Goal: Task Accomplishment & Management: Complete application form

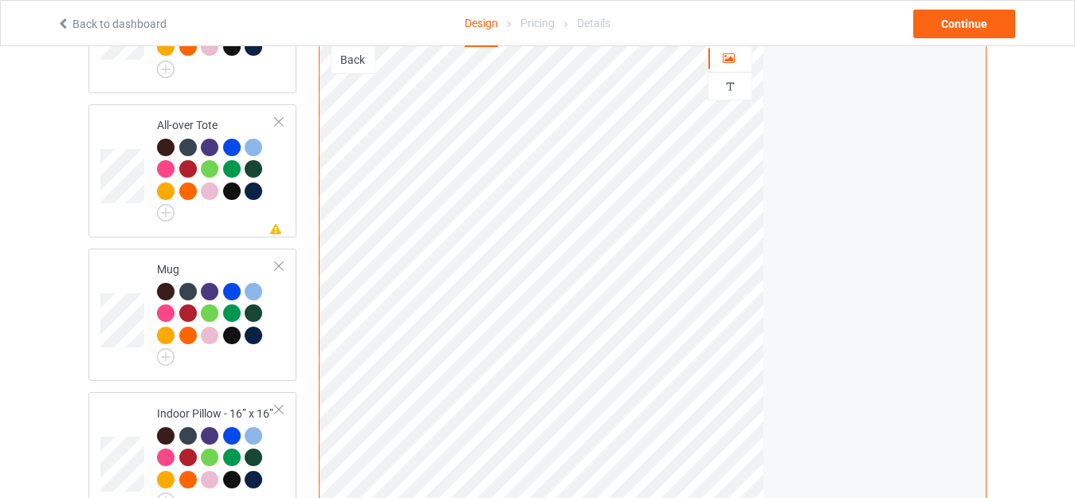
scroll to position [1435, 0]
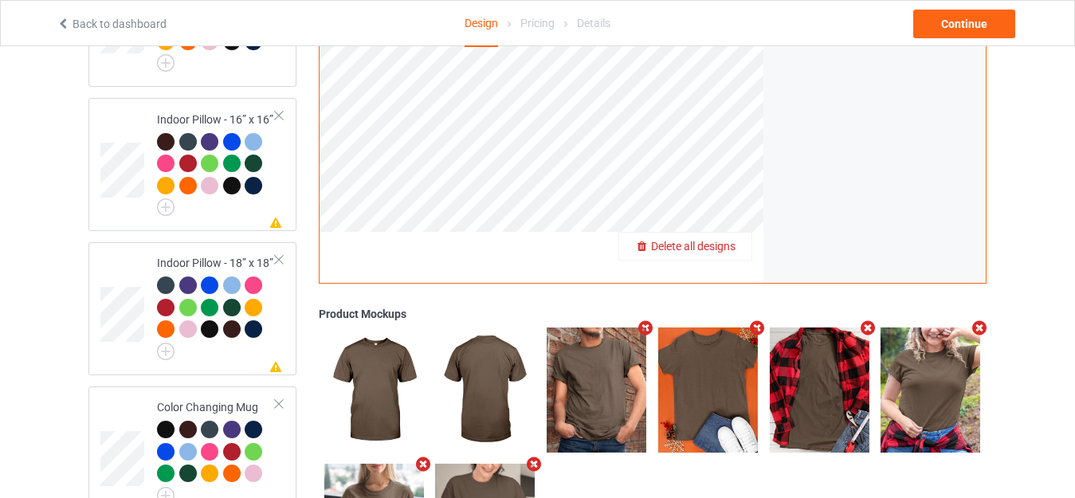
click at [722, 242] on span "Delete all designs" at bounding box center [693, 246] width 84 height 13
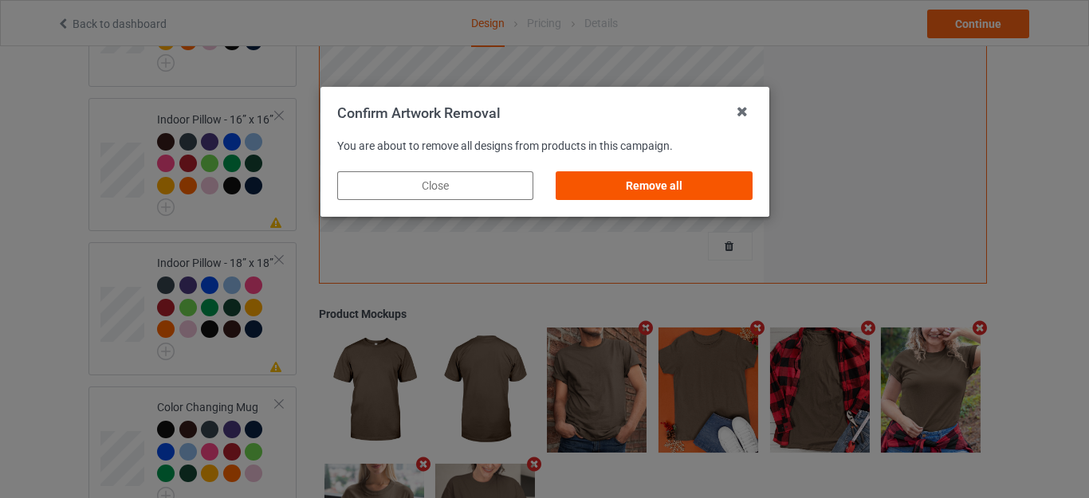
click at [668, 183] on div "Remove all" at bounding box center [654, 185] width 196 height 29
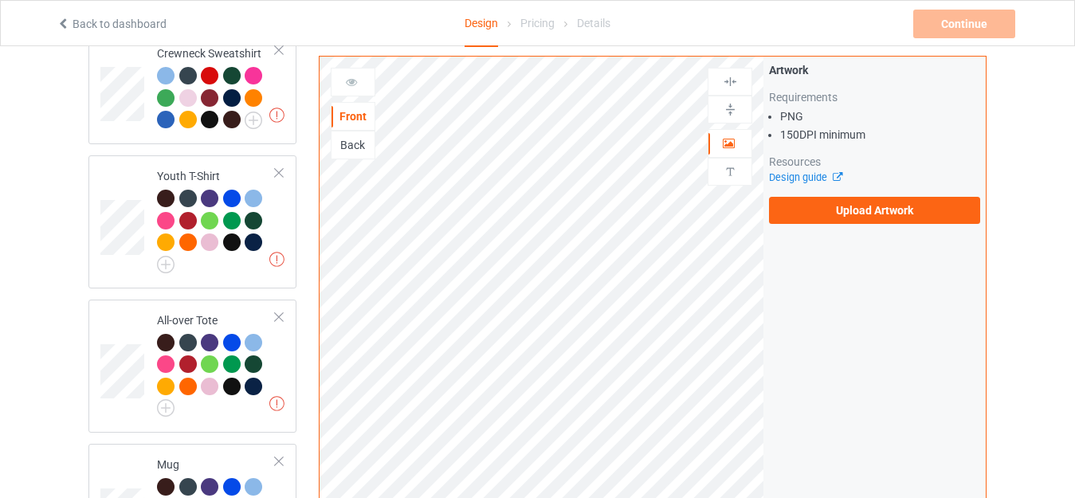
scroll to position [760, 0]
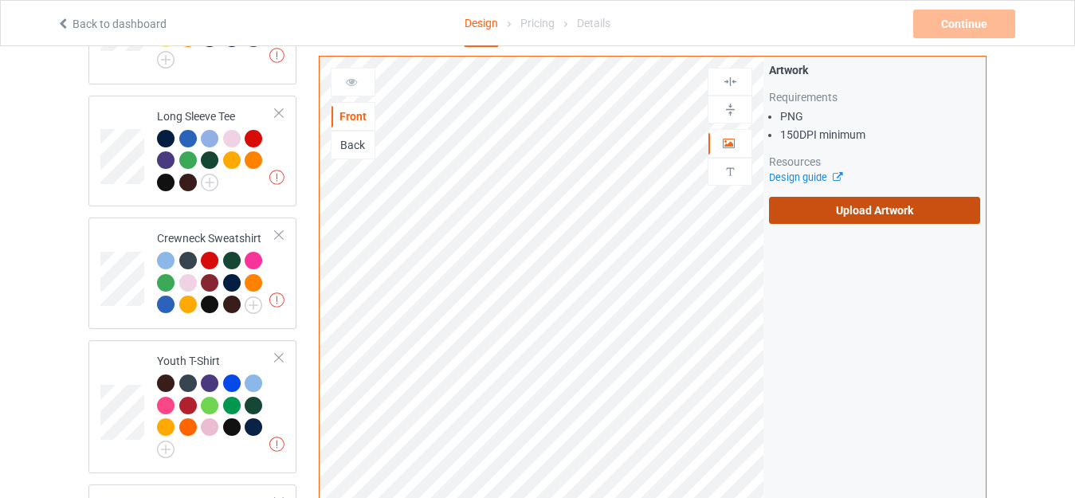
click at [831, 210] on label "Upload Artwork" at bounding box center [874, 210] width 211 height 27
click at [0, 0] on input "Upload Artwork" at bounding box center [0, 0] width 0 height 0
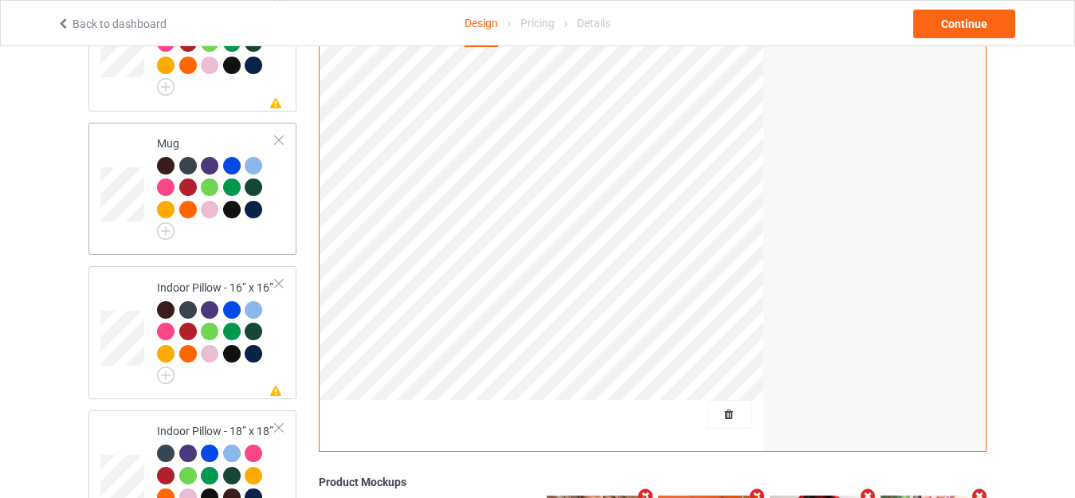
scroll to position [1239, 0]
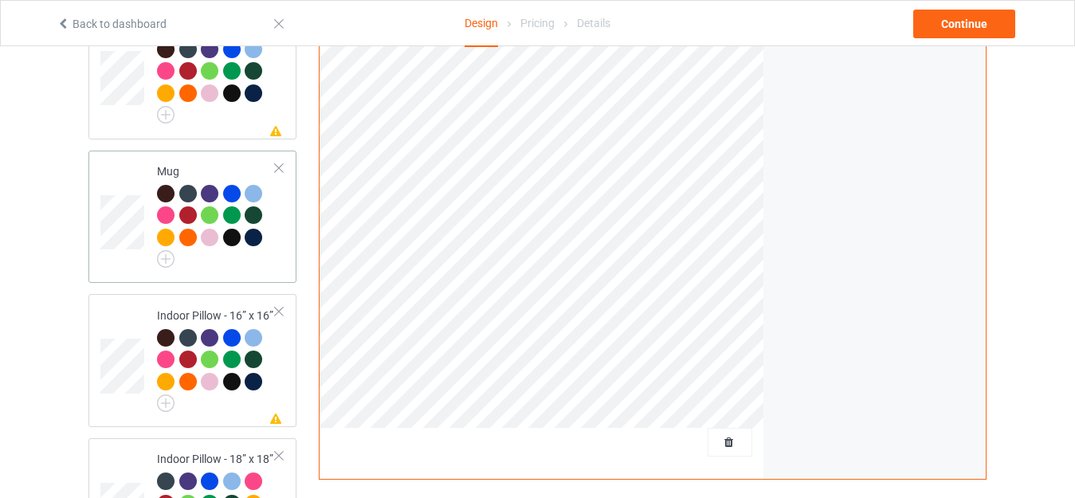
click at [193, 157] on td "Mug" at bounding box center [216, 217] width 136 height 120
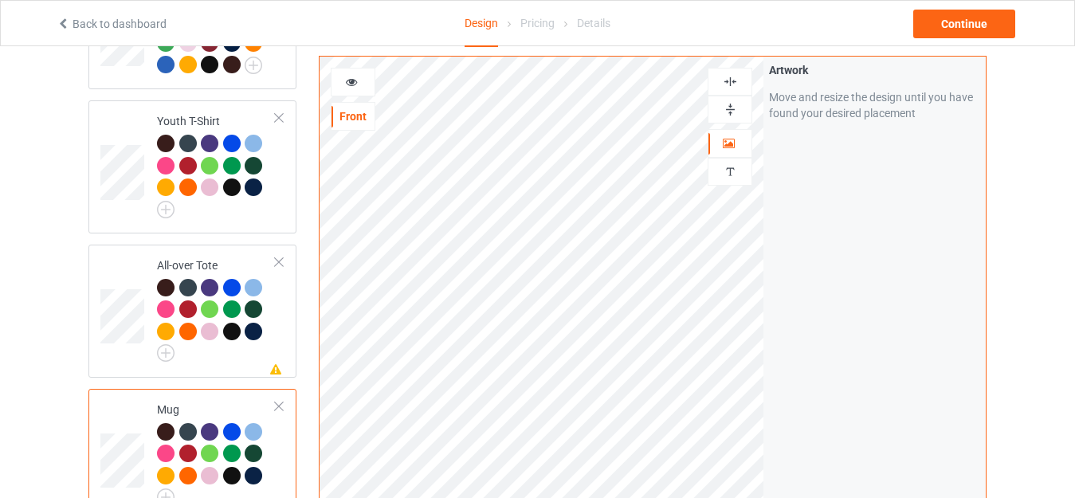
scroll to position [1000, 0]
click at [348, 85] on icon at bounding box center [352, 79] width 14 height 11
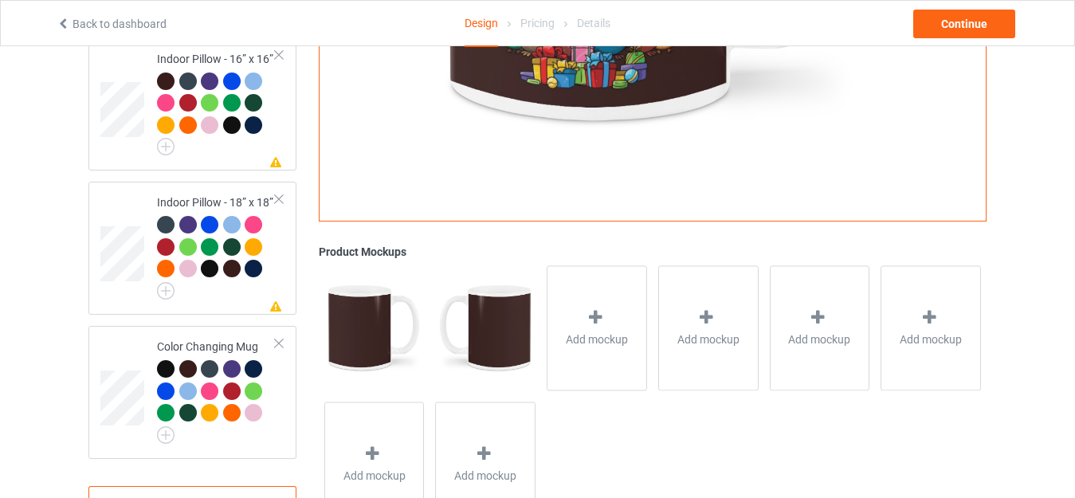
scroll to position [1398, 0]
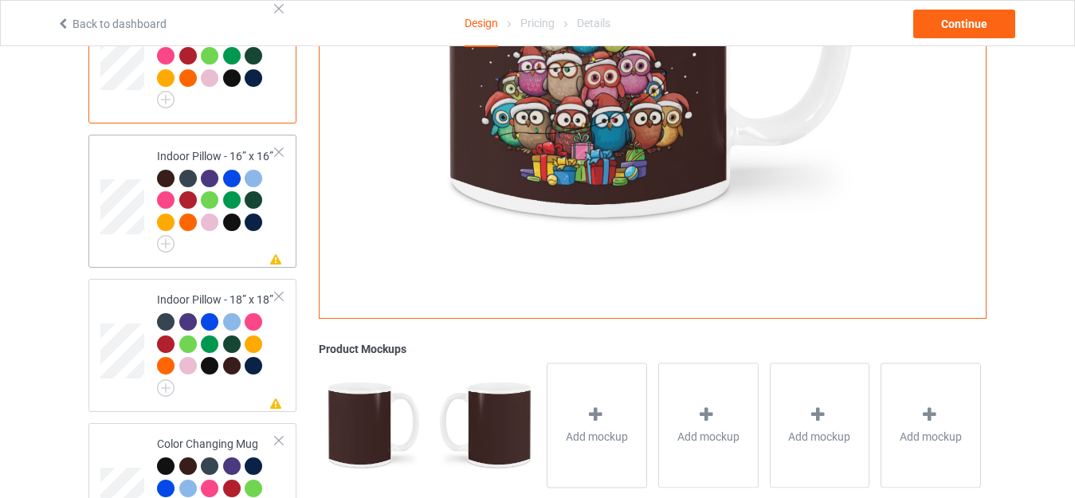
click at [184, 148] on div "Indoor Pillow - 16” x 16”" at bounding box center [216, 198] width 119 height 100
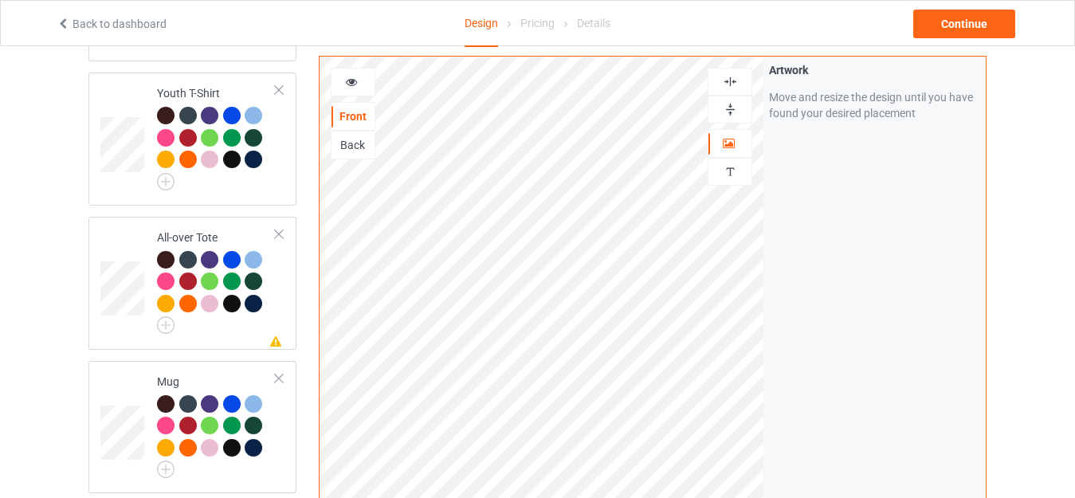
scroll to position [1000, 0]
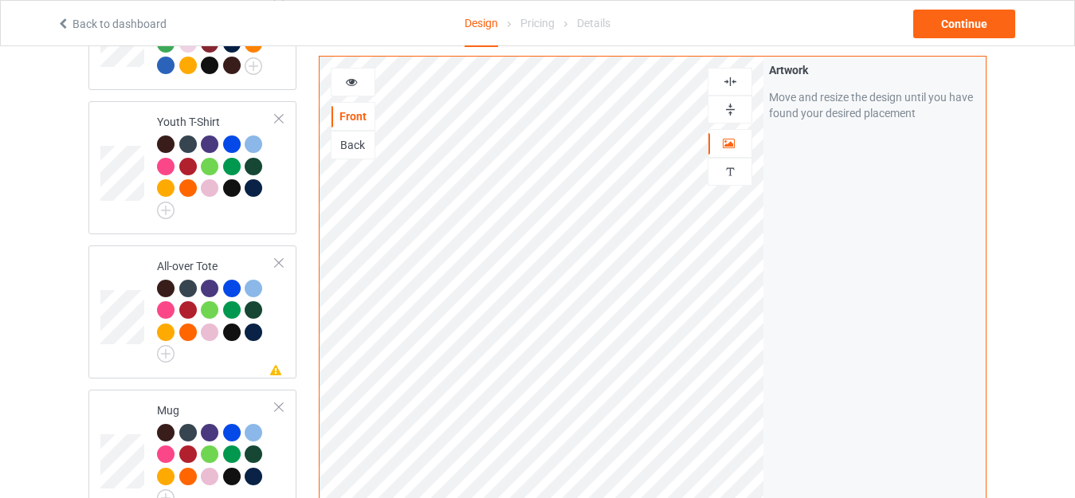
click at [725, 111] on img at bounding box center [730, 109] width 15 height 15
click at [726, 80] on img at bounding box center [730, 81] width 15 height 15
click at [348, 79] on icon at bounding box center [352, 79] width 14 height 11
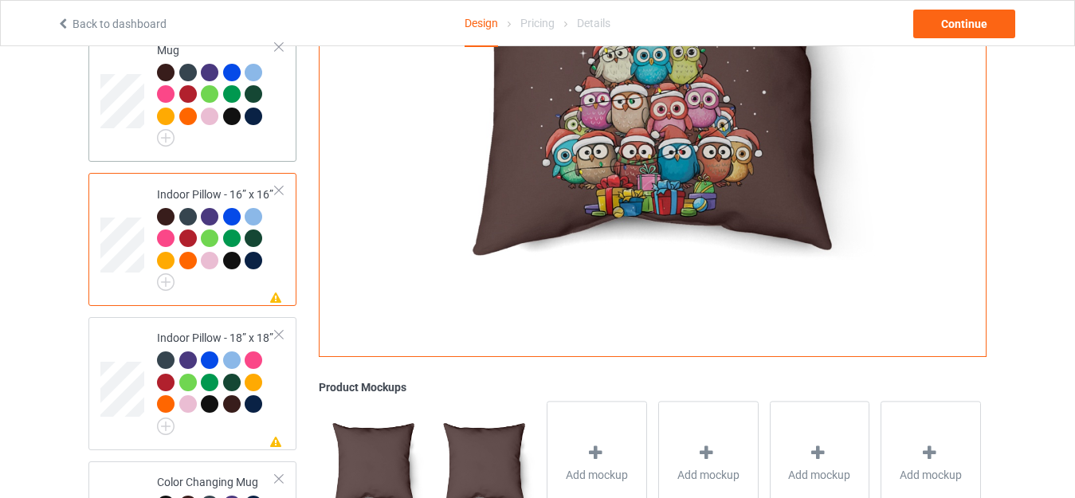
scroll to position [1398, 0]
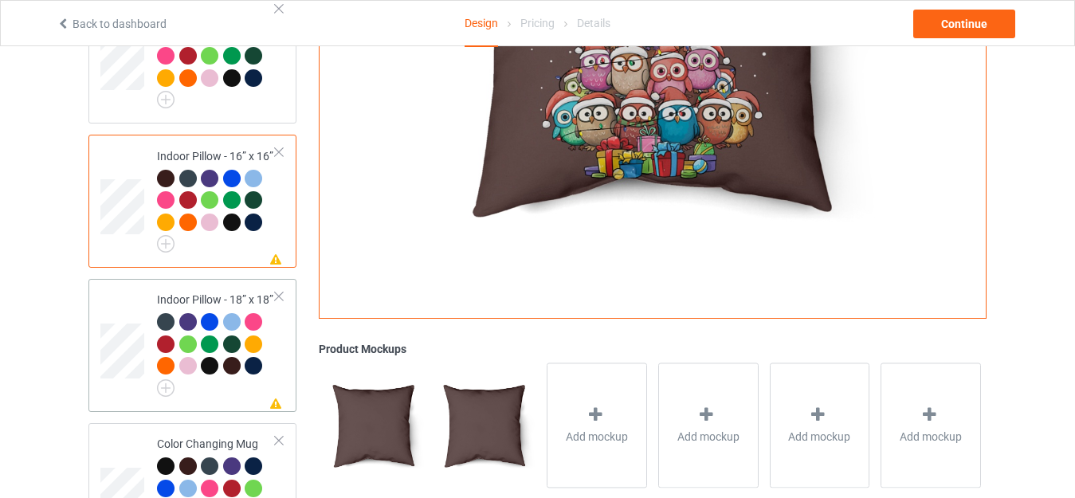
click at [183, 292] on div "Indoor Pillow - 18” x 18”" at bounding box center [216, 342] width 119 height 100
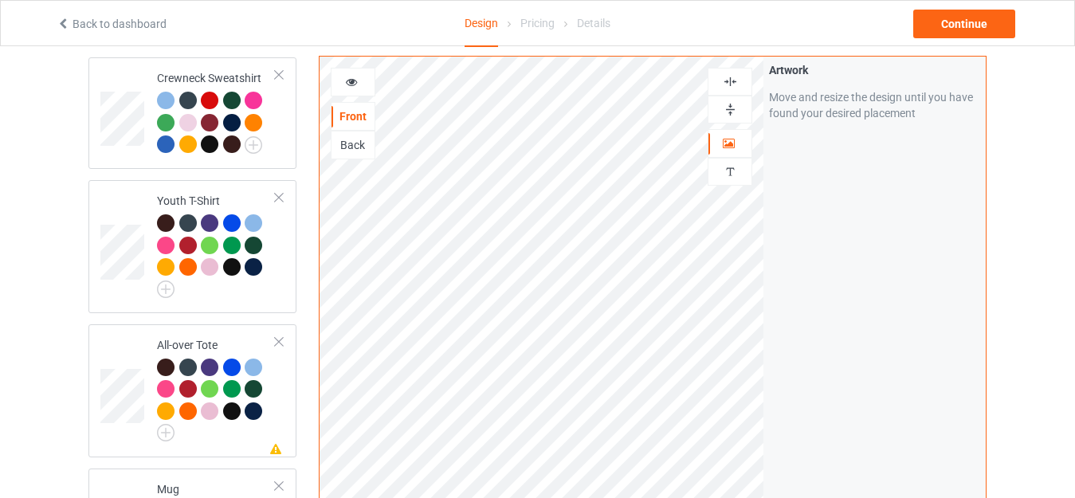
scroll to position [920, 0]
click at [728, 108] on img at bounding box center [730, 109] width 15 height 15
click at [725, 81] on img at bounding box center [730, 81] width 15 height 15
click at [184, 338] on div "All-over Tote" at bounding box center [216, 388] width 119 height 100
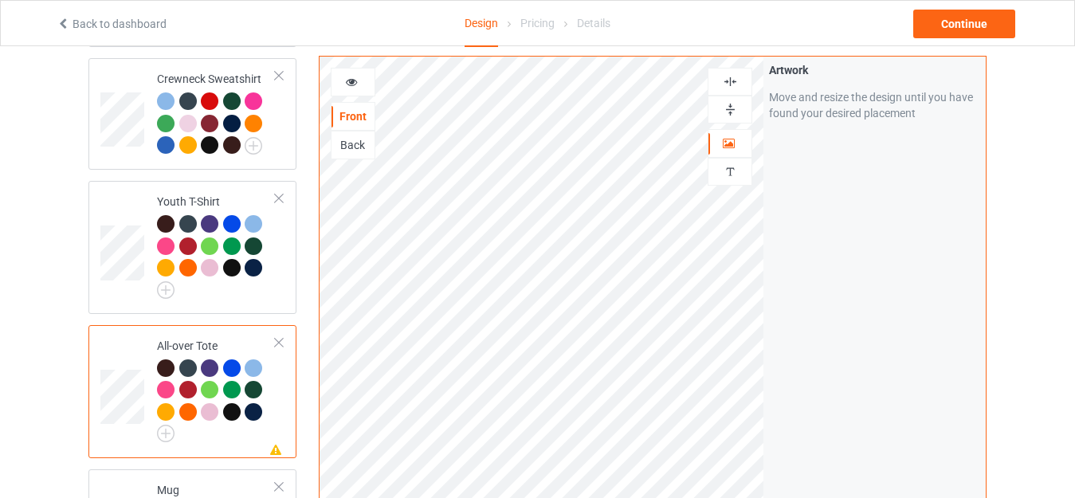
click at [732, 101] on div at bounding box center [730, 110] width 45 height 28
click at [727, 78] on img at bounding box center [730, 81] width 15 height 15
click at [731, 105] on img at bounding box center [730, 109] width 15 height 15
click at [730, 75] on img at bounding box center [730, 81] width 15 height 15
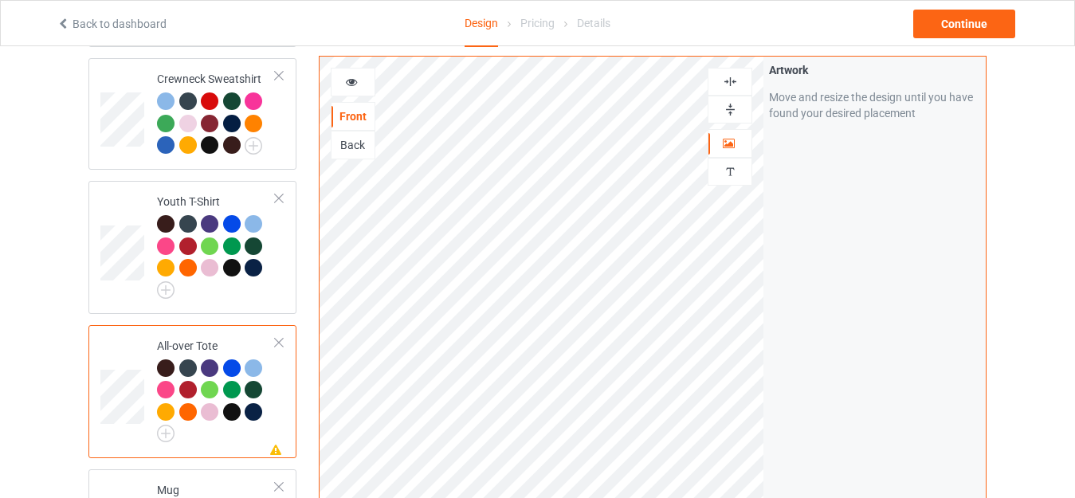
click at [731, 81] on img at bounding box center [730, 81] width 15 height 15
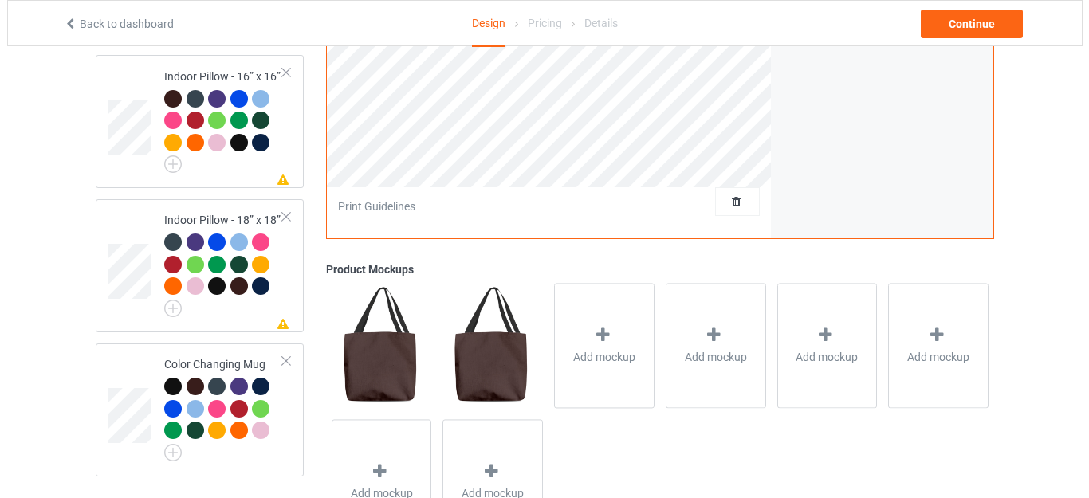
scroll to position [1558, 0]
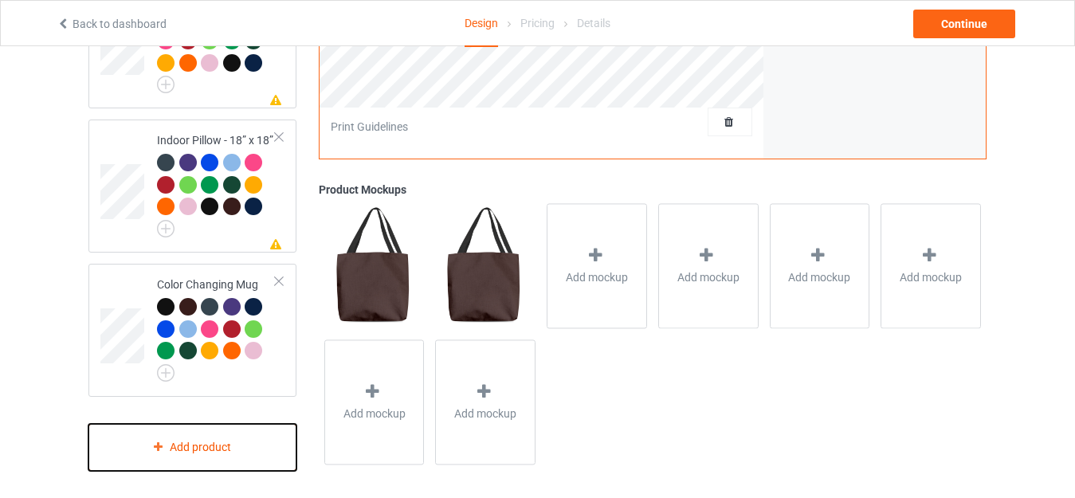
click at [188, 443] on div "Add product" at bounding box center [192, 447] width 208 height 47
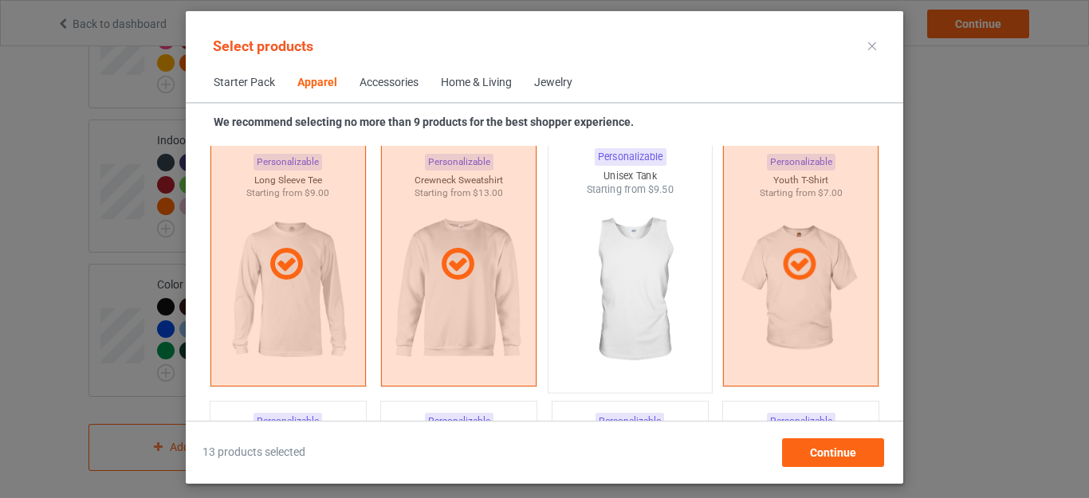
click at [640, 285] on img at bounding box center [630, 290] width 150 height 187
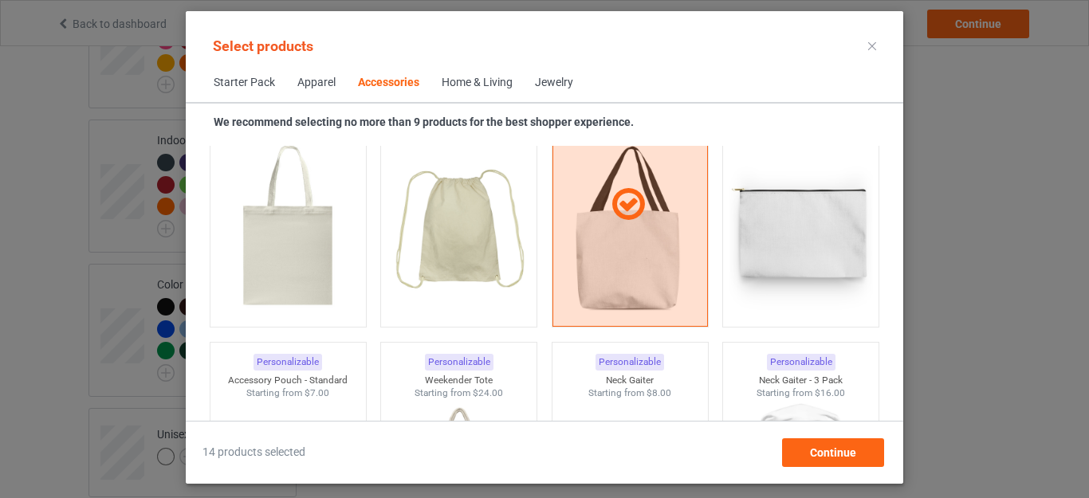
scroll to position [4978, 0]
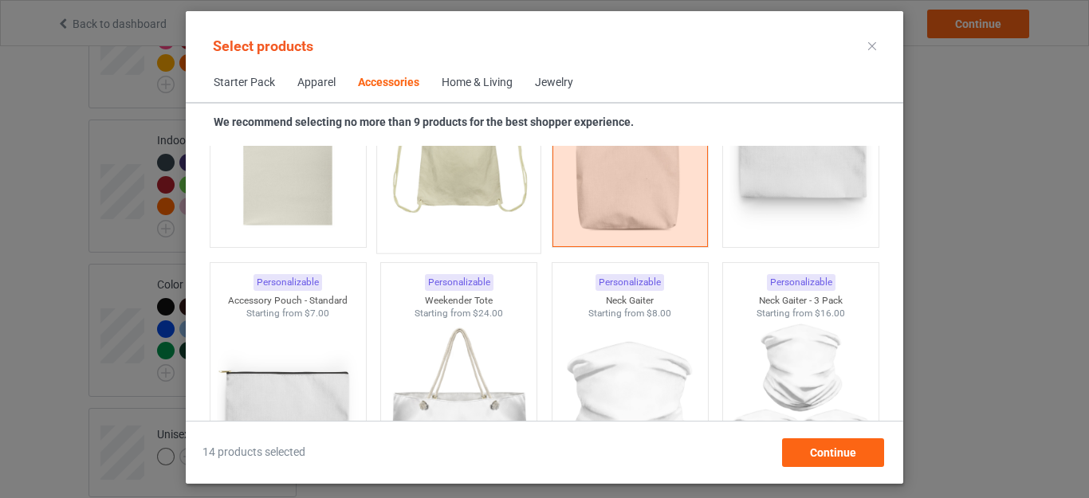
click at [485, 210] on img at bounding box center [459, 150] width 150 height 187
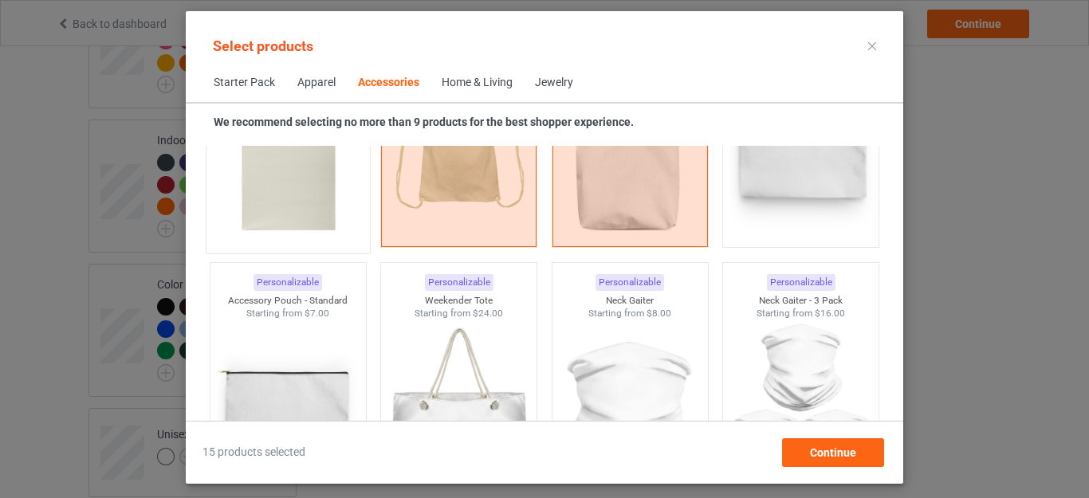
click at [298, 192] on img at bounding box center [288, 150] width 150 height 187
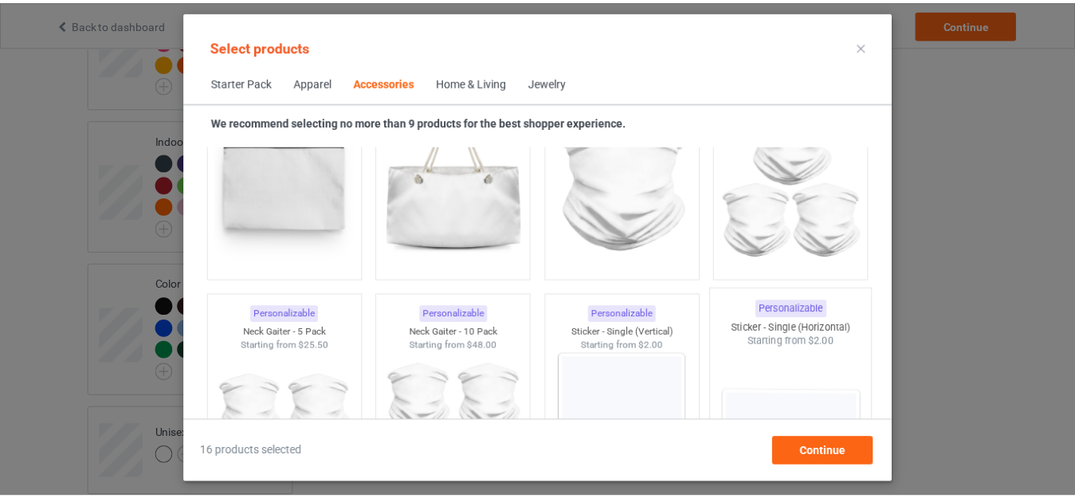
scroll to position [5217, 0]
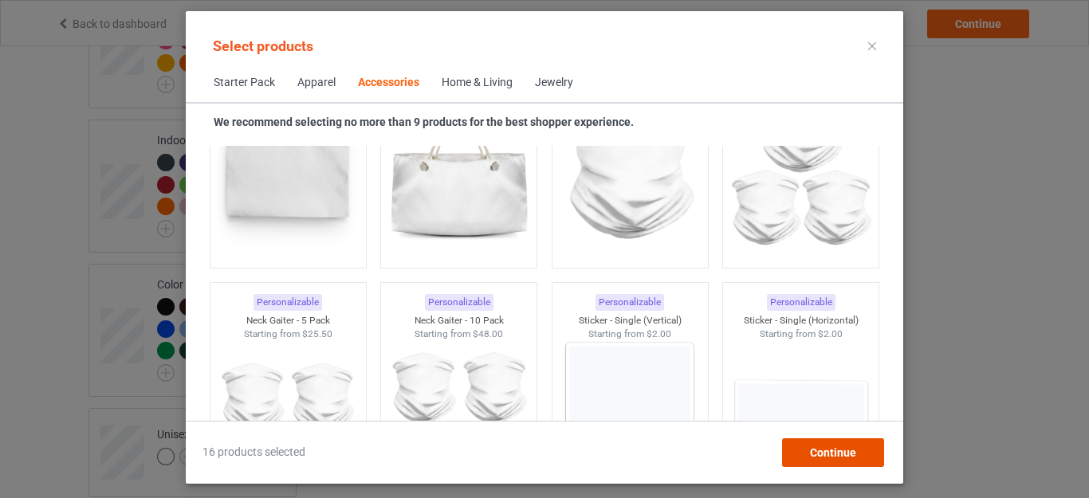
click at [829, 450] on span "Continue" at bounding box center [833, 452] width 46 height 13
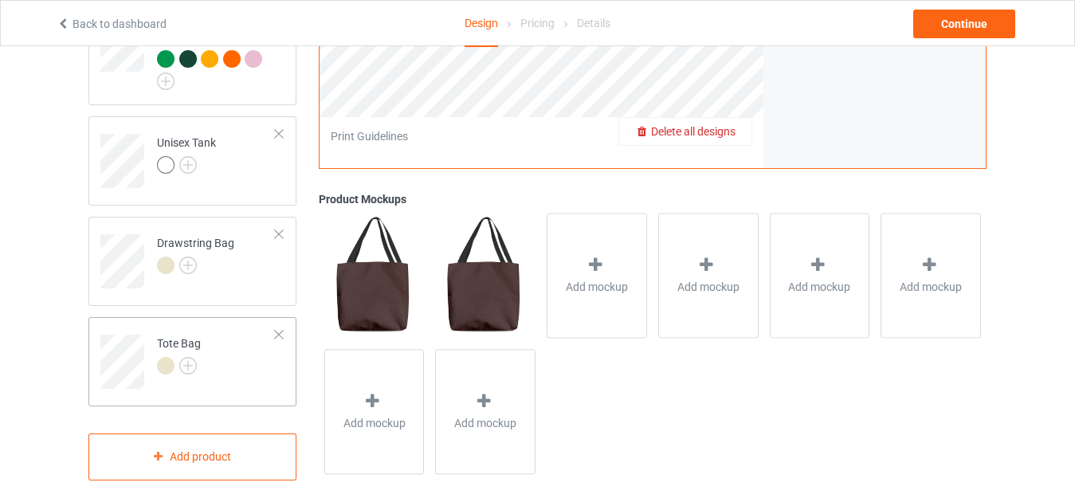
scroll to position [1859, 0]
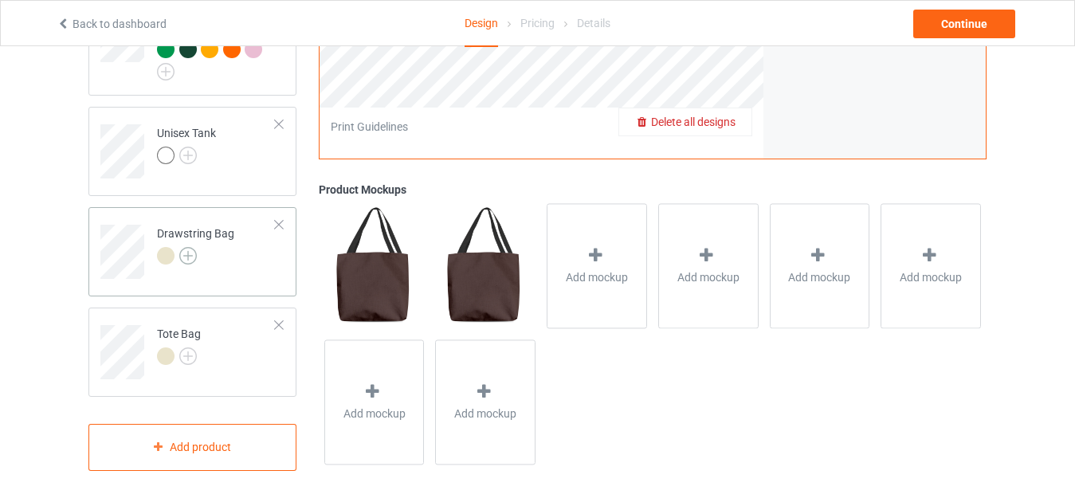
click at [188, 247] on img at bounding box center [188, 256] width 18 height 18
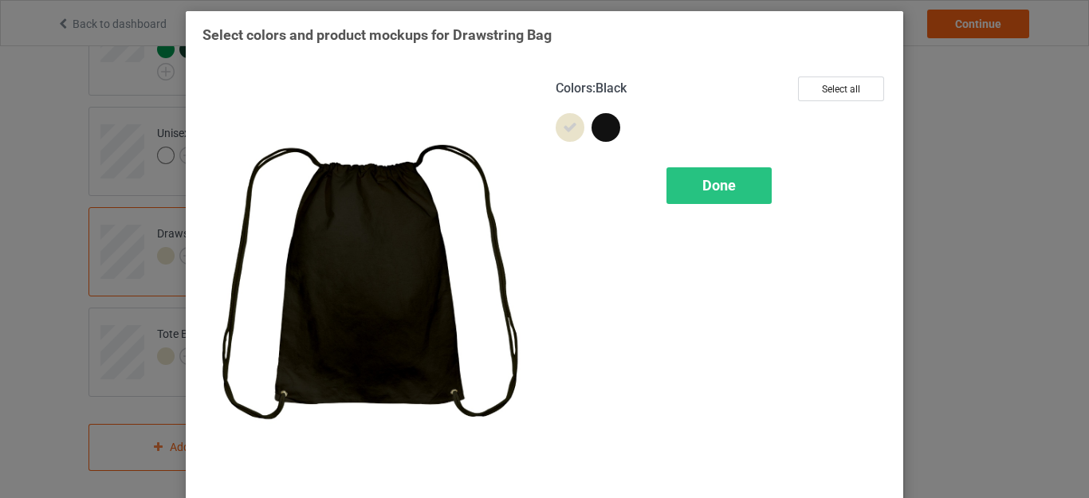
click at [599, 132] on div at bounding box center [605, 127] width 29 height 29
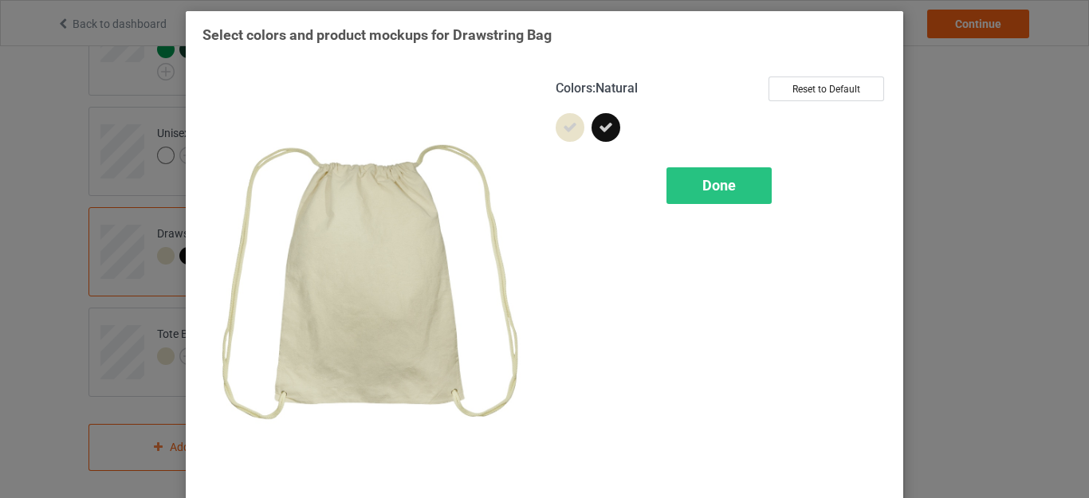
click at [568, 132] on icon at bounding box center [570, 127] width 14 height 14
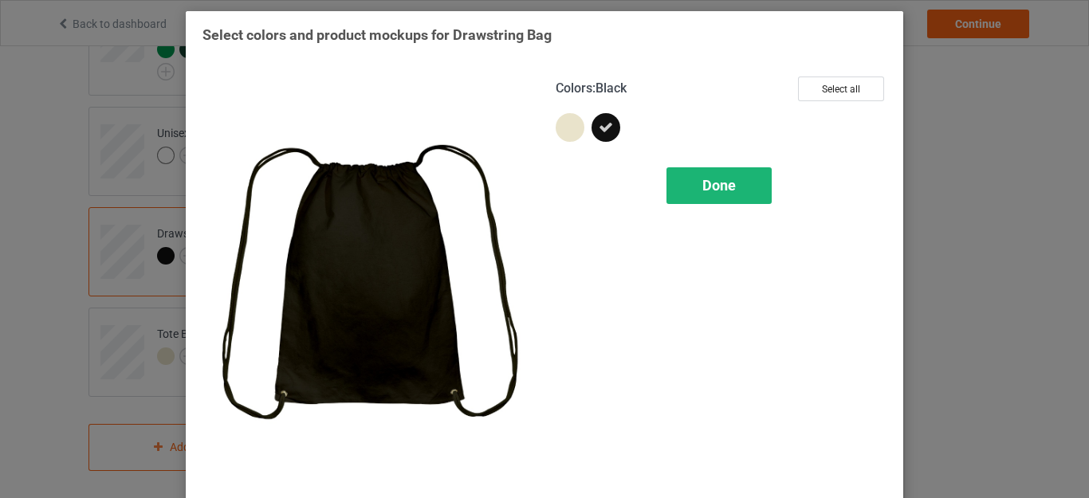
click at [695, 181] on div "Done" at bounding box center [718, 185] width 105 height 37
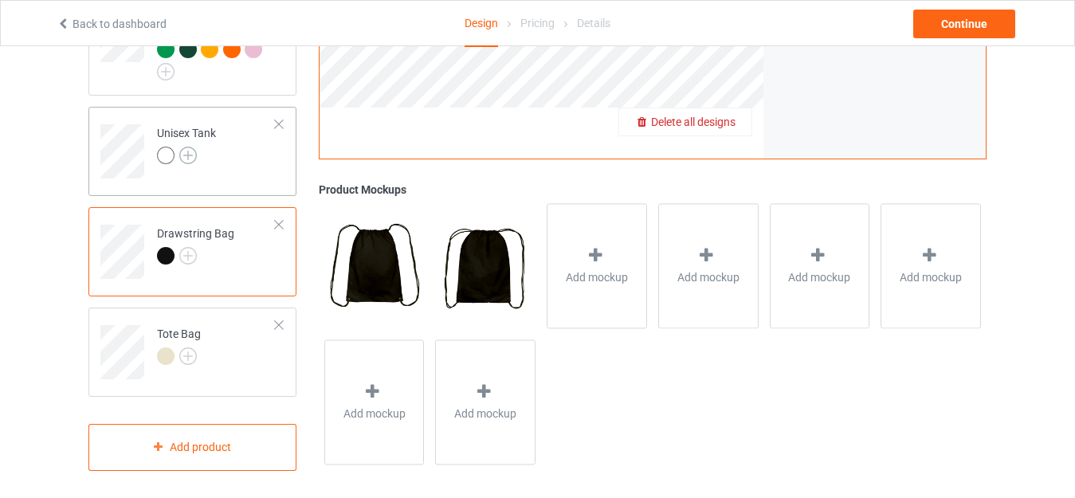
click at [187, 148] on img at bounding box center [188, 156] width 18 height 18
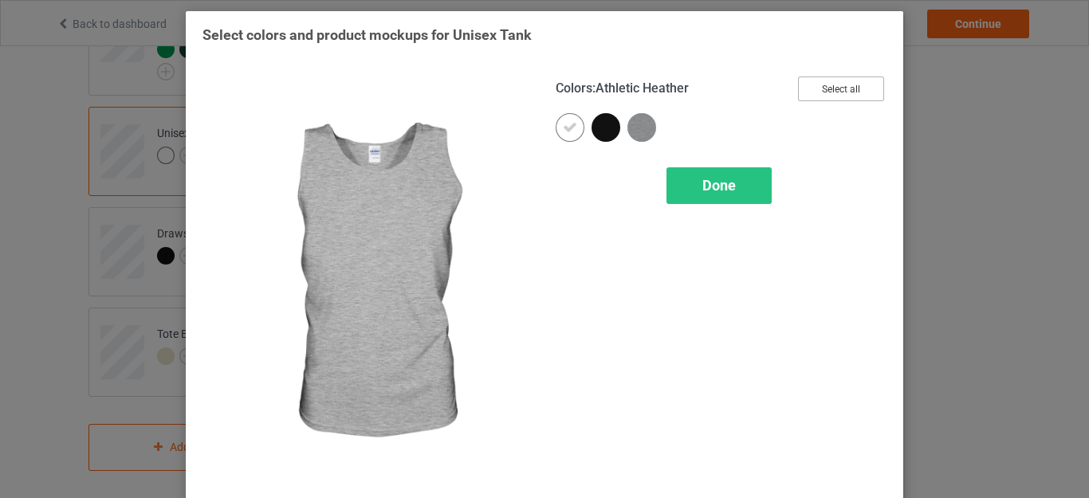
click at [828, 88] on button "Select all" at bounding box center [841, 89] width 86 height 25
click at [720, 181] on span "Done" at bounding box center [718, 185] width 33 height 17
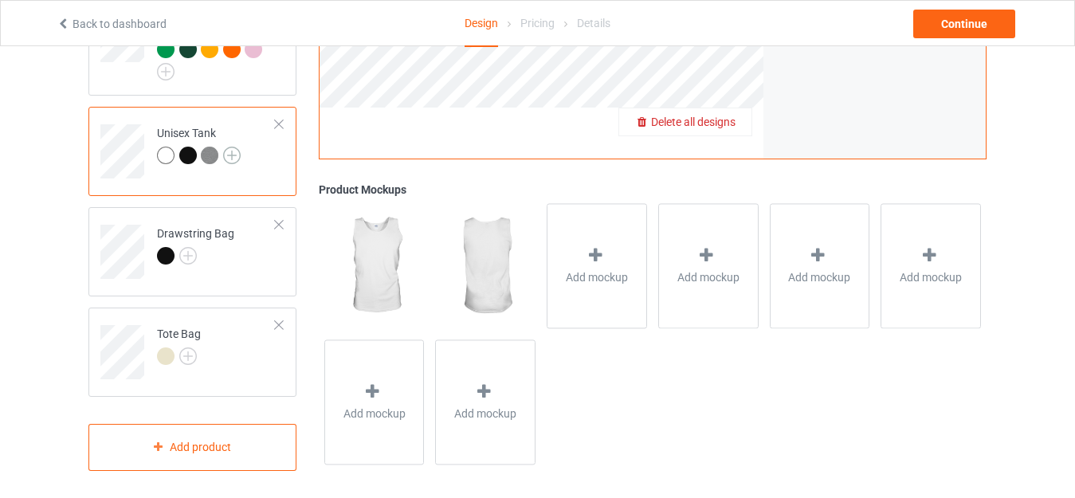
click at [230, 151] on img at bounding box center [232, 156] width 18 height 18
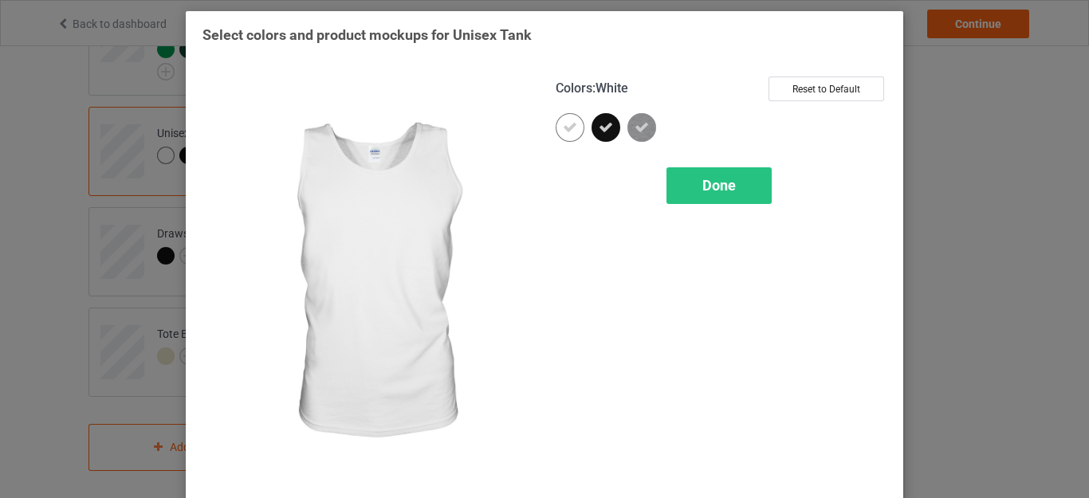
click at [568, 128] on icon at bounding box center [570, 127] width 14 height 14
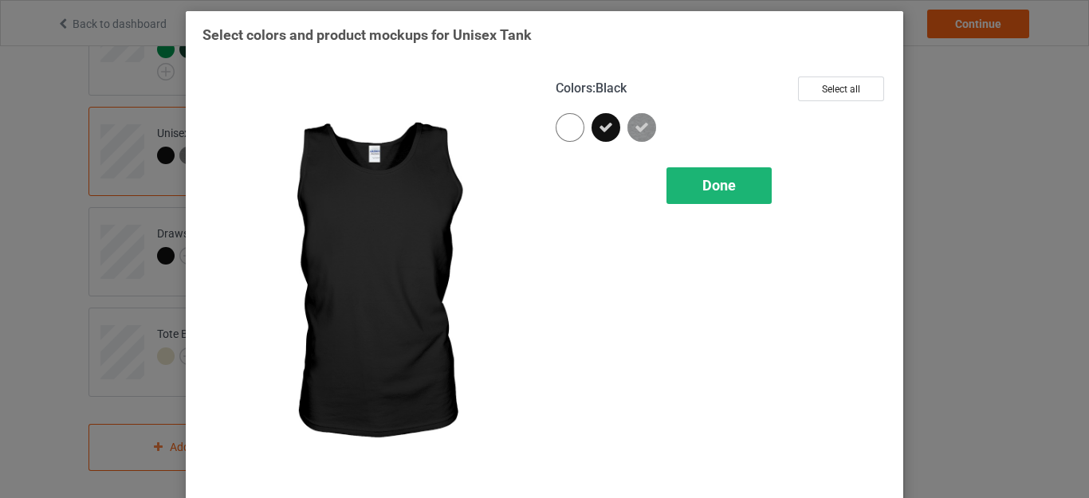
click at [719, 183] on span "Done" at bounding box center [718, 185] width 33 height 17
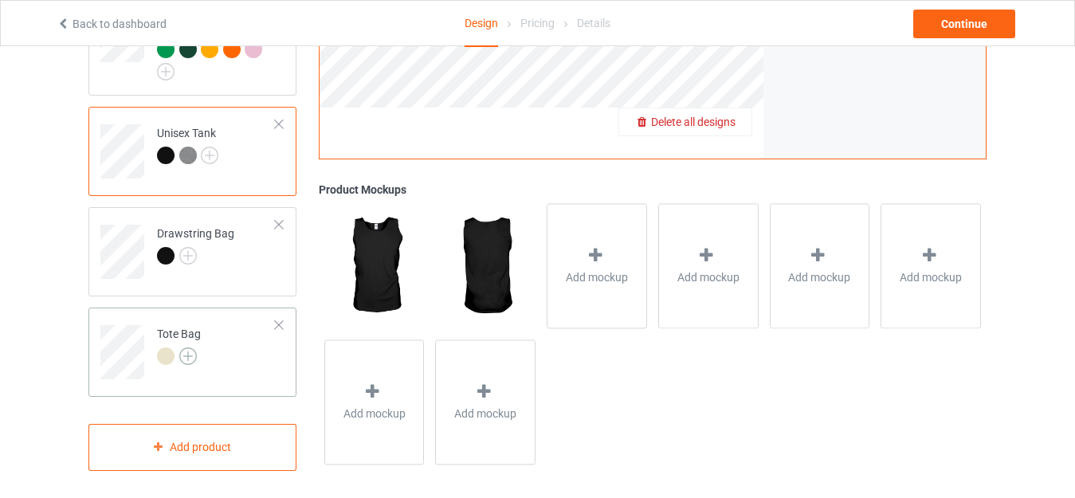
click at [185, 349] on img at bounding box center [188, 357] width 18 height 18
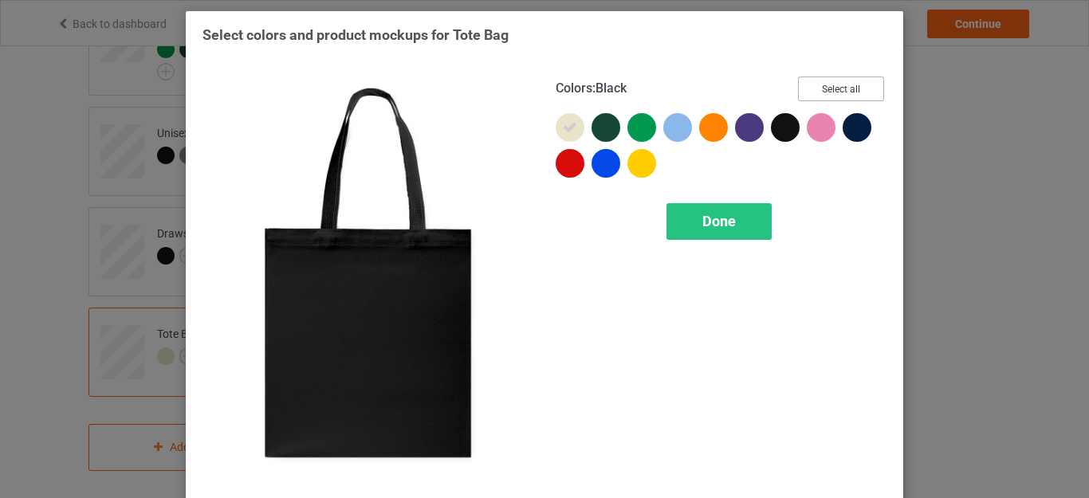
click at [822, 88] on button "Select all" at bounding box center [841, 89] width 86 height 25
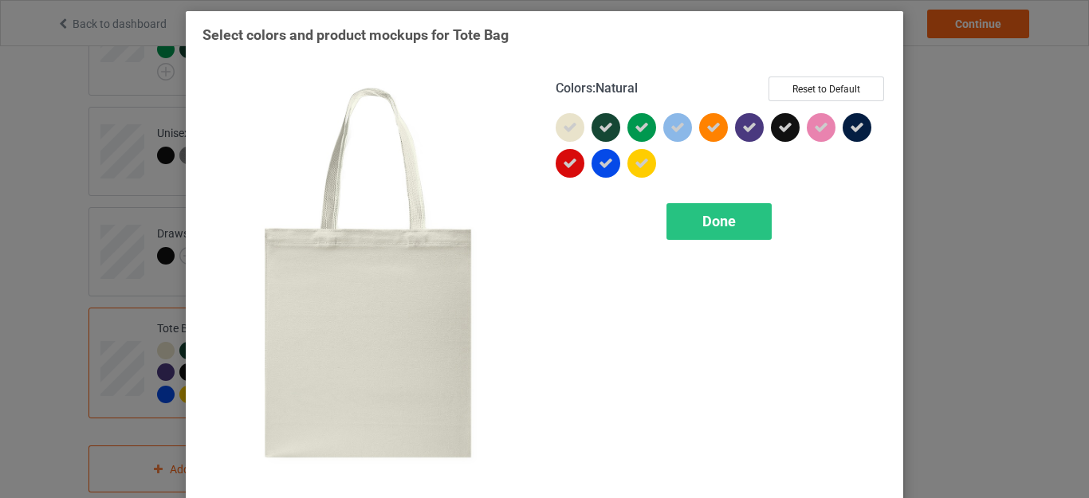
click at [563, 128] on icon at bounding box center [570, 127] width 14 height 14
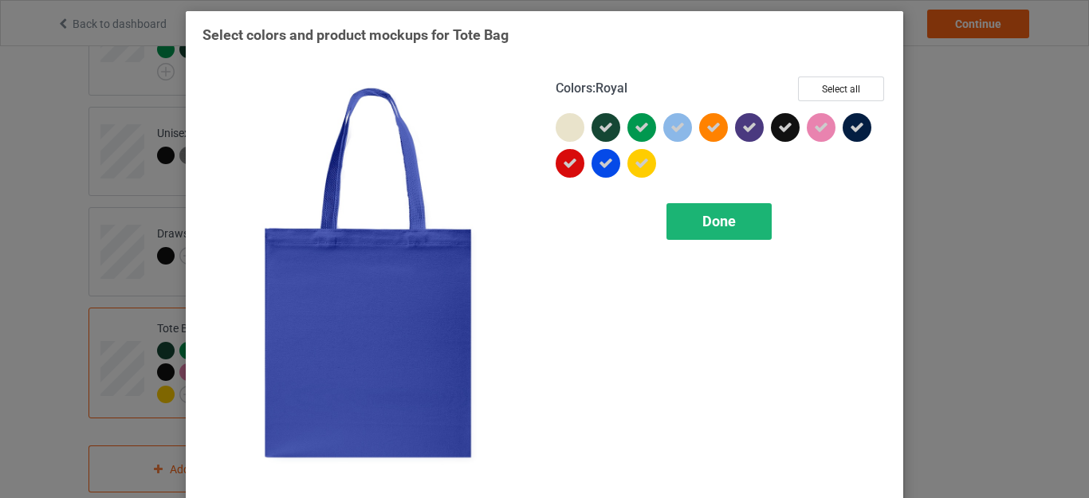
click at [712, 216] on span "Done" at bounding box center [718, 221] width 33 height 17
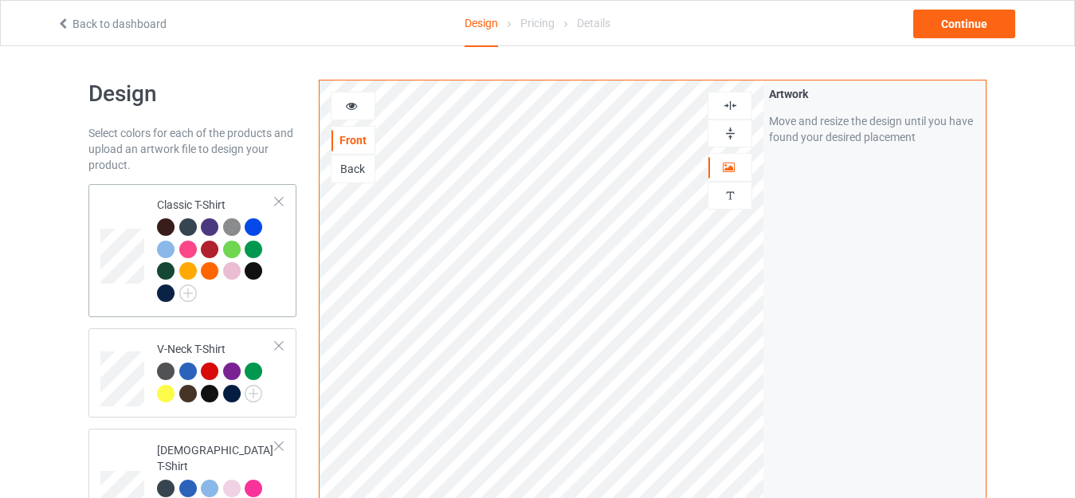
click at [179, 191] on td "Classic T-Shirt" at bounding box center [216, 251] width 136 height 120
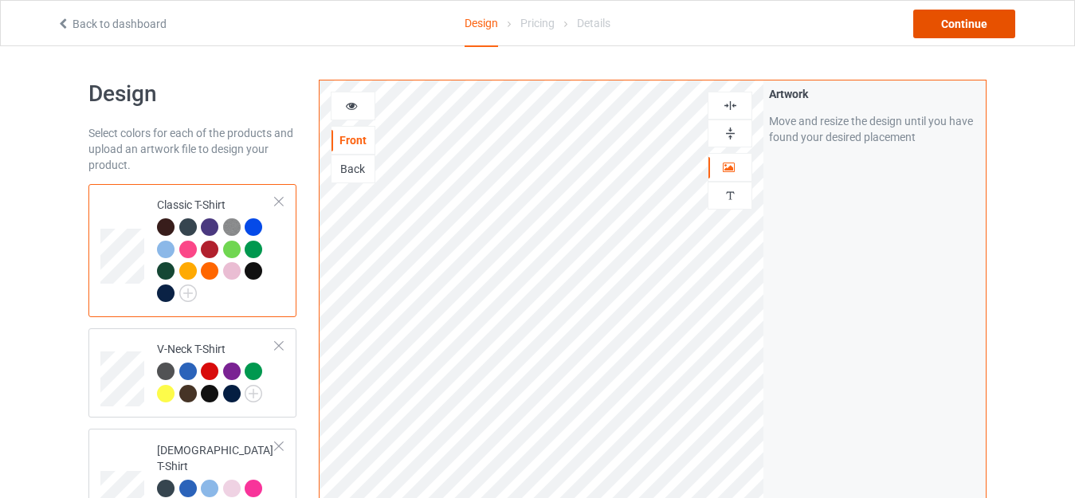
click at [961, 22] on div "Continue" at bounding box center [965, 24] width 102 height 29
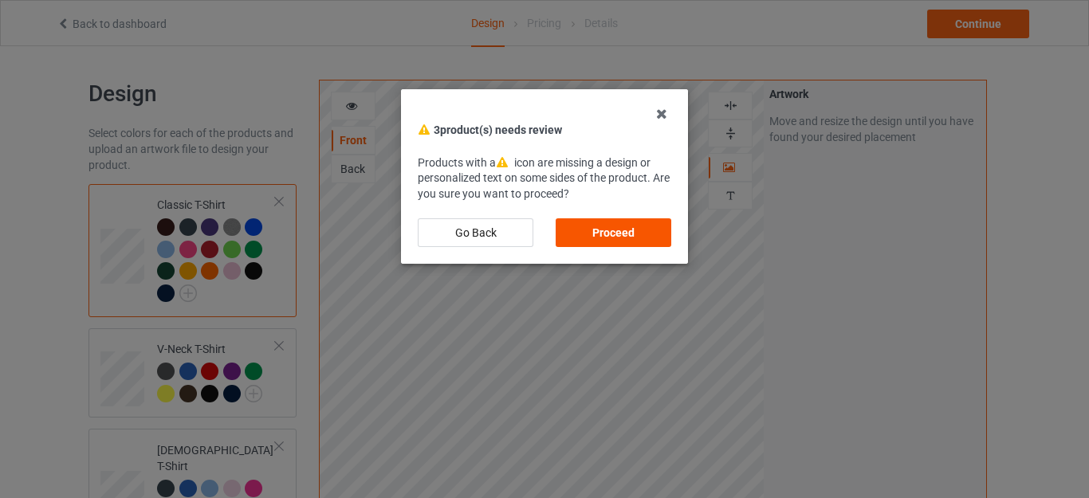
click at [615, 225] on div "Proceed" at bounding box center [614, 232] width 116 height 29
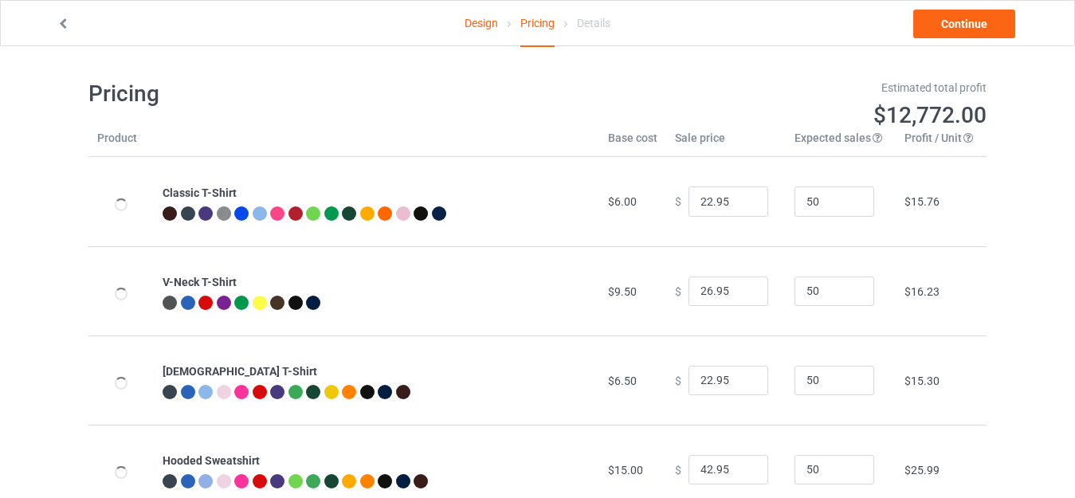
click at [480, 25] on link "Design" at bounding box center [481, 23] width 33 height 45
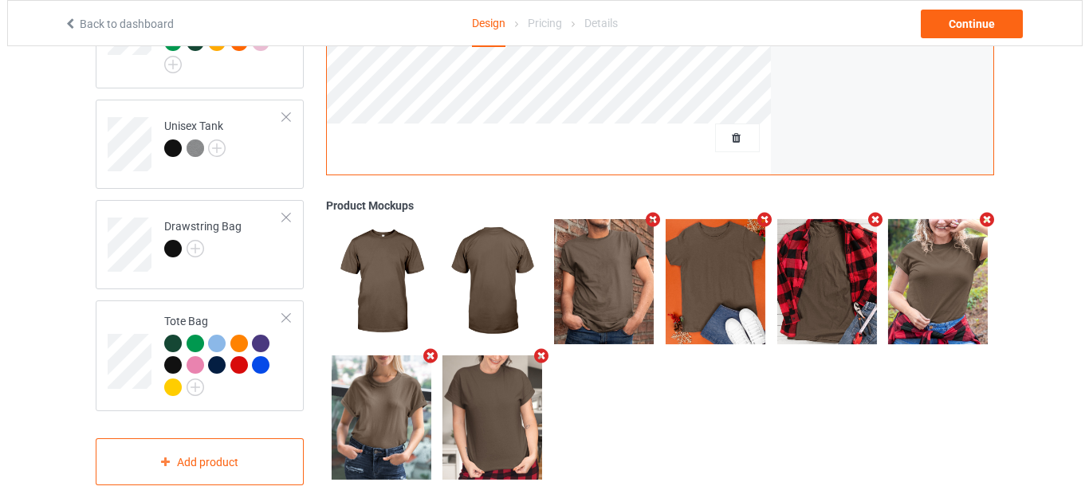
scroll to position [1882, 0]
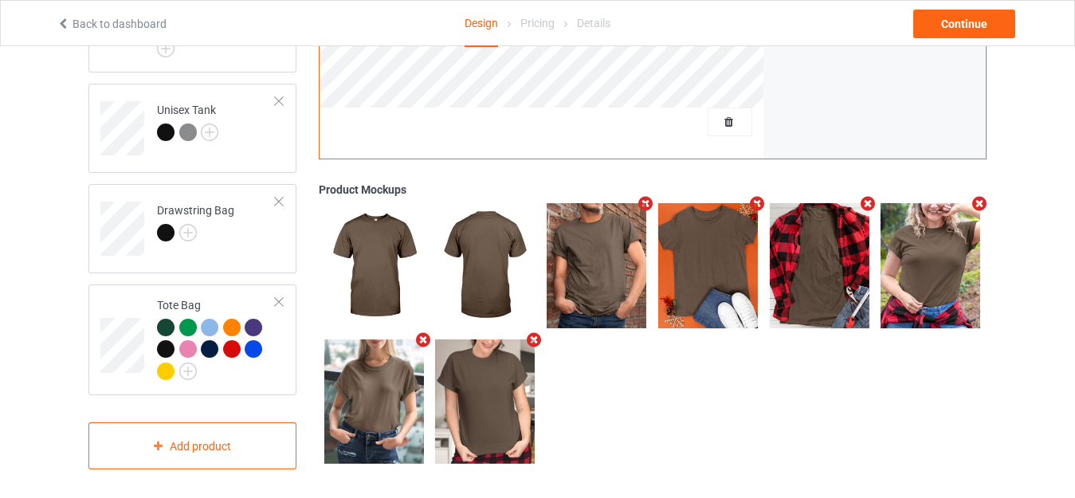
click at [420, 332] on icon "Remove mockup" at bounding box center [423, 340] width 20 height 17
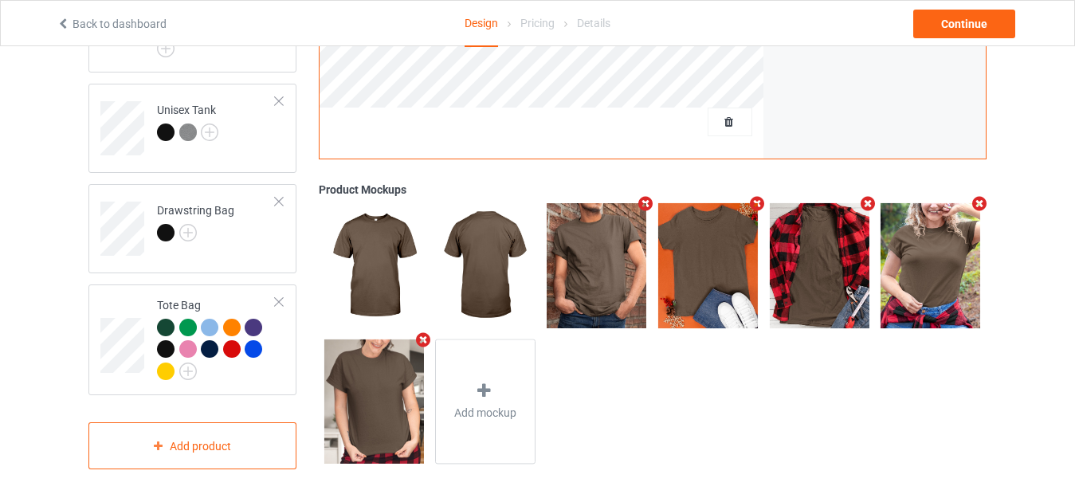
click at [757, 197] on icon "Remove mockup" at bounding box center [757, 203] width 20 height 17
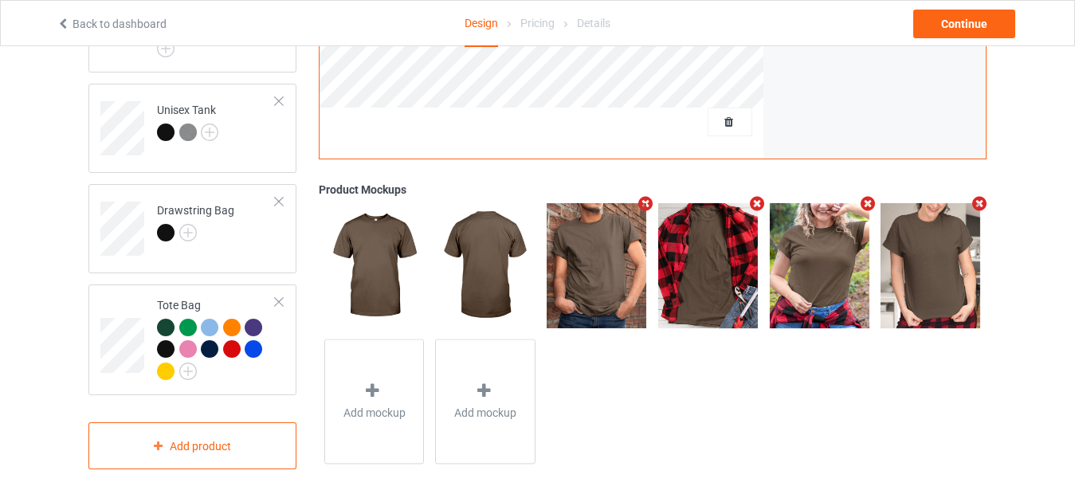
click at [868, 202] on icon "Remove mockup" at bounding box center [869, 203] width 20 height 17
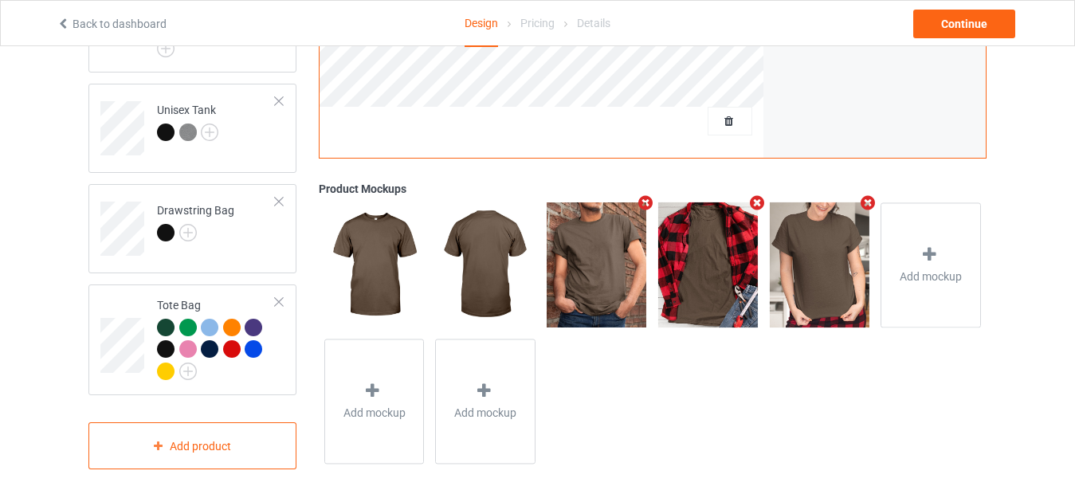
click at [868, 201] on icon "Remove mockup" at bounding box center [869, 203] width 20 height 17
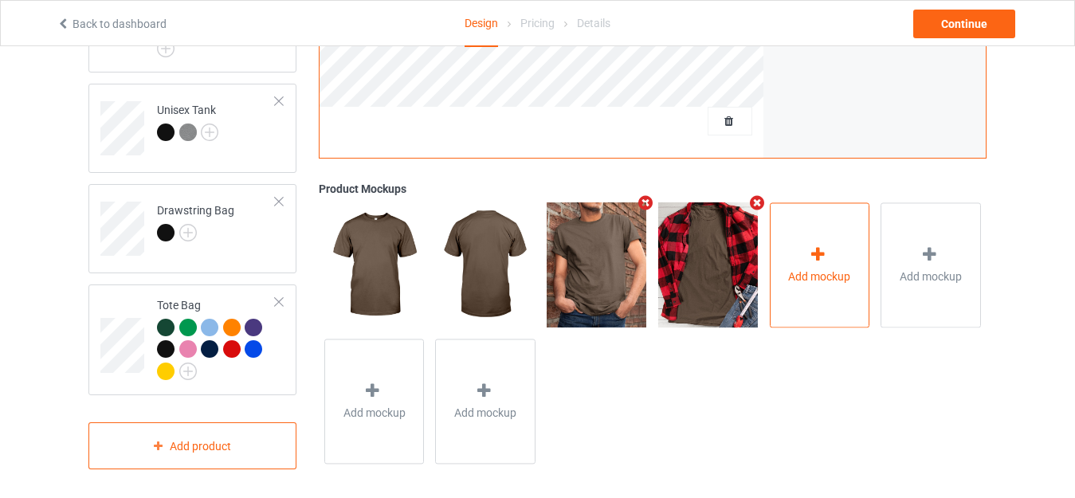
click at [813, 230] on div "Add mockup" at bounding box center [820, 264] width 100 height 125
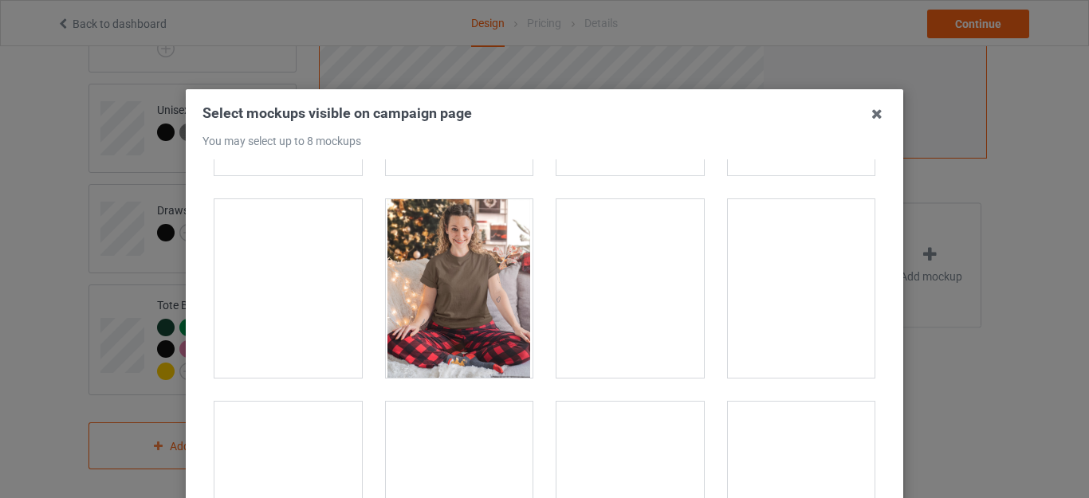
scroll to position [16581, 0]
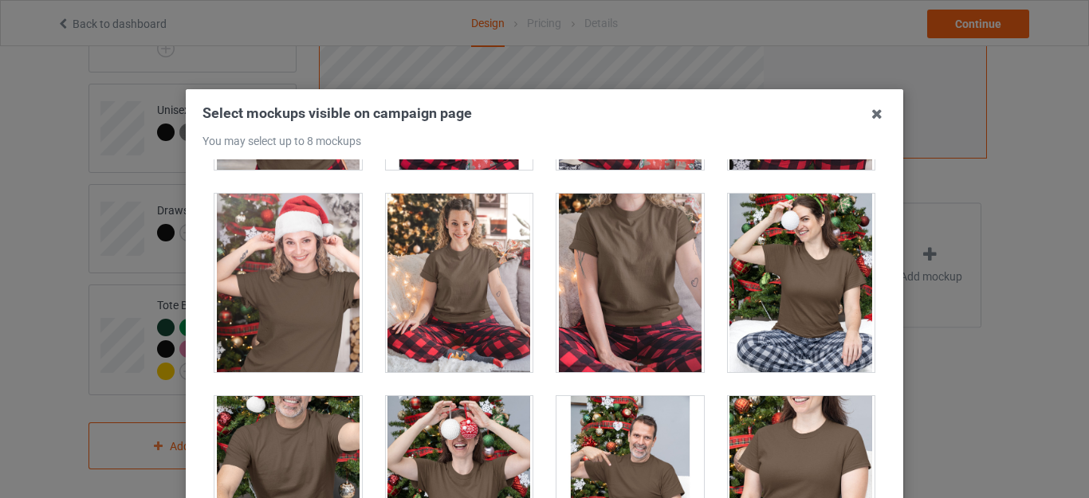
click at [639, 254] on div at bounding box center [629, 283] width 147 height 179
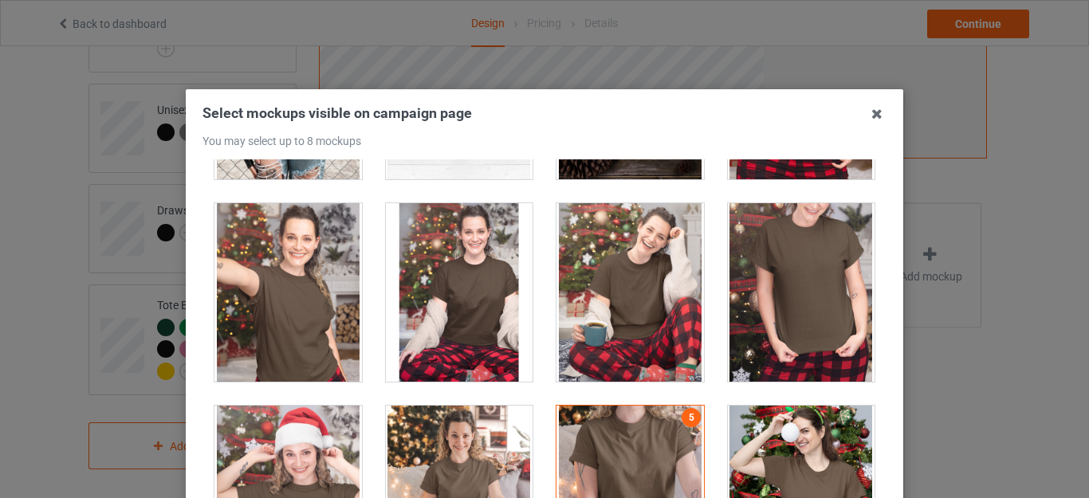
scroll to position [16342, 0]
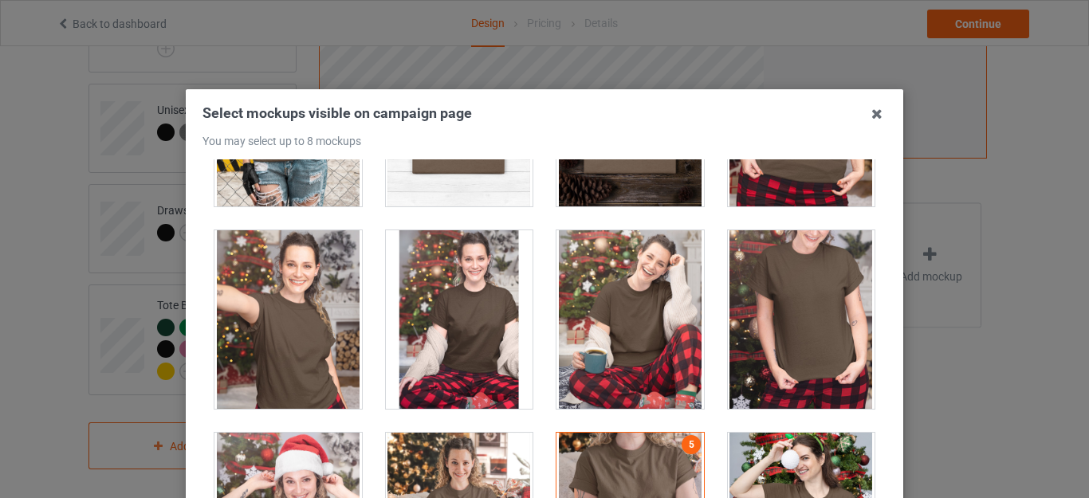
click at [800, 293] on div at bounding box center [801, 319] width 147 height 179
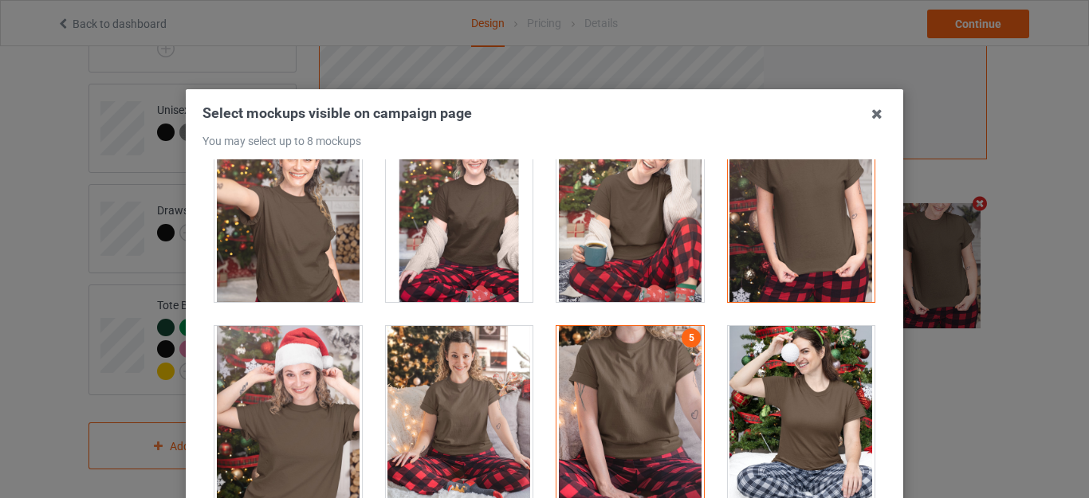
scroll to position [16422, 0]
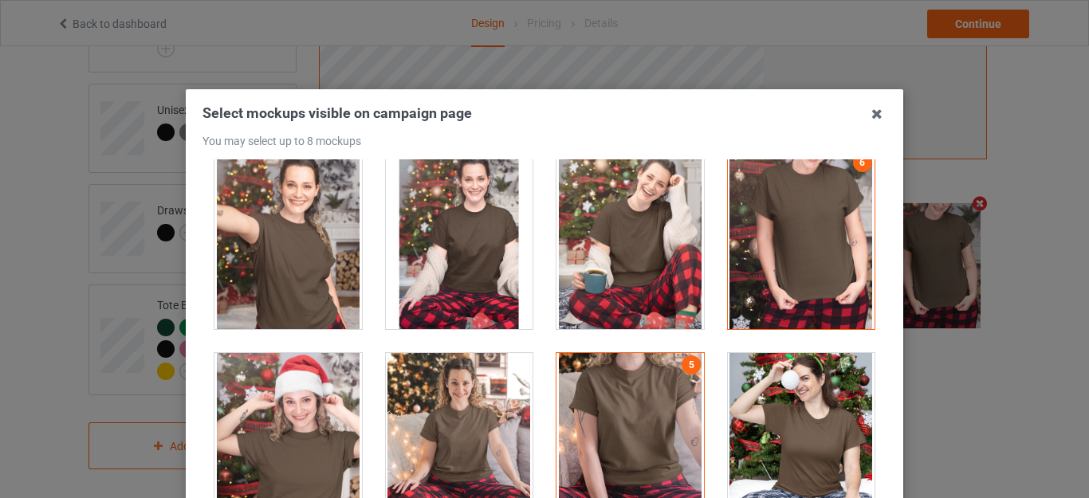
click at [298, 271] on div at bounding box center [287, 240] width 147 height 179
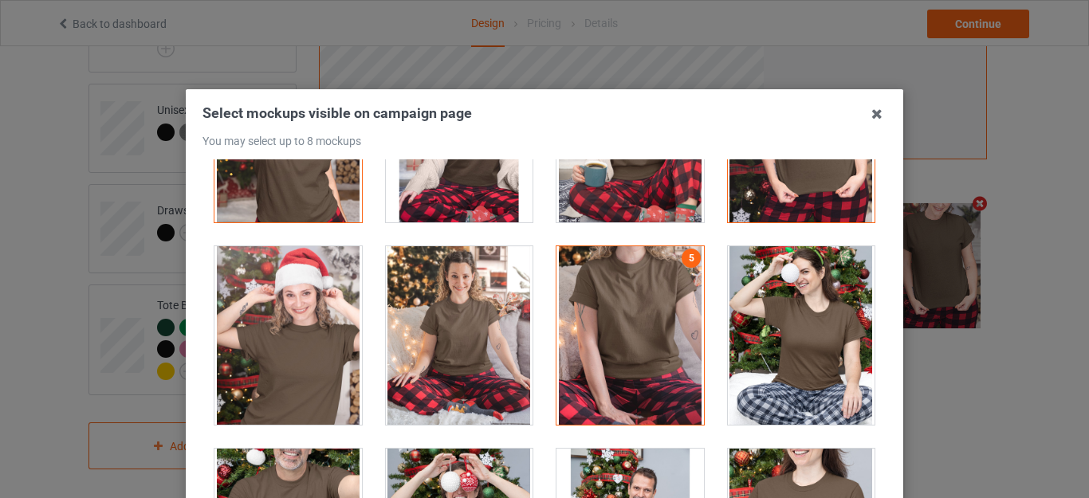
scroll to position [16501, 0]
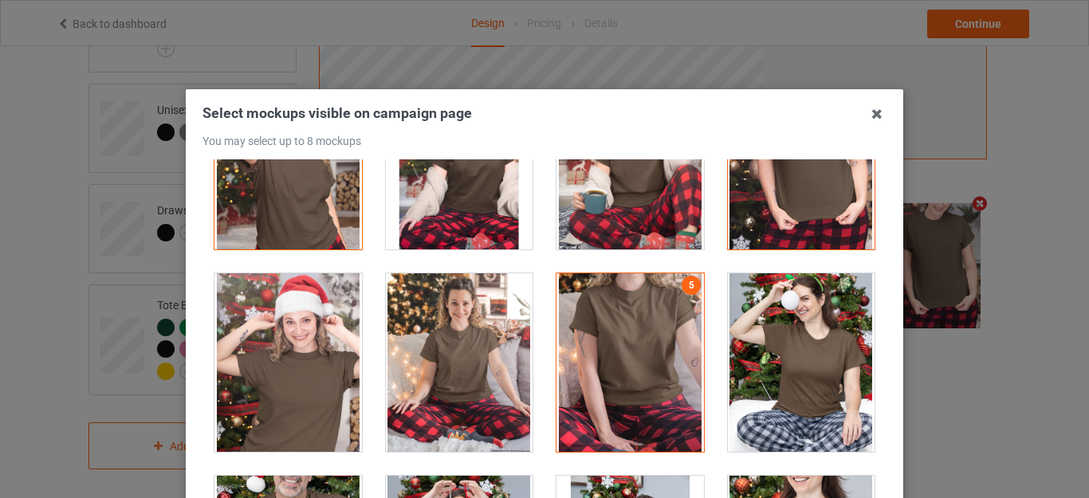
click at [301, 206] on div at bounding box center [287, 160] width 147 height 179
click at [311, 363] on div at bounding box center [287, 362] width 147 height 179
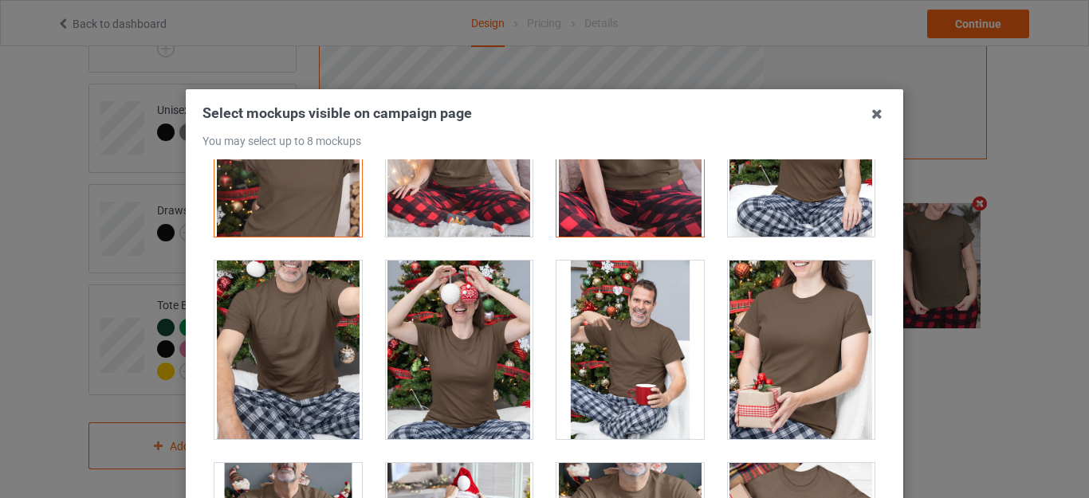
scroll to position [16820, 0]
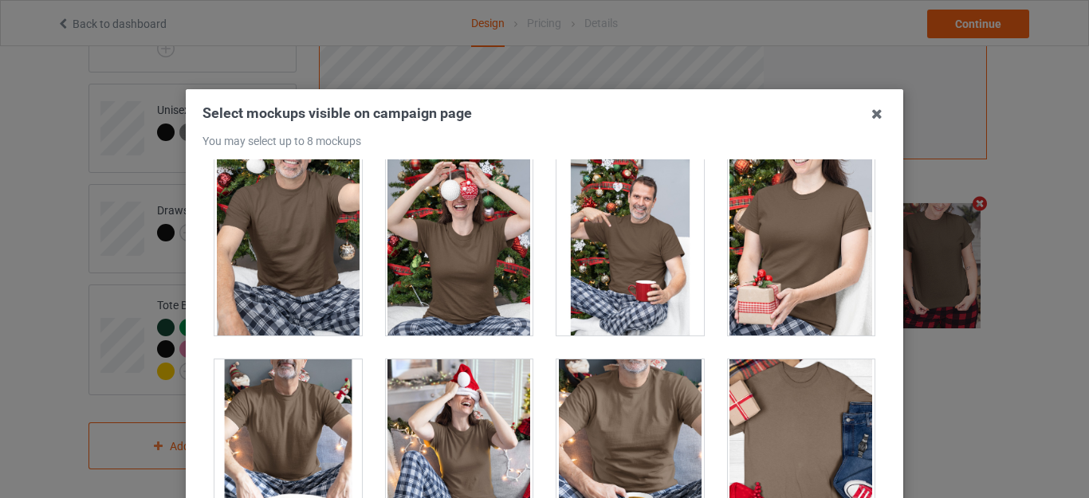
click at [307, 246] on div at bounding box center [287, 246] width 147 height 179
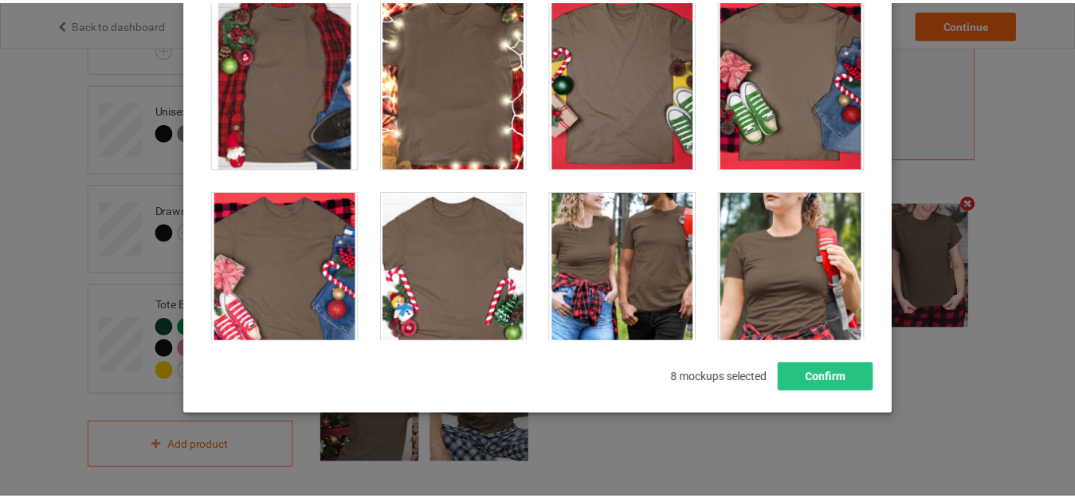
scroll to position [222, 0]
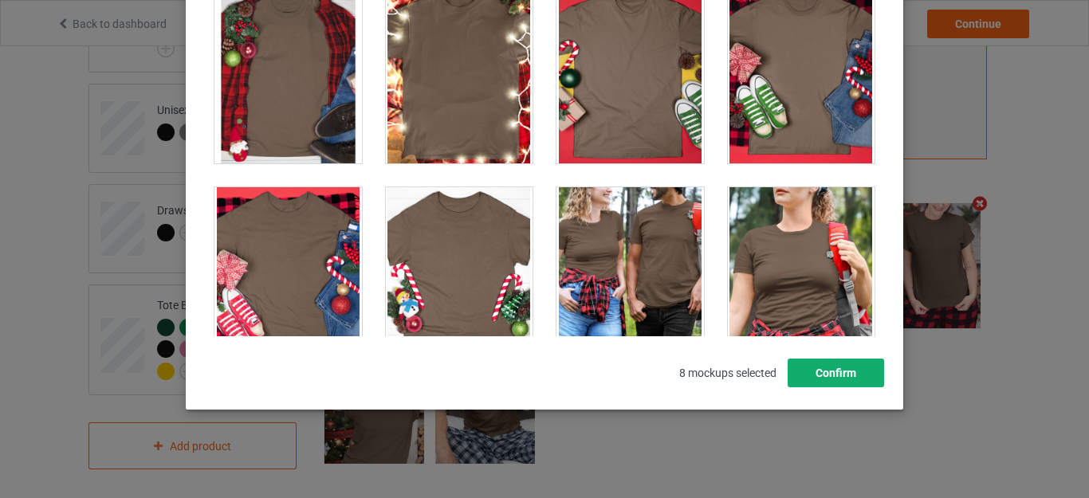
click at [833, 370] on button "Confirm" at bounding box center [836, 373] width 96 height 29
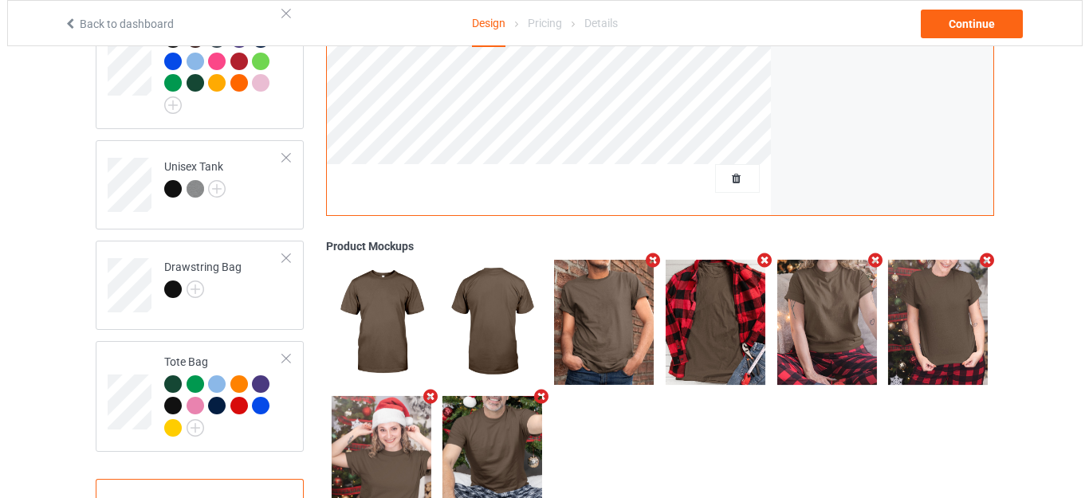
scroll to position [1723, 0]
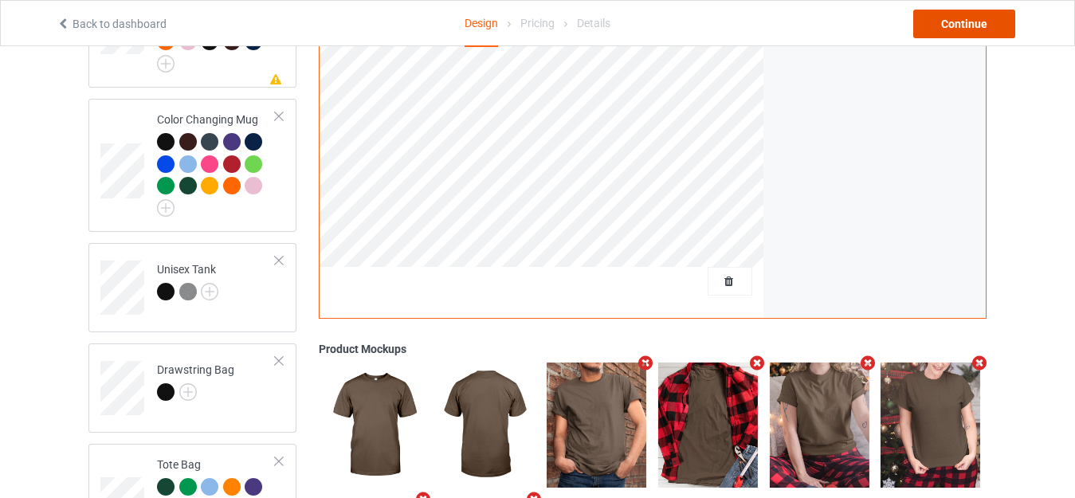
click at [963, 21] on div "Continue" at bounding box center [965, 24] width 102 height 29
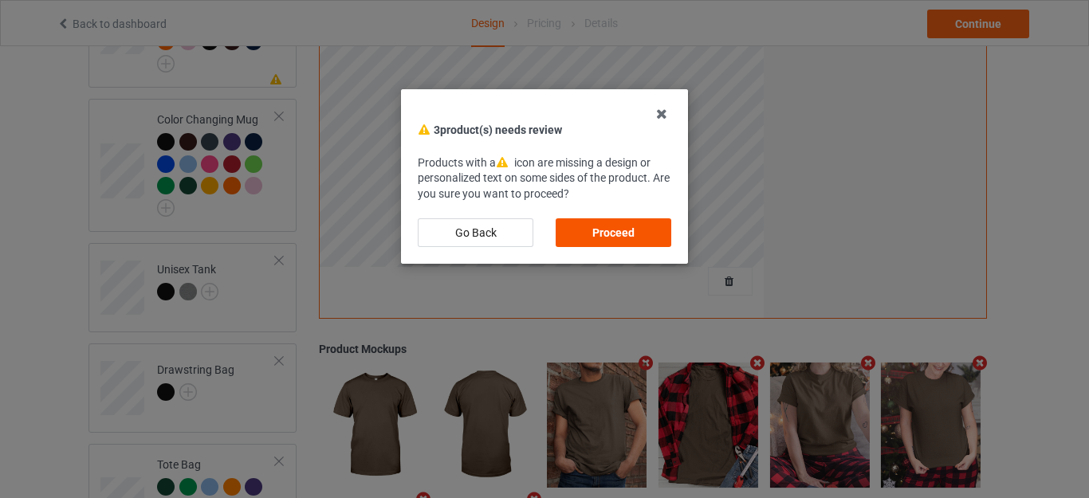
click at [615, 227] on div "Proceed" at bounding box center [614, 232] width 116 height 29
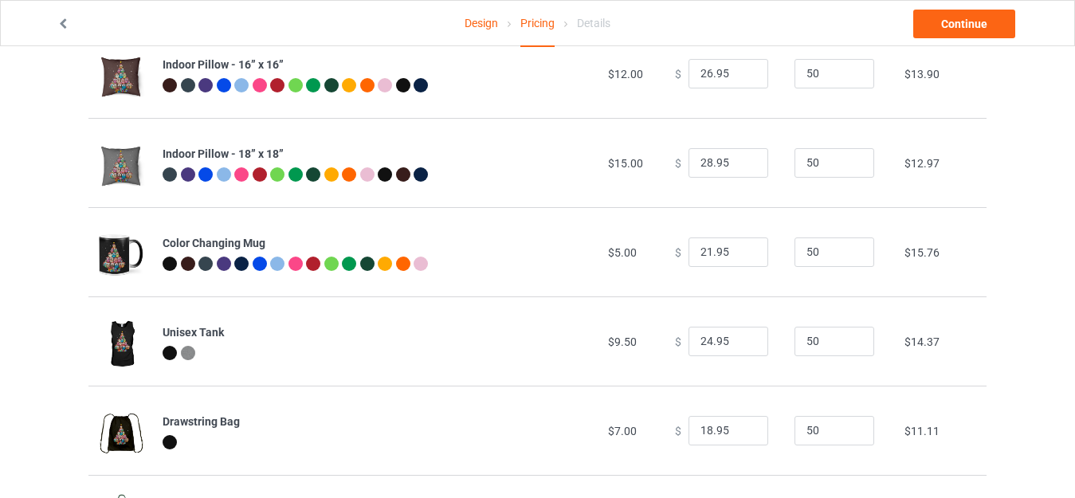
scroll to position [1121, 0]
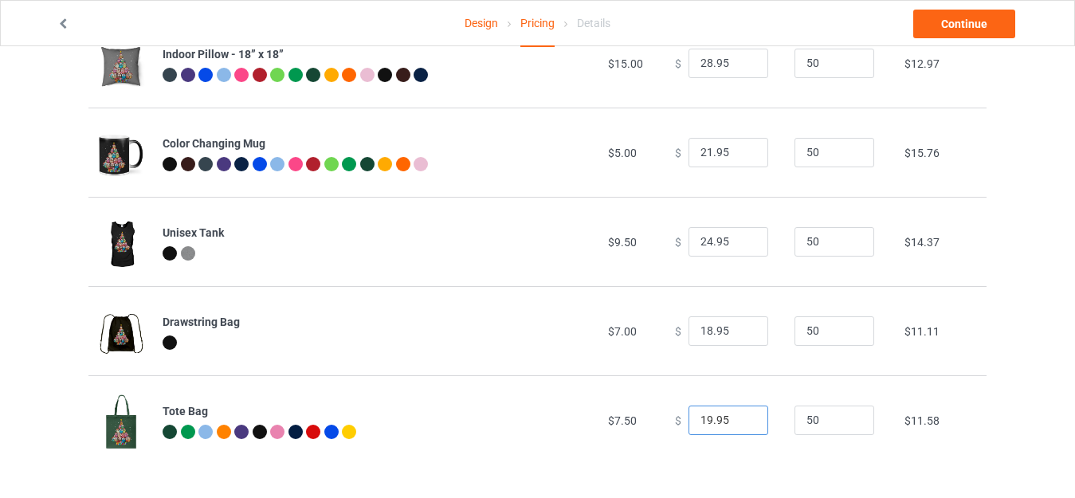
drag, startPoint x: 702, startPoint y: 417, endPoint x: 666, endPoint y: 418, distance: 35.9
click at [675, 418] on div "$ 19.95" at bounding box center [726, 421] width 102 height 30
type input "23.95"
drag, startPoint x: 702, startPoint y: 324, endPoint x: 662, endPoint y: 325, distance: 40.7
click at [666, 325] on td "$ 18.95" at bounding box center [726, 330] width 120 height 89
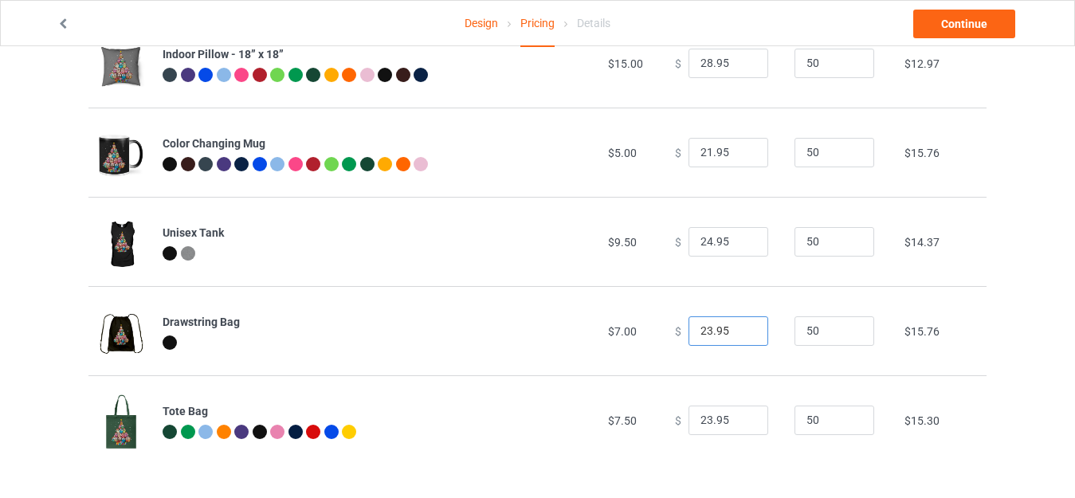
type input "23.95"
click at [702, 240] on input "24.95" at bounding box center [729, 242] width 80 height 30
click at [698, 239] on input "245.95" at bounding box center [729, 242] width 80 height 30
click at [702, 236] on input "245.95" at bounding box center [729, 242] width 80 height 30
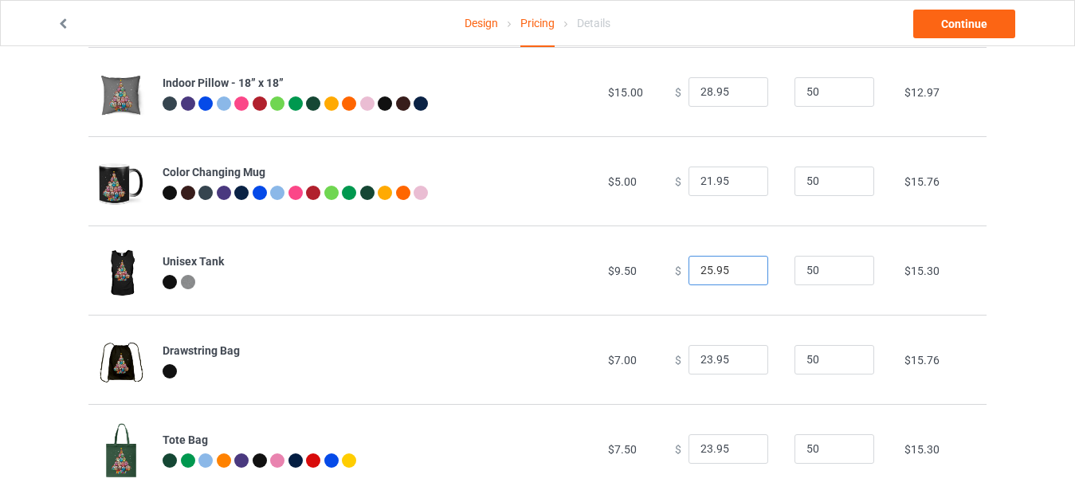
scroll to position [1041, 0]
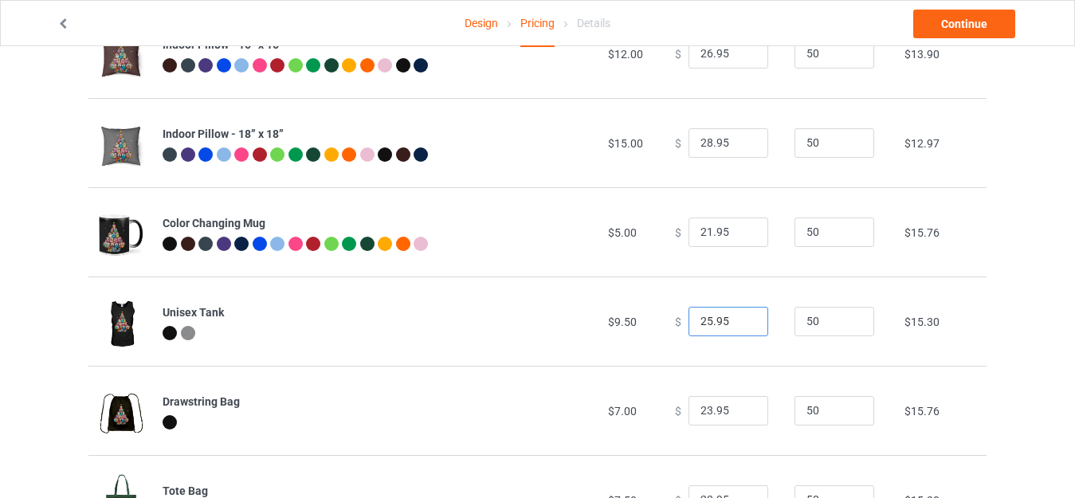
type input "25.95"
drag, startPoint x: 704, startPoint y: 139, endPoint x: 663, endPoint y: 139, distance: 40.7
click at [666, 139] on td "$ 28.95" at bounding box center [726, 142] width 120 height 89
drag, startPoint x: 702, startPoint y: 139, endPoint x: 679, endPoint y: 137, distance: 22.4
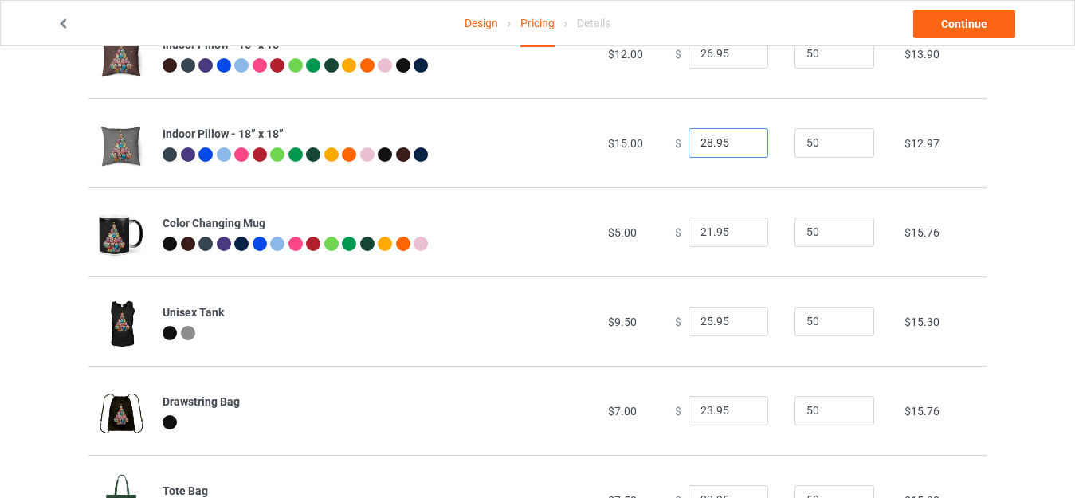
click at [689, 137] on input "28.95" at bounding box center [729, 143] width 80 height 30
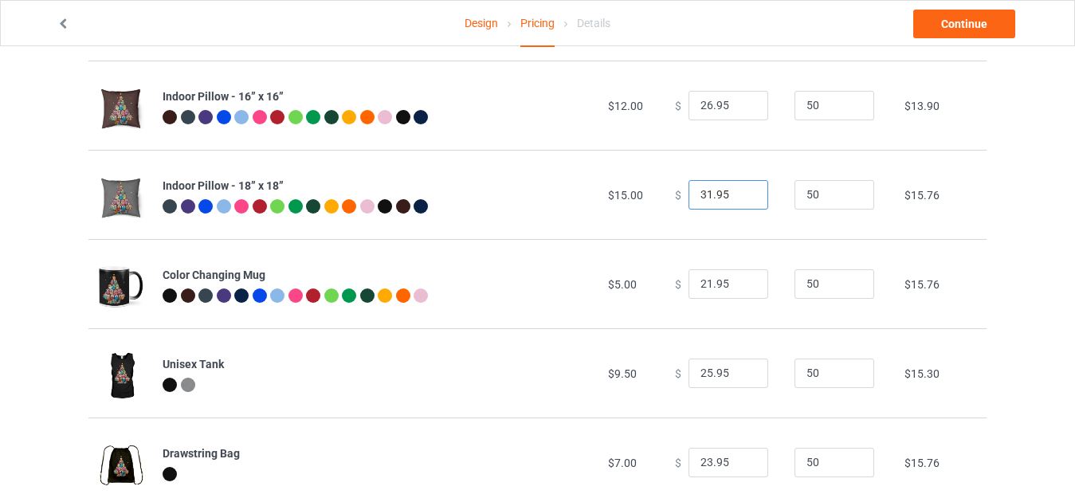
scroll to position [961, 0]
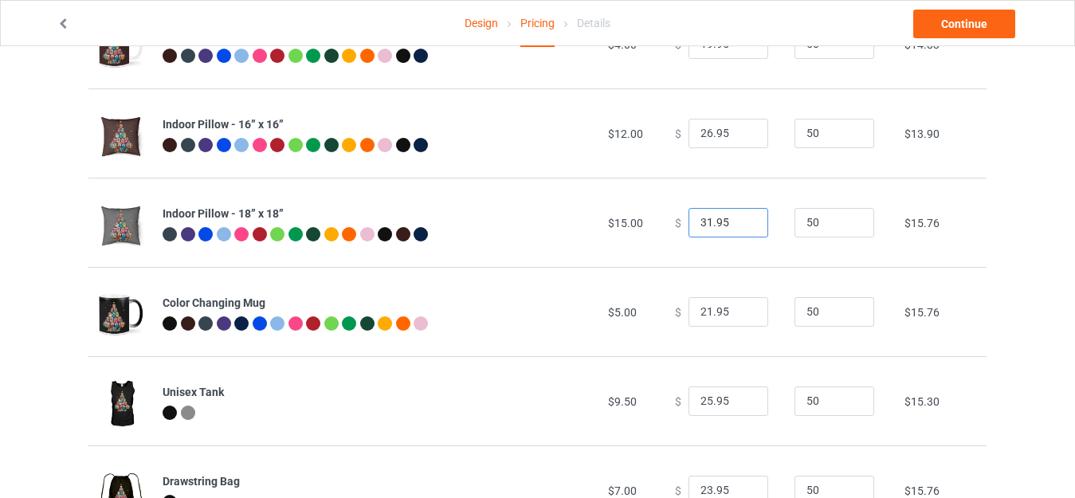
type input "31.95"
drag, startPoint x: 702, startPoint y: 128, endPoint x: 679, endPoint y: 127, distance: 22.3
click at [689, 127] on input "26.95" at bounding box center [729, 134] width 80 height 30
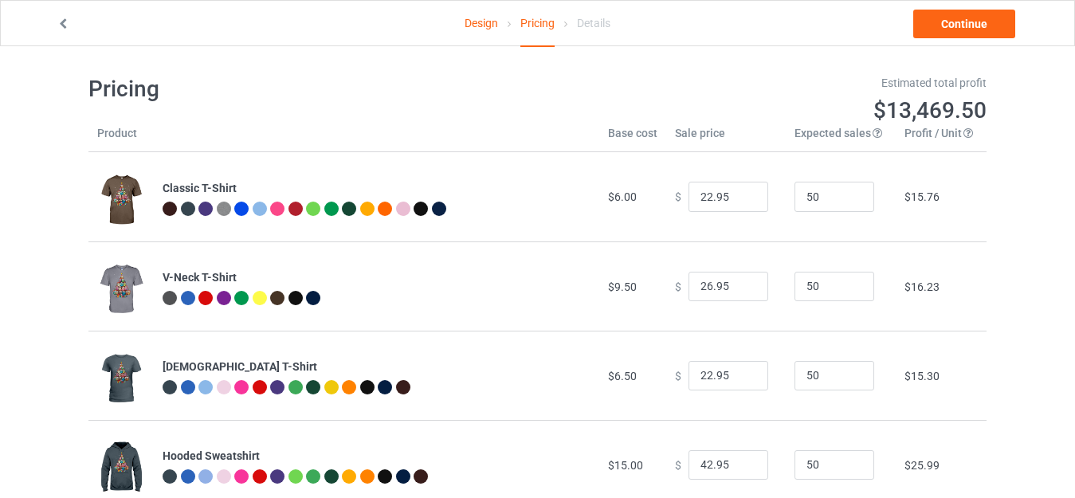
scroll to position [0, 0]
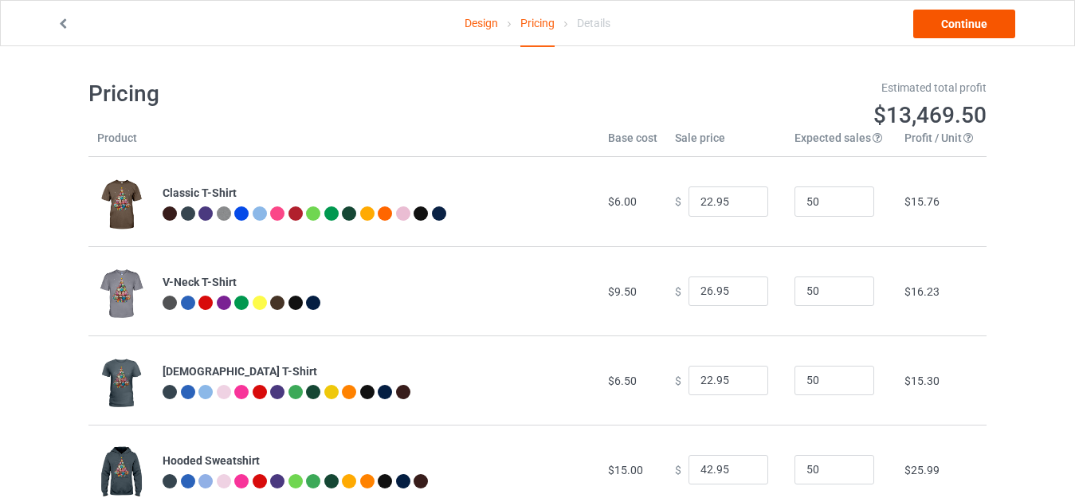
type input "28.95"
click at [972, 22] on link "Continue" at bounding box center [965, 24] width 102 height 29
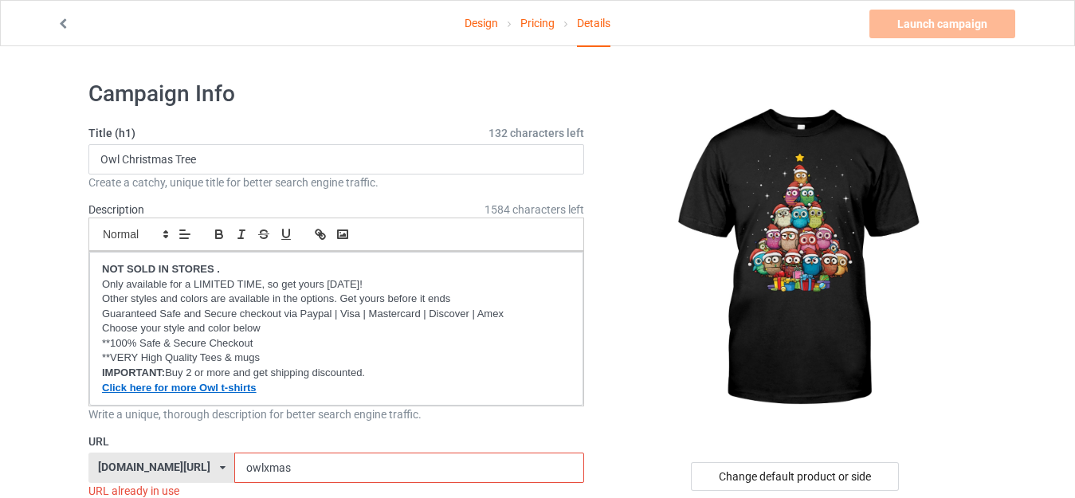
scroll to position [239, 0]
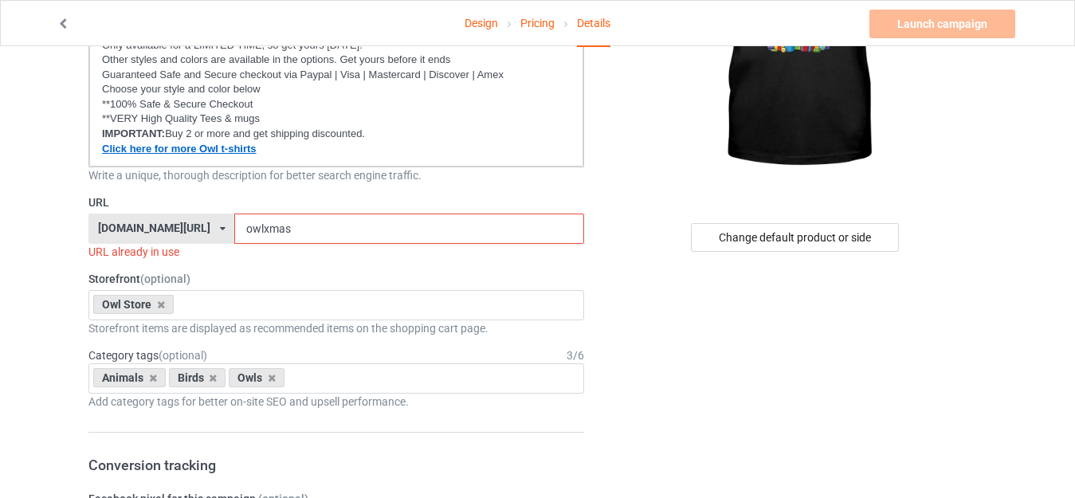
click at [234, 224] on input "owlxmas" at bounding box center [408, 229] width 349 height 30
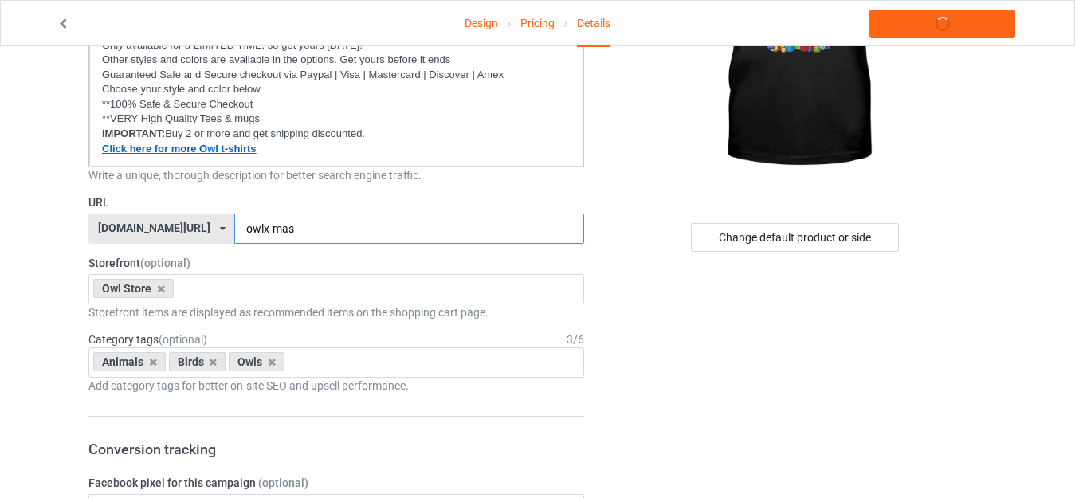
type input "owlx-mas"
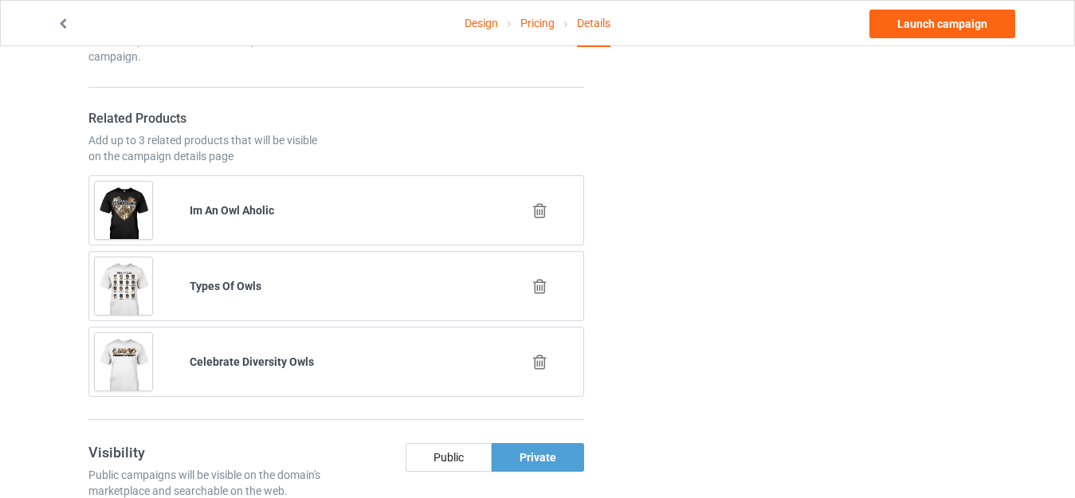
scroll to position [1036, 0]
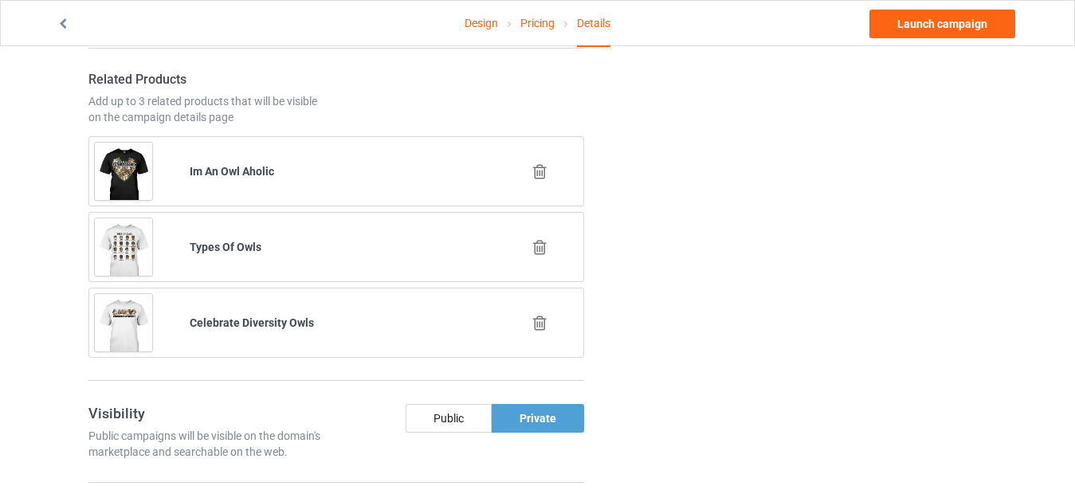
click at [540, 170] on icon at bounding box center [540, 171] width 20 height 17
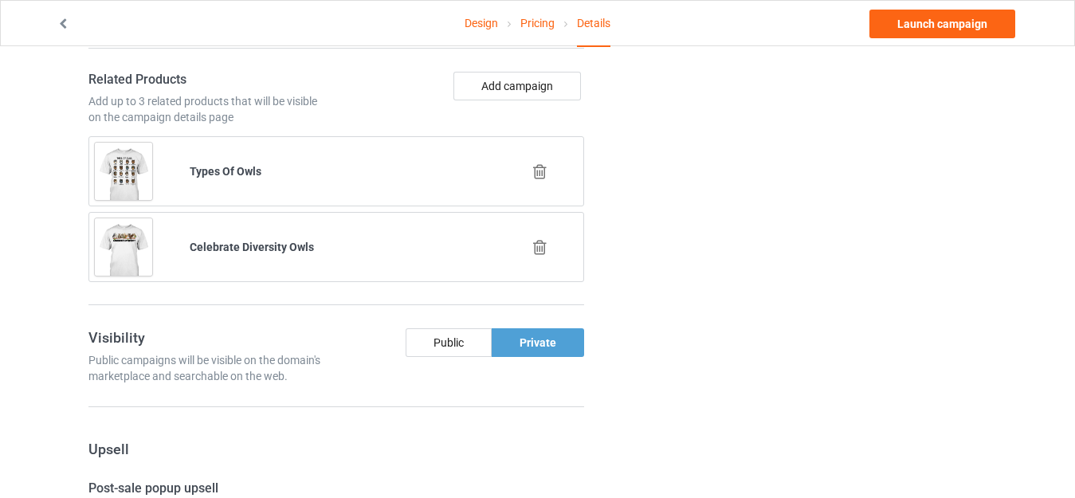
click at [541, 242] on icon at bounding box center [540, 247] width 20 height 17
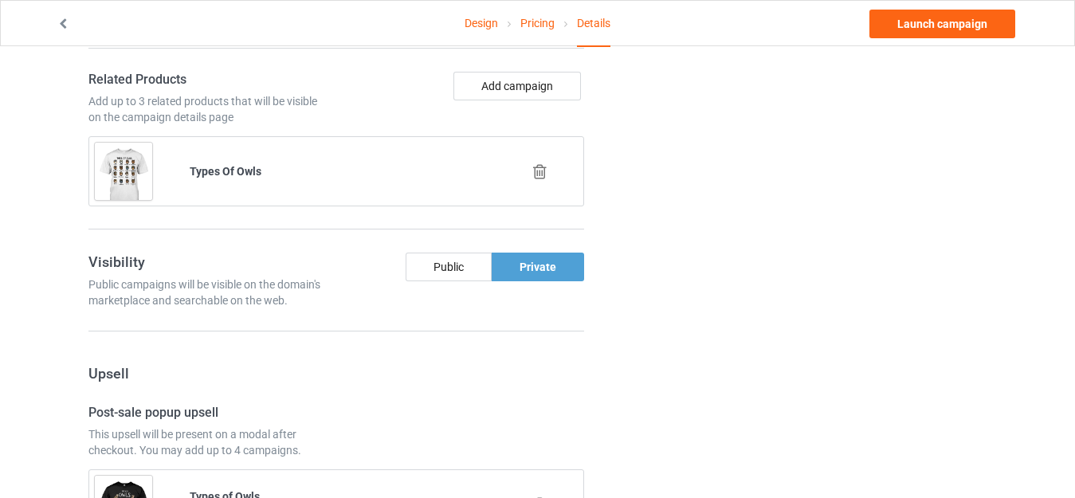
click at [539, 171] on icon at bounding box center [540, 171] width 20 height 17
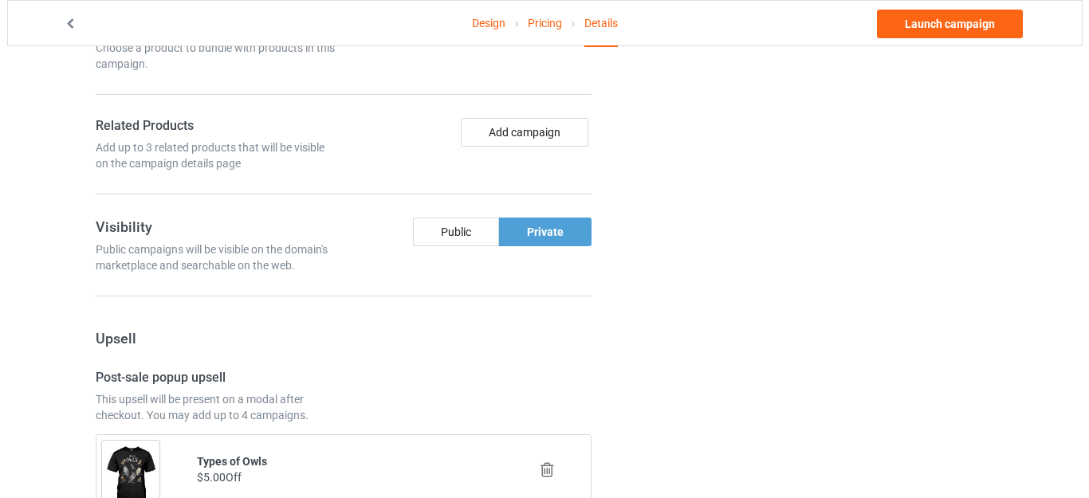
scroll to position [877, 0]
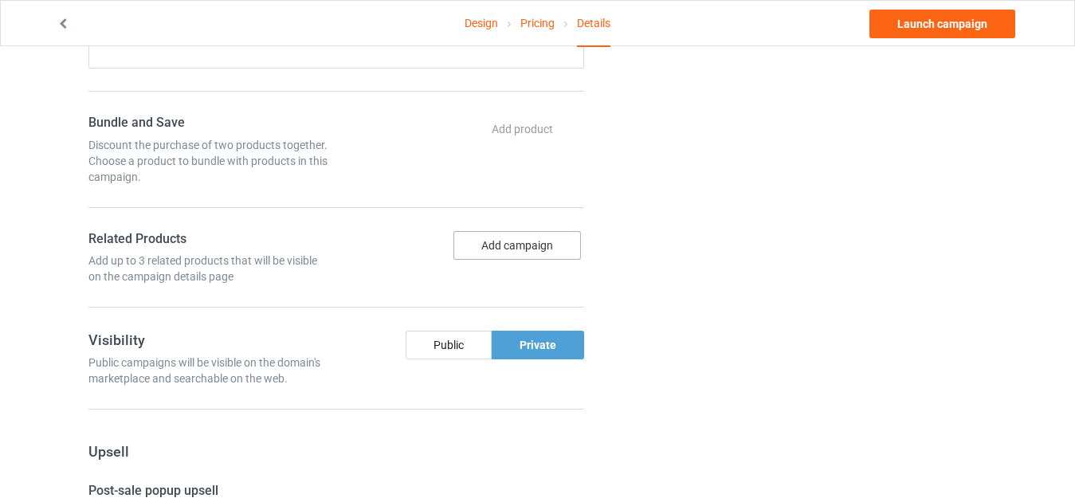
click at [518, 243] on button "Add campaign" at bounding box center [518, 245] width 128 height 29
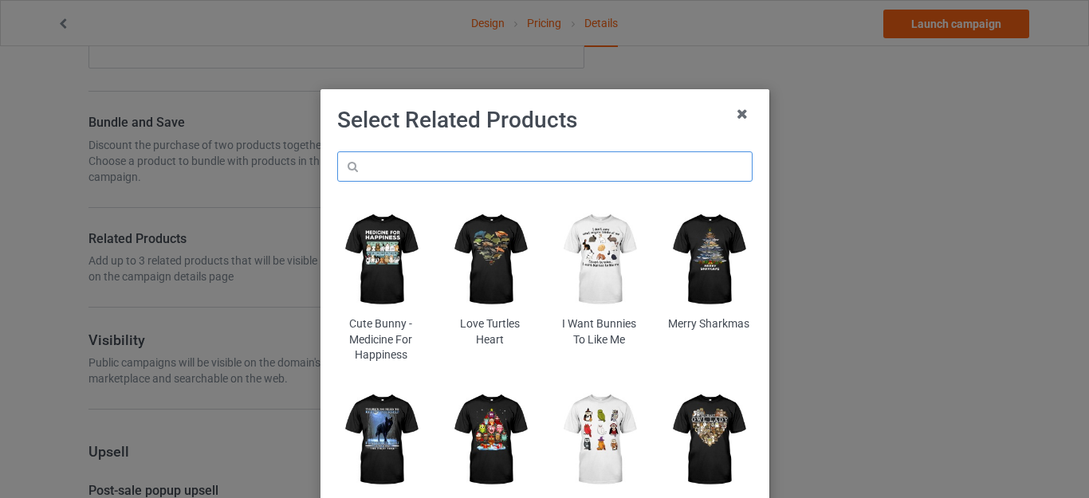
click at [472, 162] on input "text" at bounding box center [544, 166] width 415 height 30
type input "love owls"
click at [639, 114] on h1 "Select Related Products" at bounding box center [544, 120] width 415 height 29
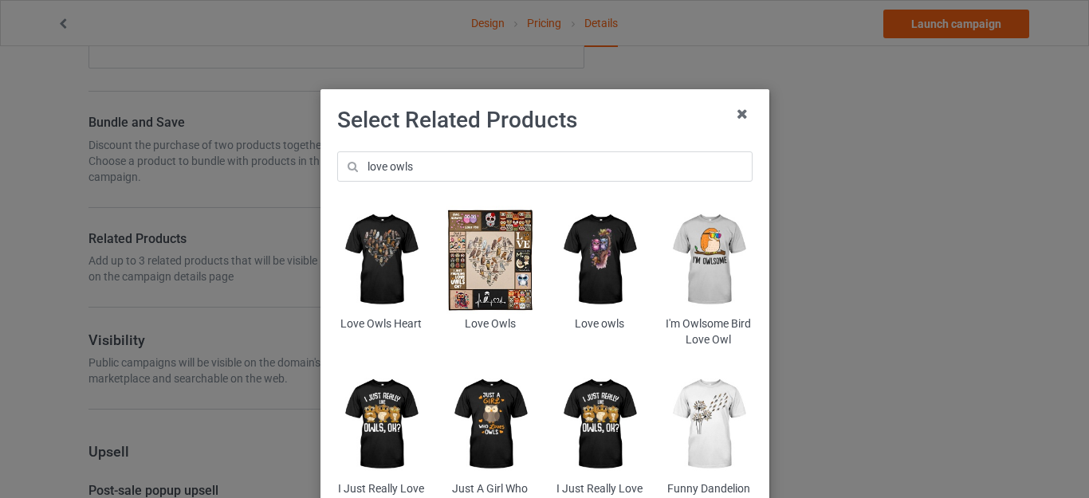
click at [378, 247] on img at bounding box center [380, 260] width 87 height 108
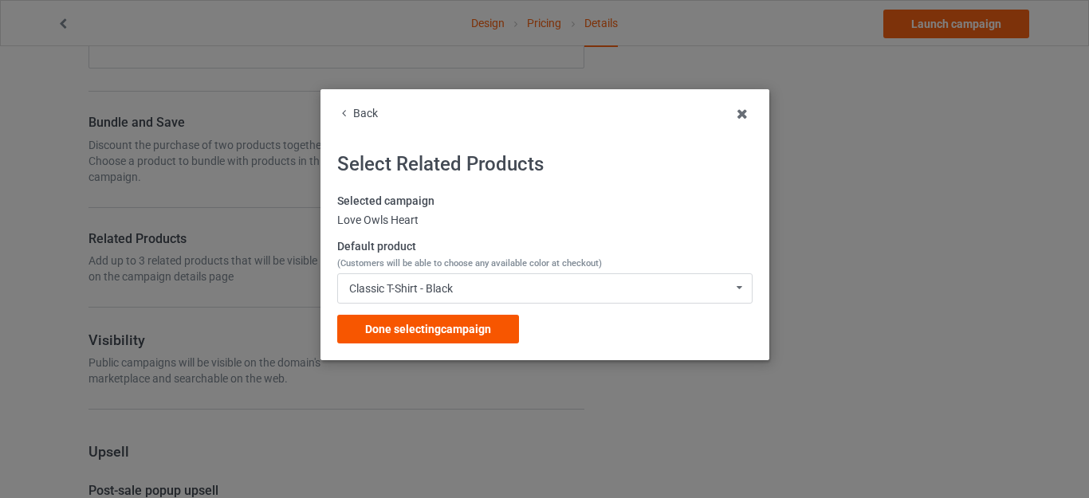
click at [425, 327] on span "Done selecting campaign" at bounding box center [428, 329] width 126 height 13
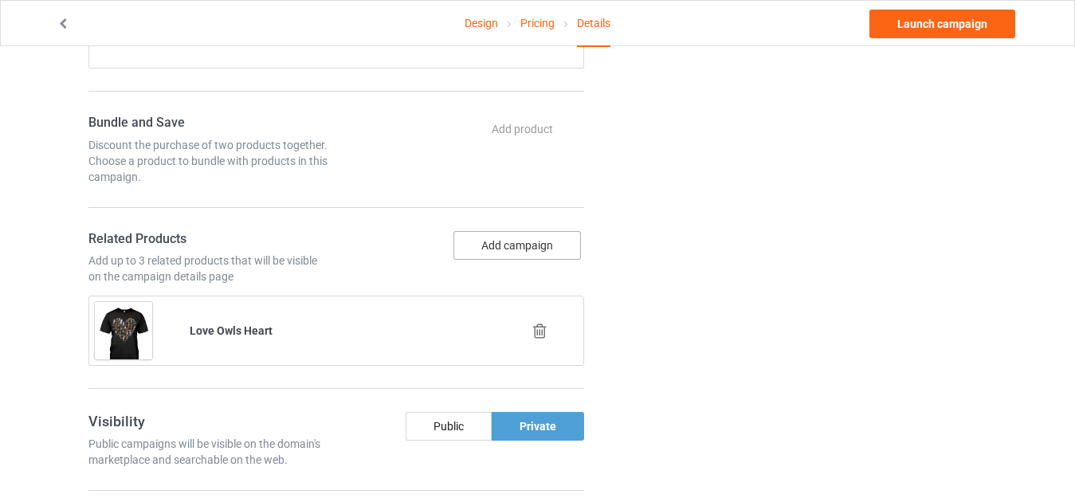
click at [515, 243] on button "Add campaign" at bounding box center [518, 245] width 128 height 29
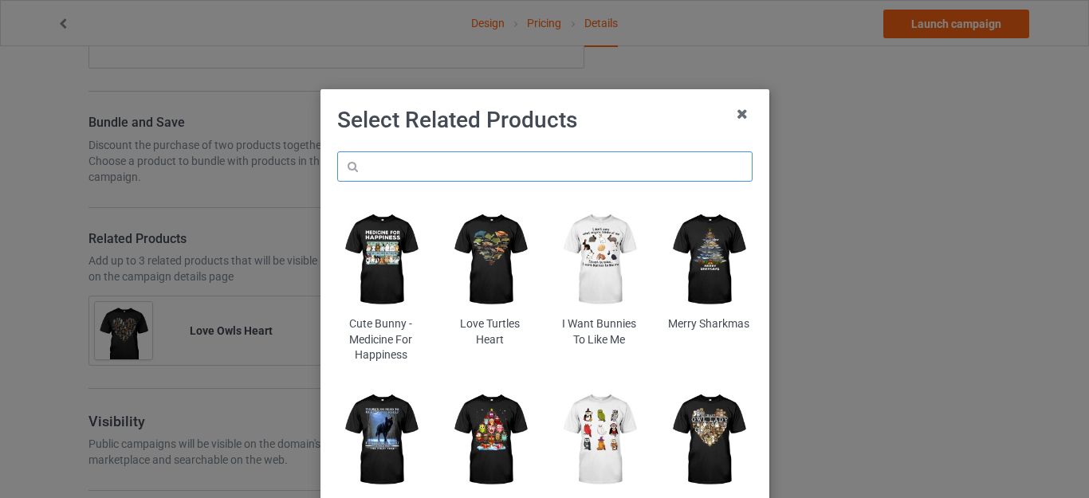
click at [431, 162] on input "text" at bounding box center [544, 166] width 415 height 30
click at [603, 130] on h1 "Select Related Products" at bounding box center [544, 120] width 415 height 29
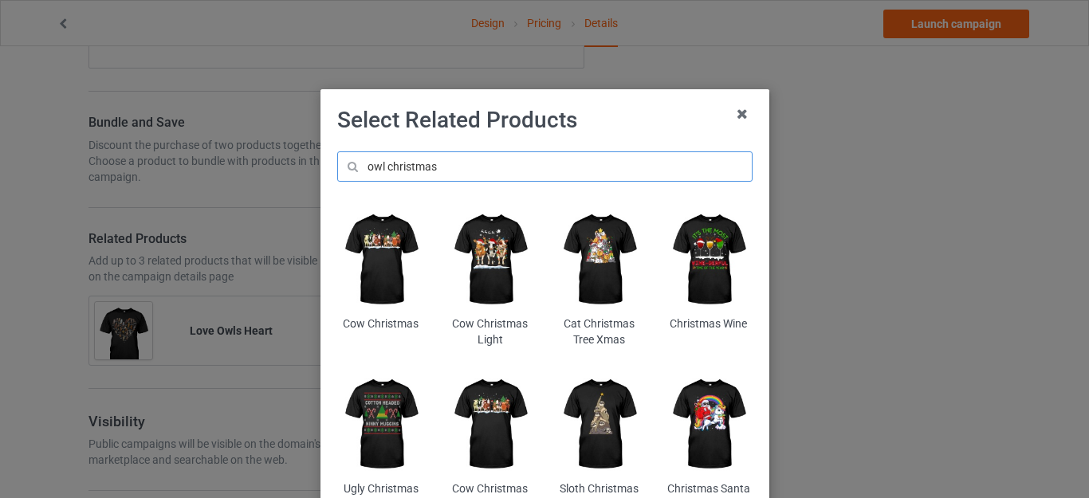
click at [443, 165] on input "owl christmas" at bounding box center [544, 166] width 415 height 30
paste input "x"
type input "owlxmas"
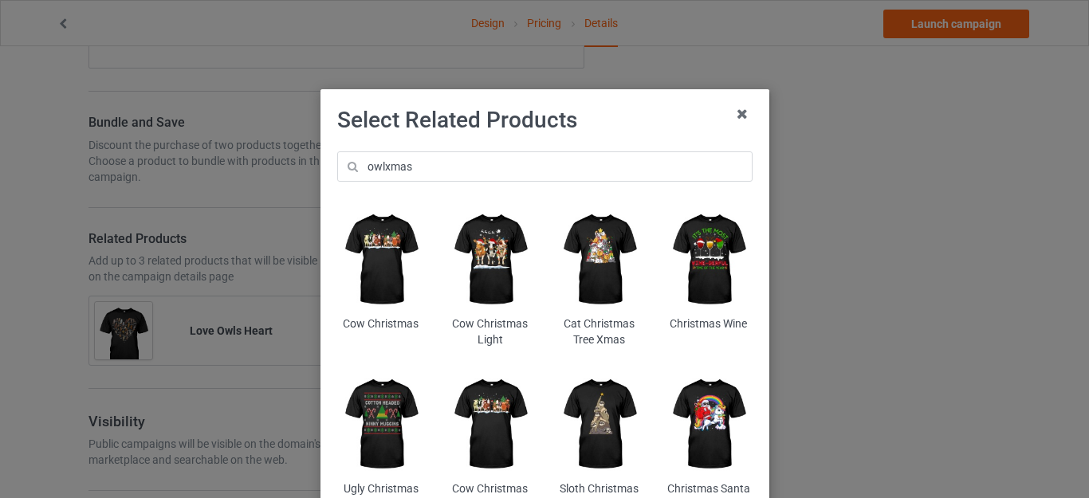
click at [576, 130] on h1 "Select Related Products" at bounding box center [544, 120] width 415 height 29
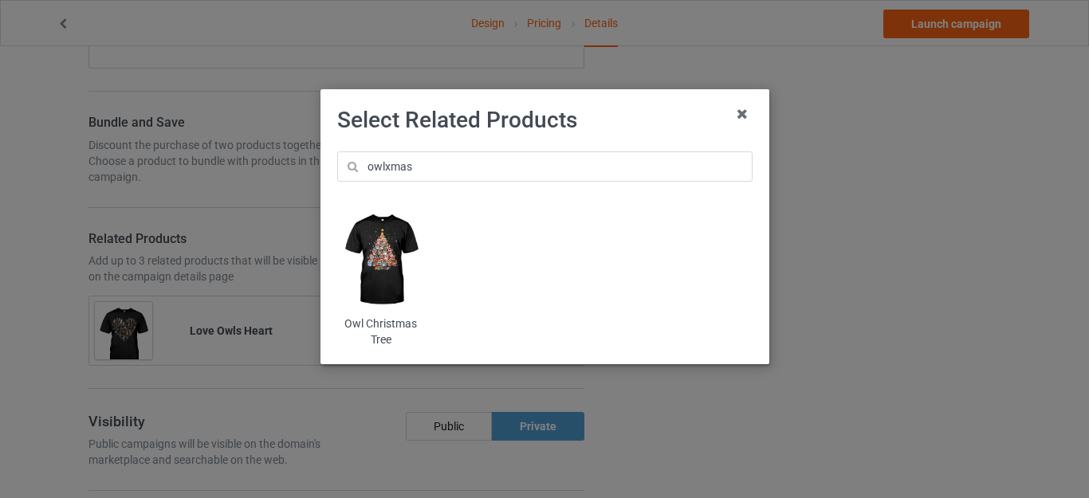
click at [371, 244] on img at bounding box center [380, 260] width 87 height 108
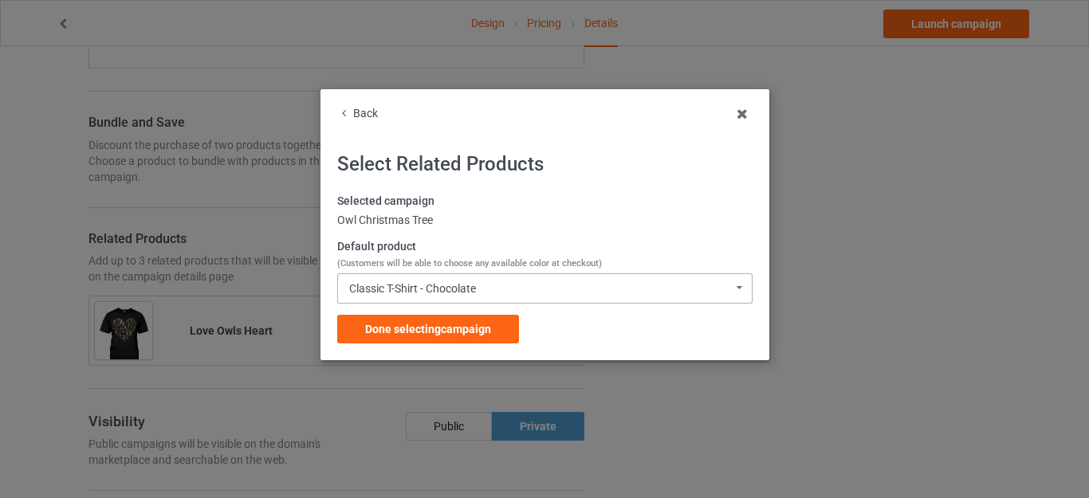
click at [468, 289] on div "Classic T-Shirt - Chocolate" at bounding box center [412, 288] width 127 height 11
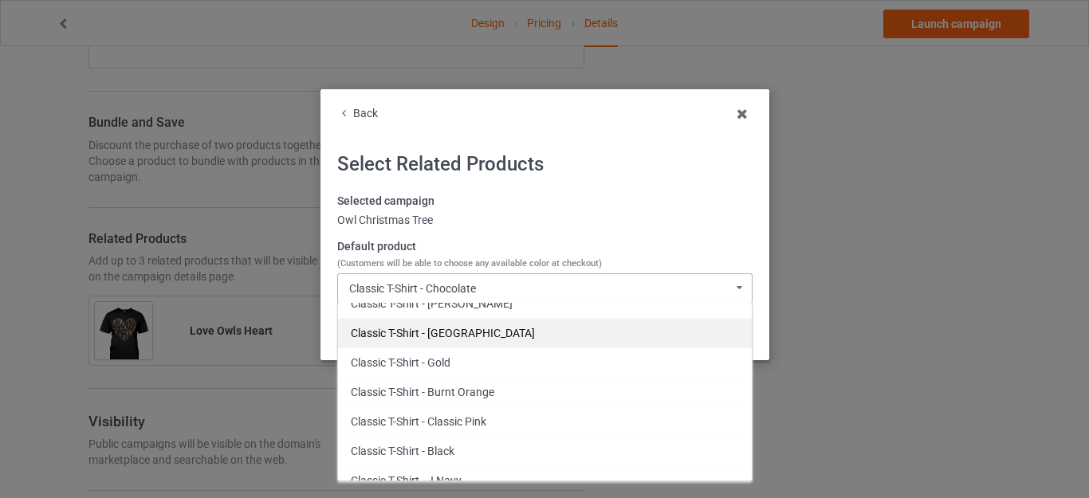
scroll to position [319, 0]
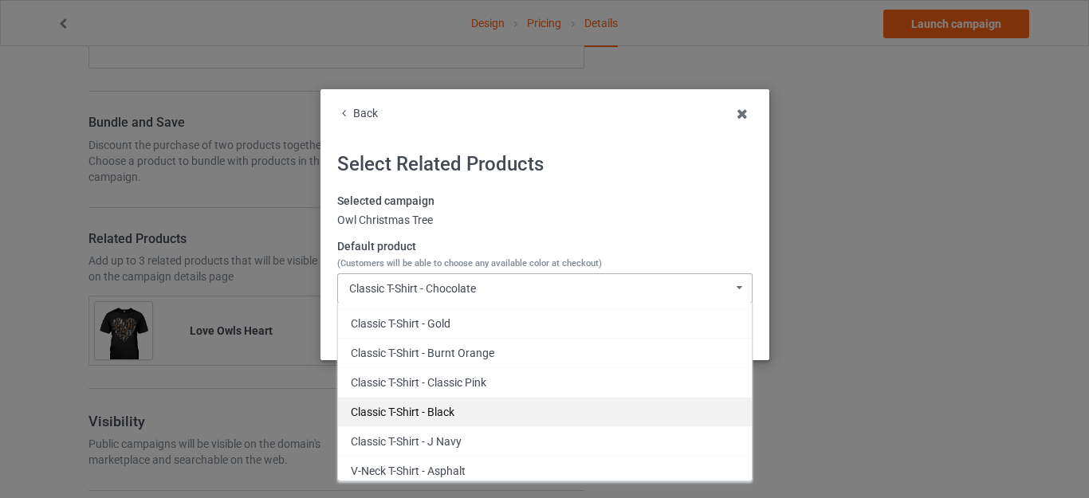
click at [433, 407] on div "Classic T-Shirt - Black" at bounding box center [545, 411] width 414 height 29
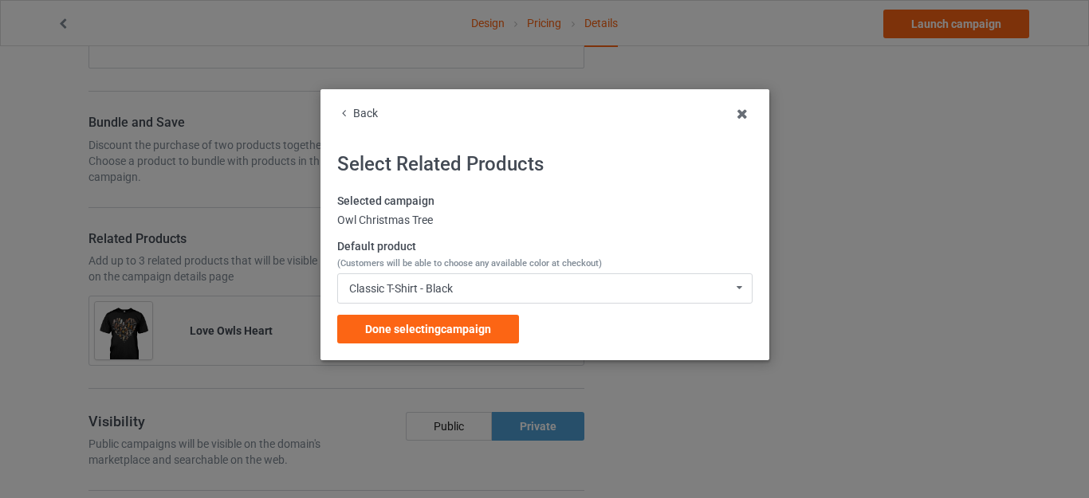
click at [441, 328] on span "Done selecting campaign" at bounding box center [428, 329] width 126 height 13
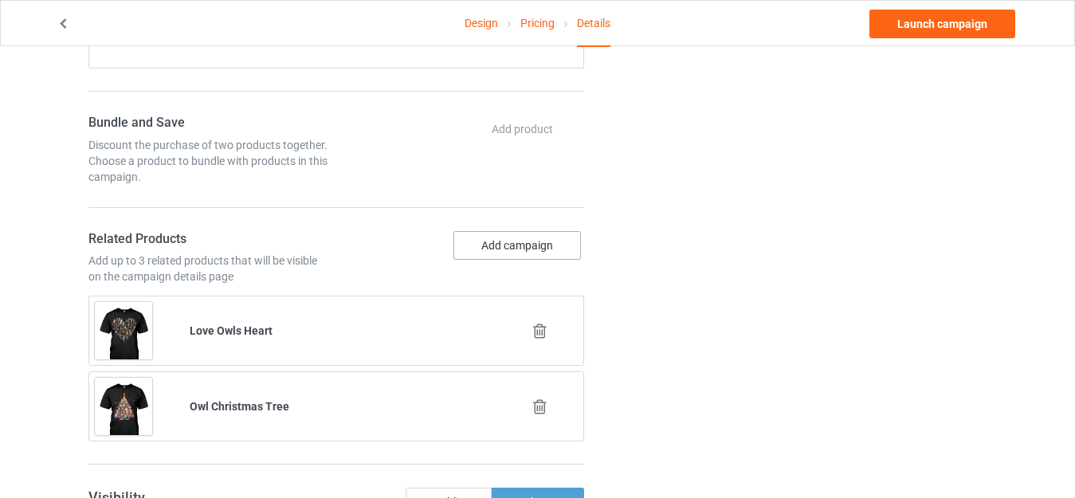
click at [493, 238] on button "Add campaign" at bounding box center [518, 245] width 128 height 29
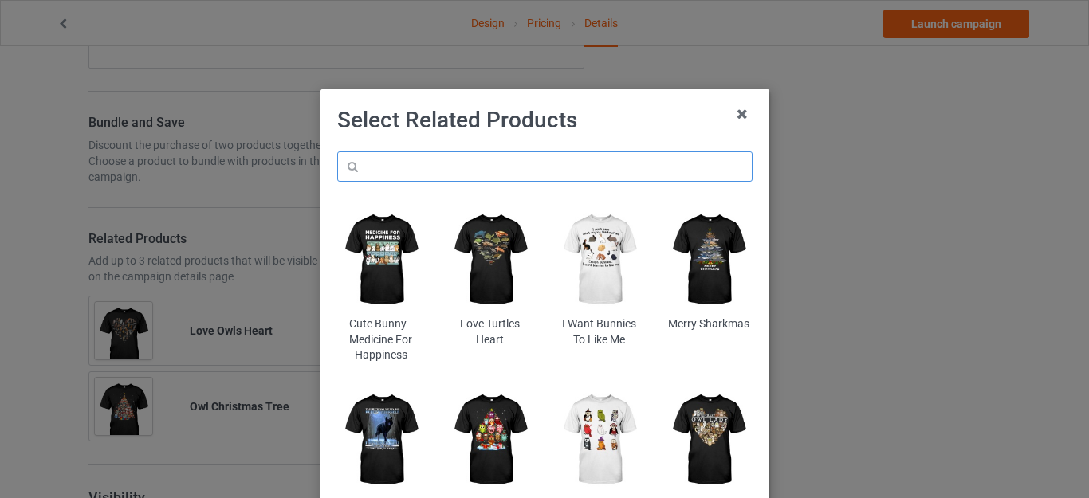
click at [419, 162] on input "text" at bounding box center [544, 166] width 415 height 30
paste input "types-of-owls-collection"
type input "types-of-owls-collection"
click at [630, 132] on h1 "Select Related Products" at bounding box center [544, 120] width 415 height 29
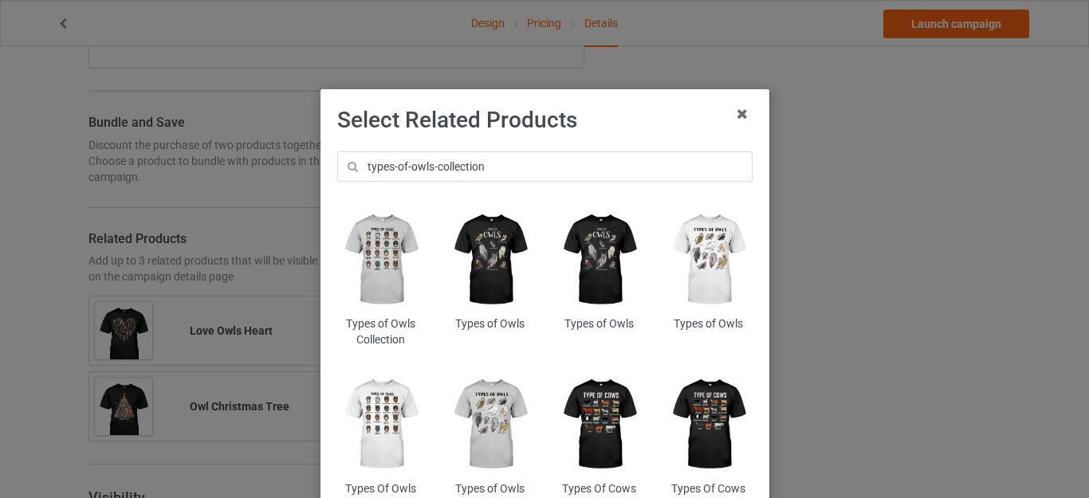
click at [367, 244] on img at bounding box center [380, 260] width 87 height 108
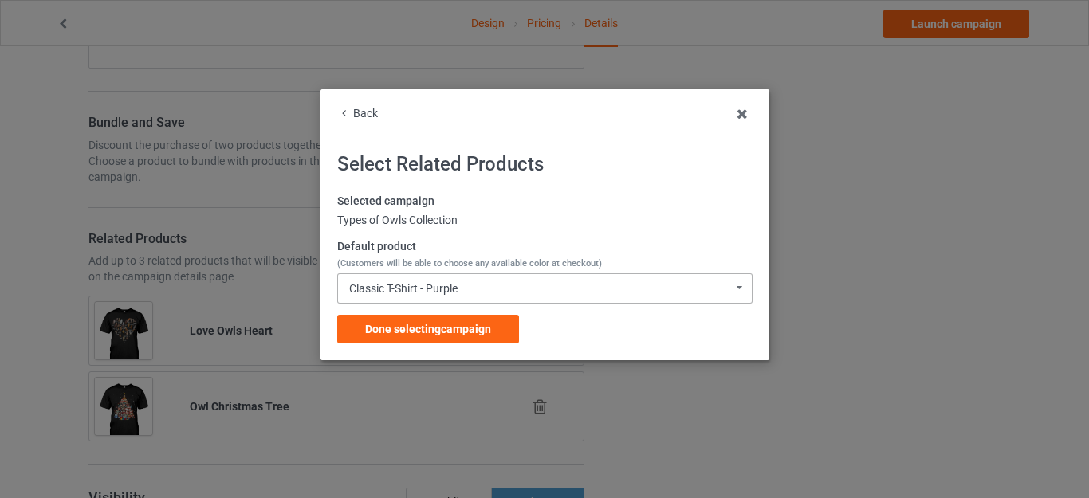
click at [463, 285] on div "Classic T-Shirt - Purple Classic T-Shirt - Purple Classic T-Shirt - Royal Class…" at bounding box center [544, 288] width 415 height 30
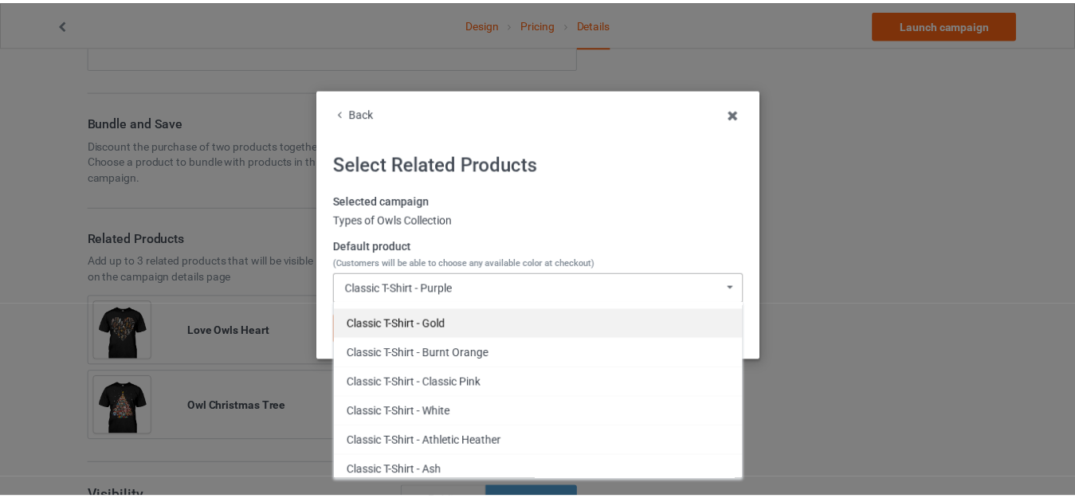
scroll to position [239, 0]
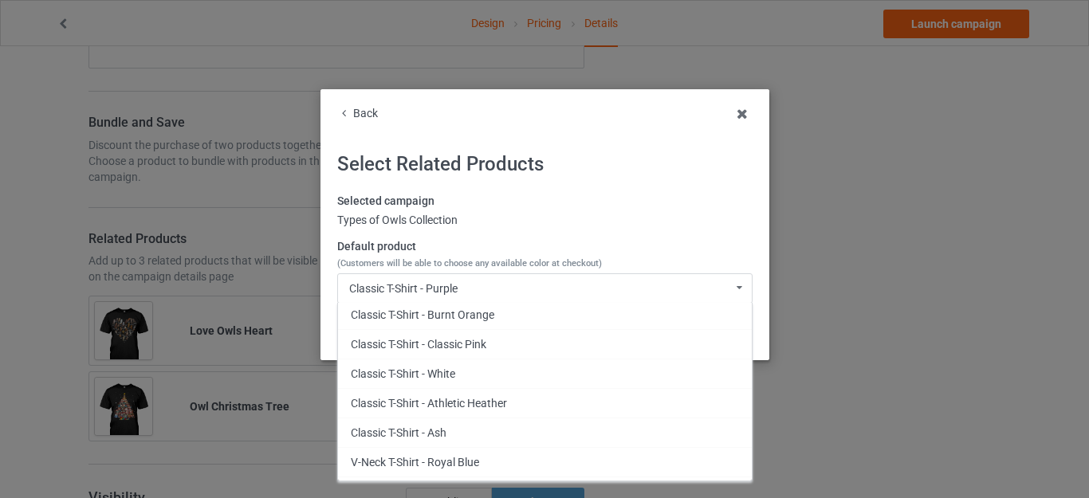
click at [441, 430] on div "Classic T-Shirt - Ash" at bounding box center [545, 432] width 414 height 29
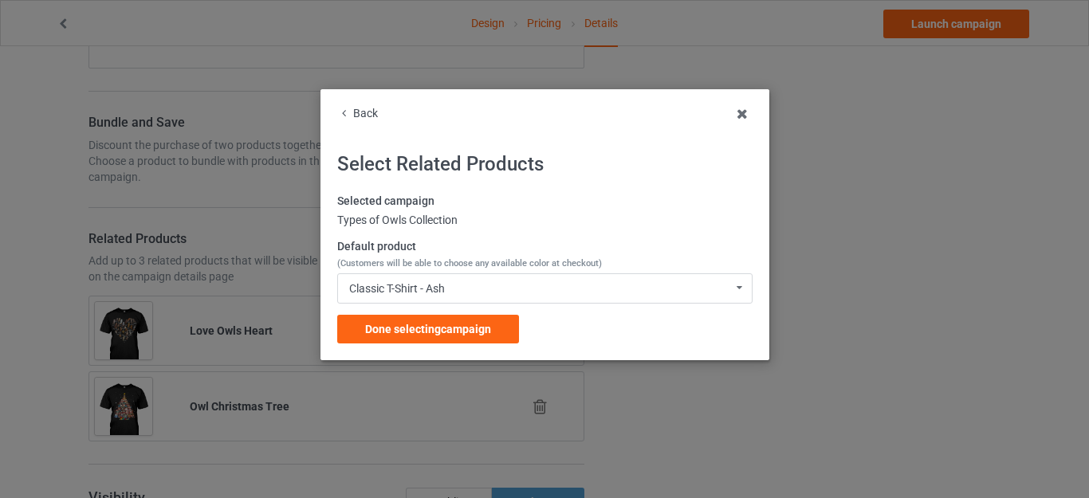
click at [427, 325] on span "Done selecting campaign" at bounding box center [428, 329] width 126 height 13
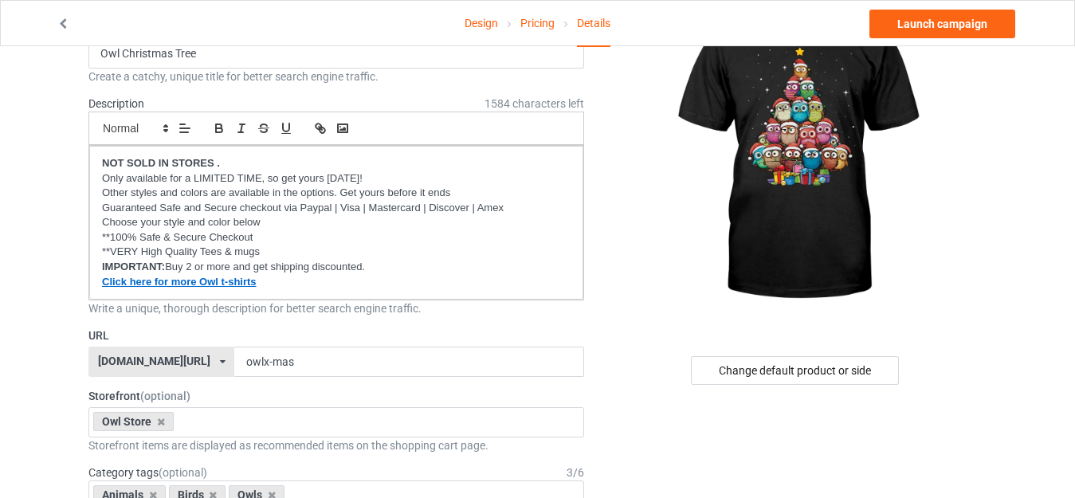
scroll to position [76, 0]
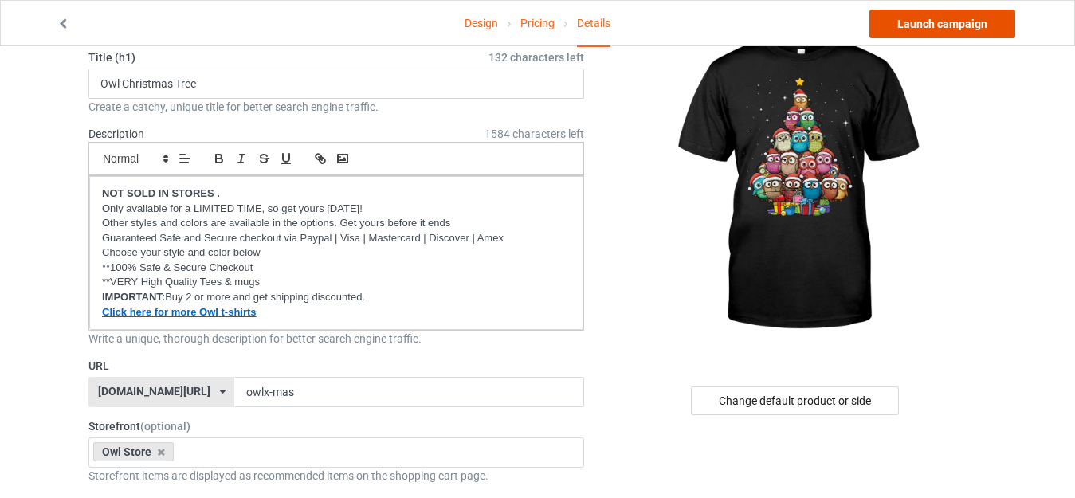
click at [923, 21] on link "Launch campaign" at bounding box center [943, 24] width 146 height 29
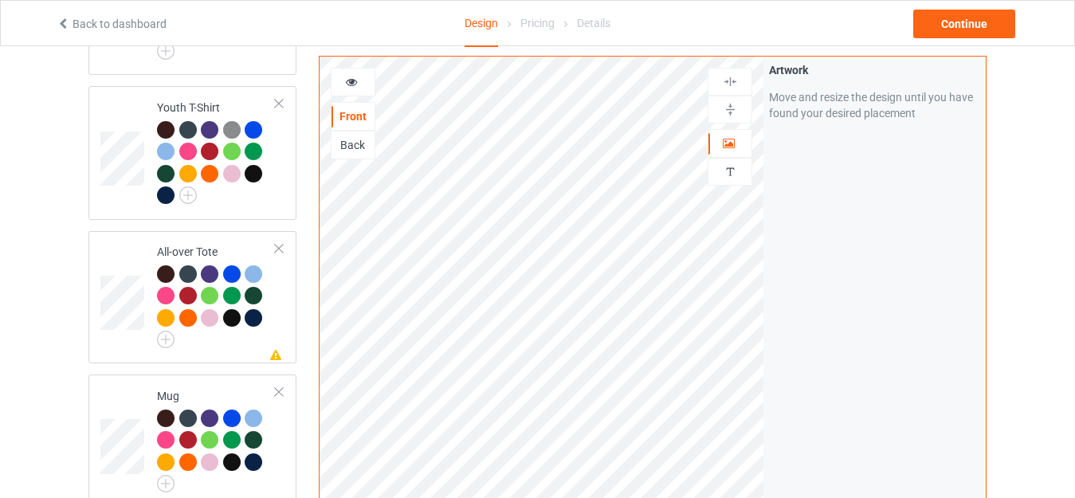
scroll to position [1355, 0]
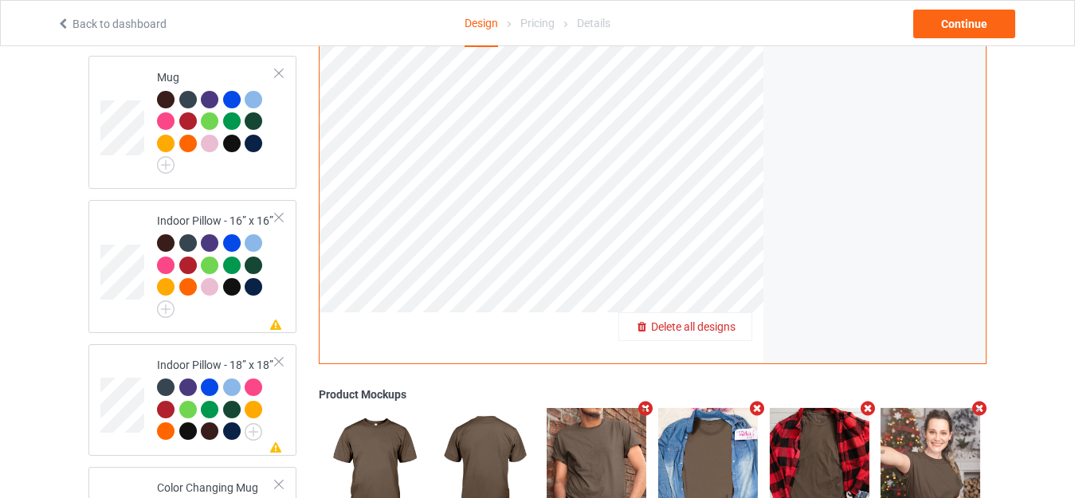
click at [718, 320] on span "Delete all designs" at bounding box center [693, 326] width 84 height 13
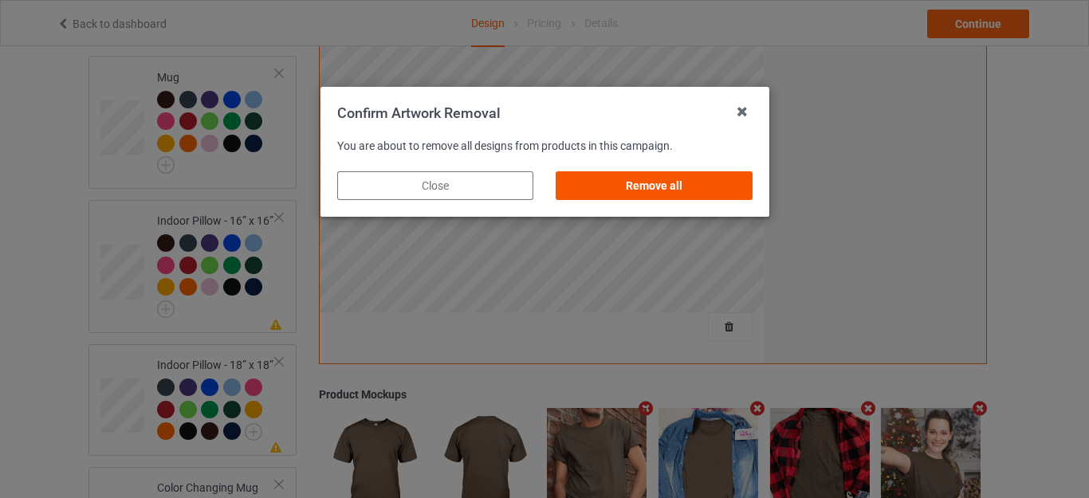
click at [664, 195] on div "Remove all" at bounding box center [654, 185] width 196 height 29
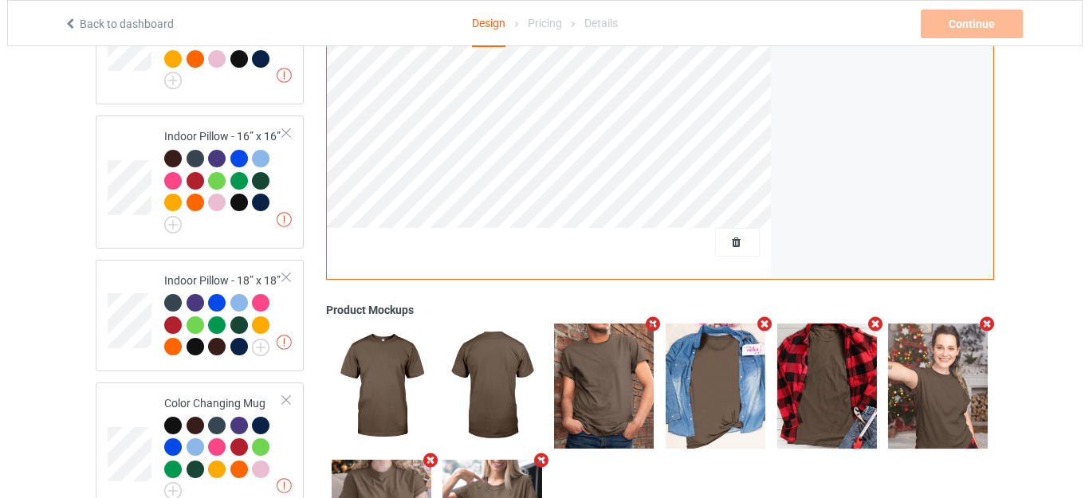
scroll to position [1558, 0]
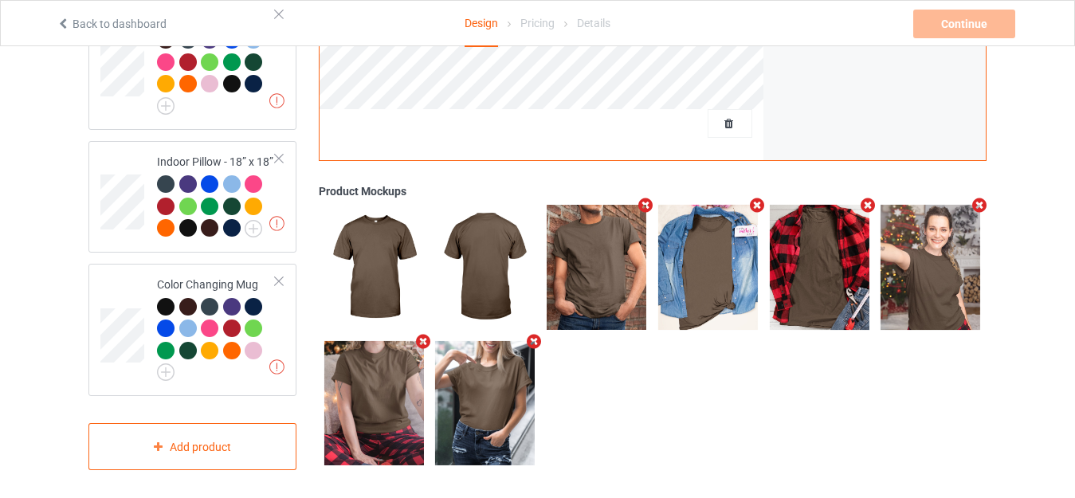
click at [535, 336] on icon "Remove mockup" at bounding box center [535, 340] width 20 height 17
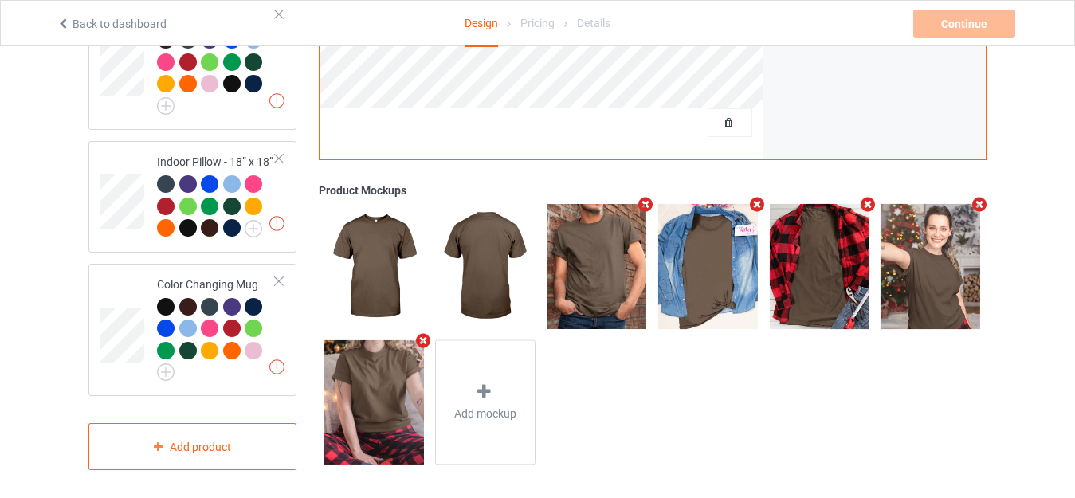
click at [759, 197] on icon "Remove mockup" at bounding box center [757, 204] width 20 height 17
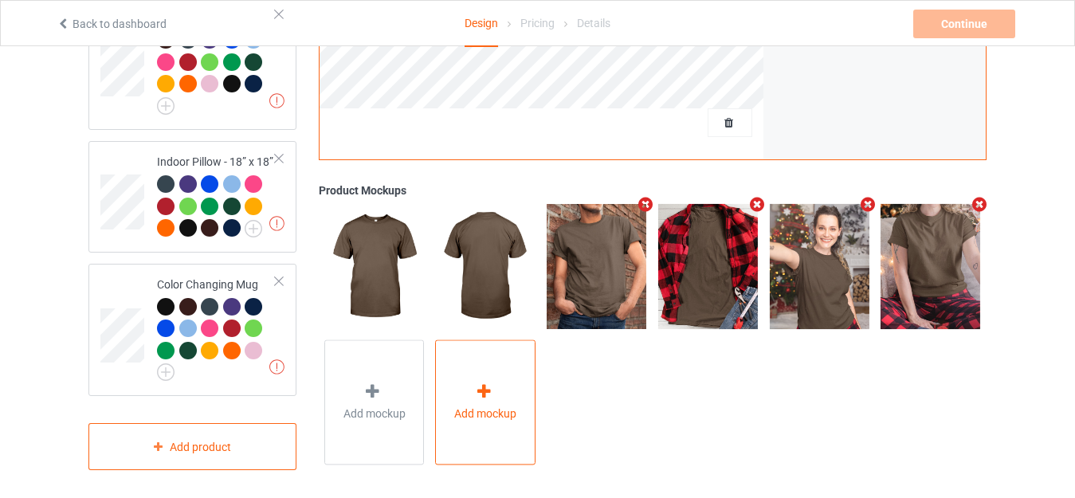
click at [483, 368] on div "Add mockup" at bounding box center [485, 402] width 100 height 125
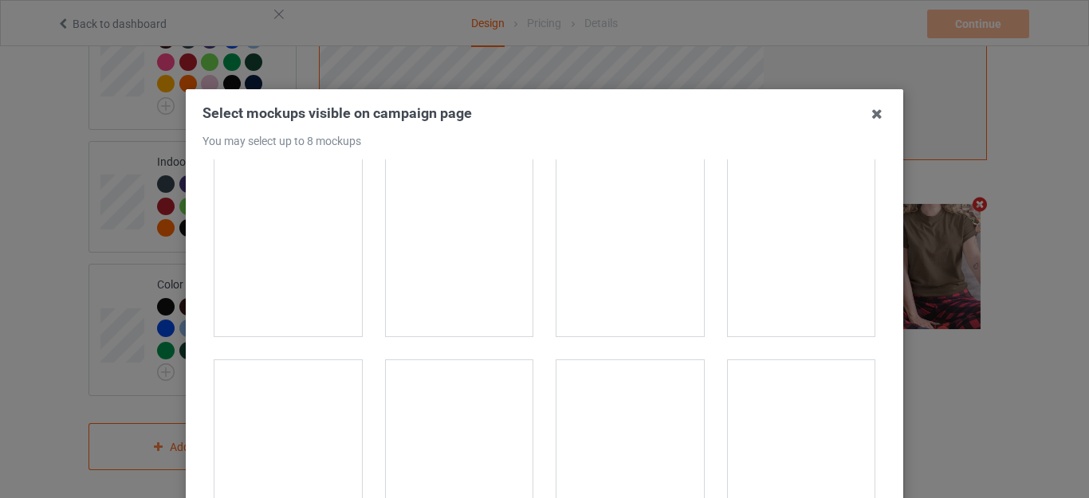
scroll to position [16820, 0]
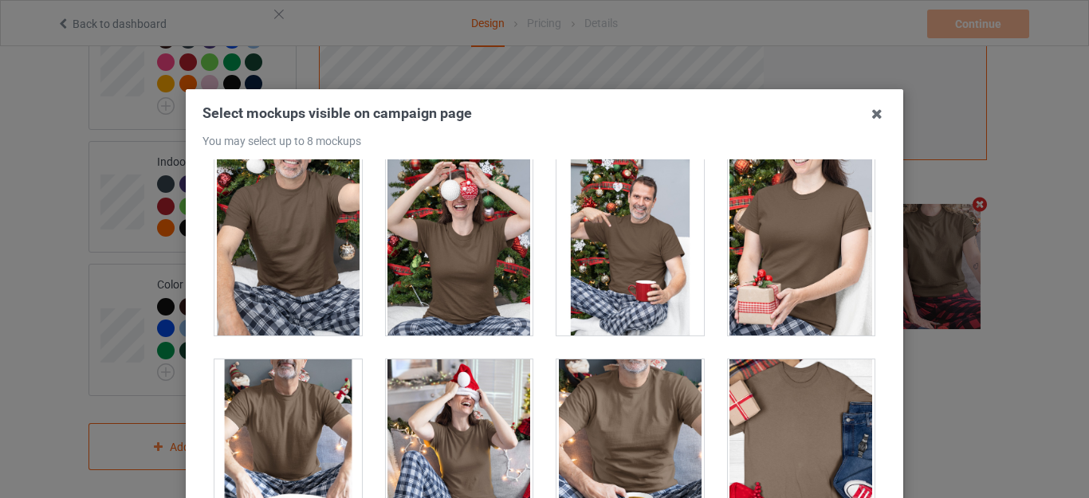
click at [297, 238] on div at bounding box center [287, 246] width 147 height 179
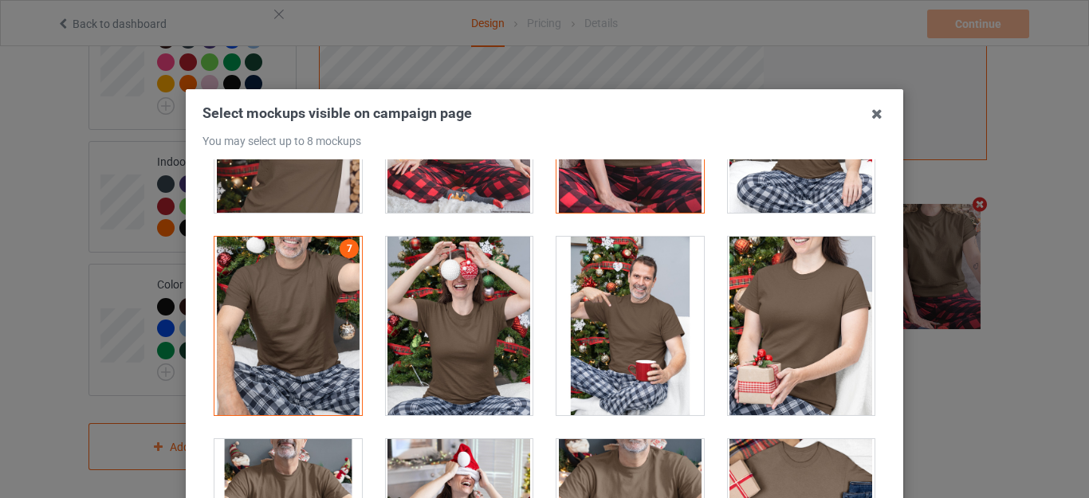
click at [313, 277] on div at bounding box center [287, 326] width 147 height 179
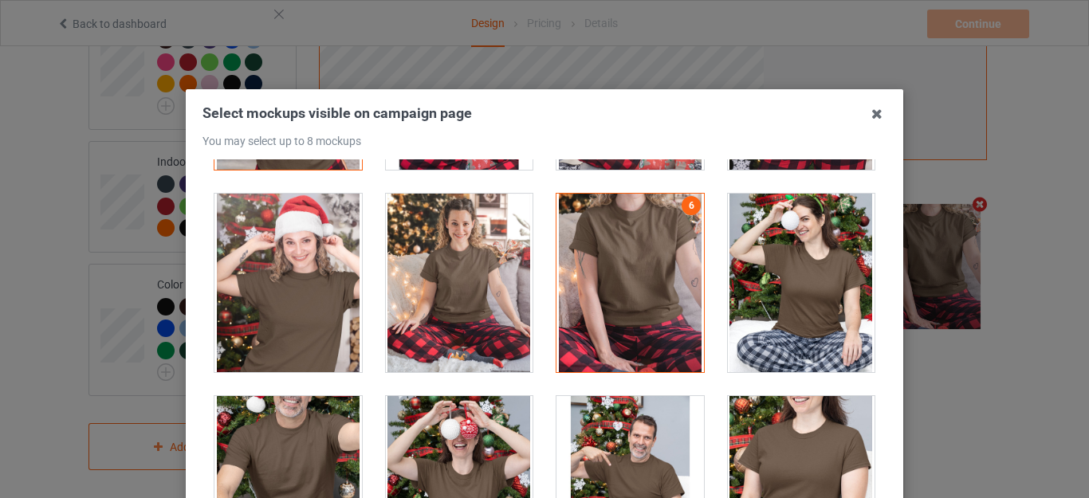
click at [284, 291] on div at bounding box center [287, 283] width 147 height 179
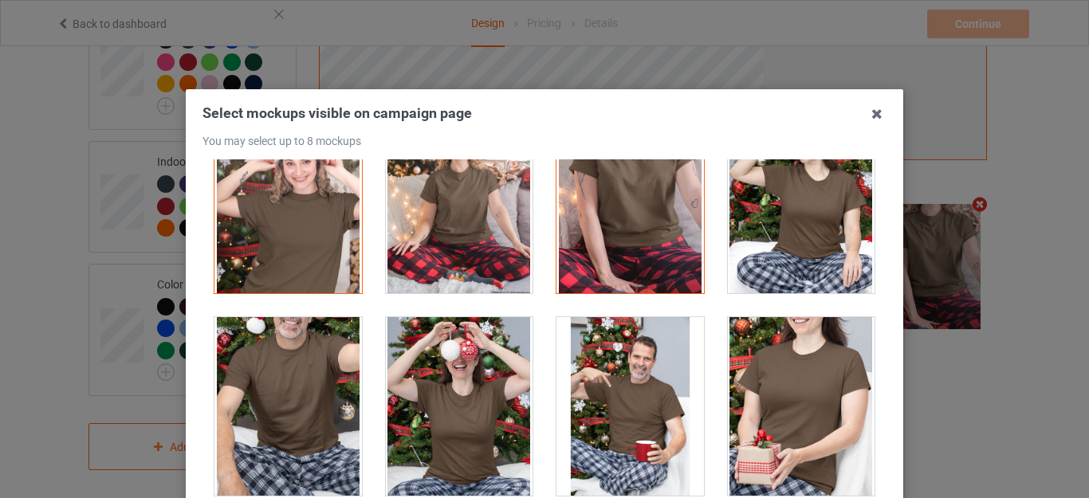
scroll to position [16820, 0]
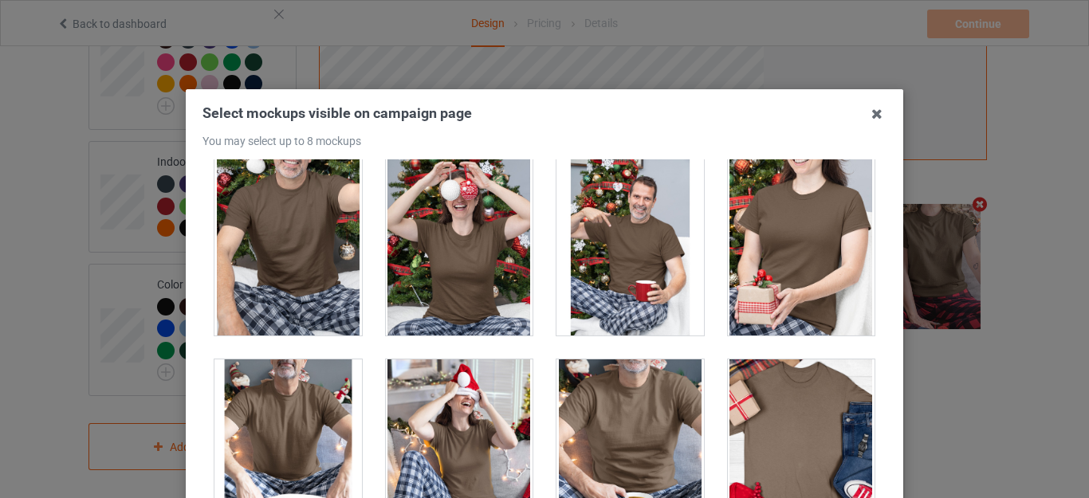
click at [284, 268] on div at bounding box center [287, 246] width 147 height 179
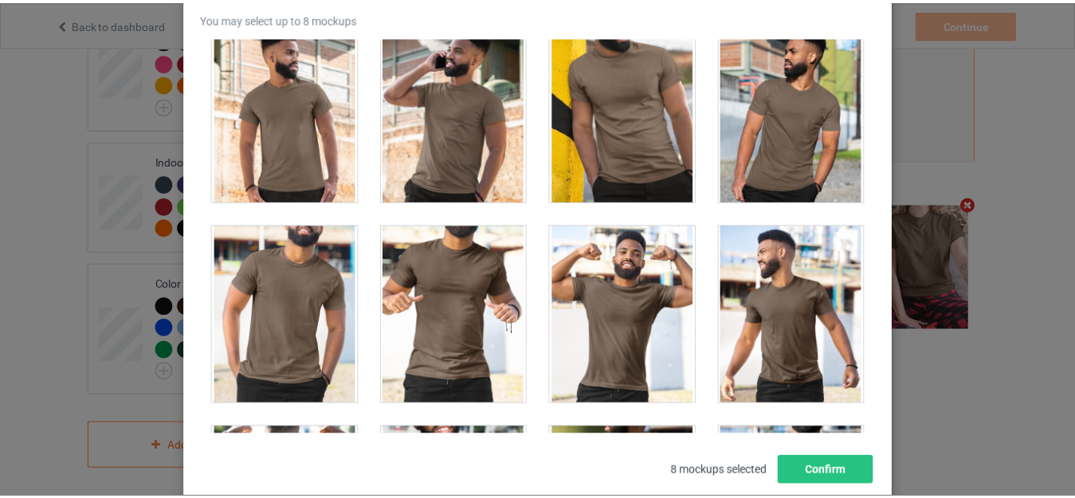
scroll to position [222, 0]
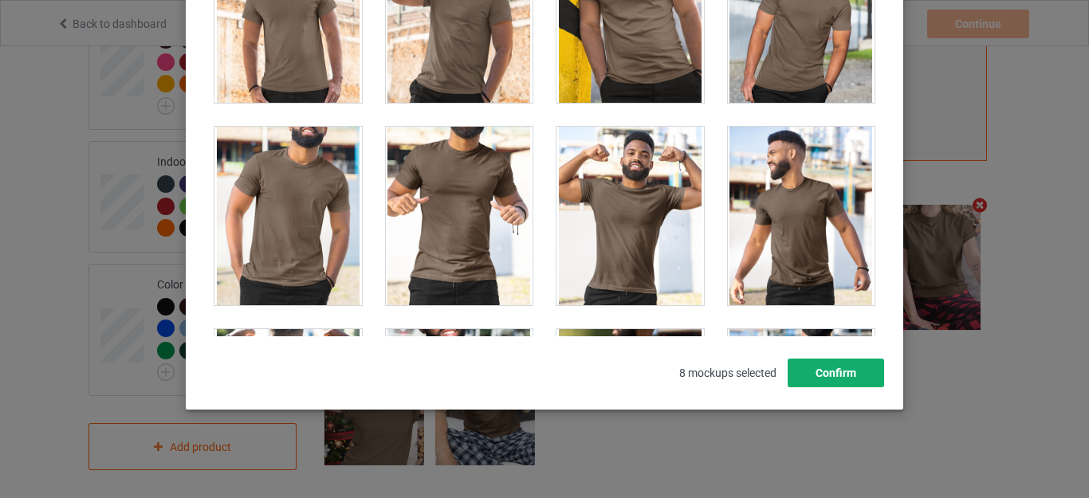
click at [817, 381] on button "Confirm" at bounding box center [836, 373] width 96 height 29
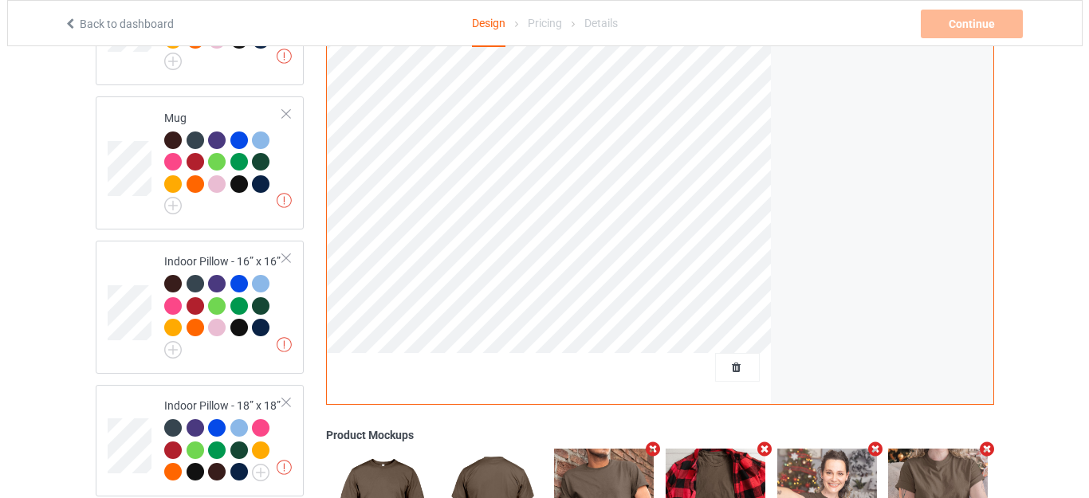
scroll to position [1558, 0]
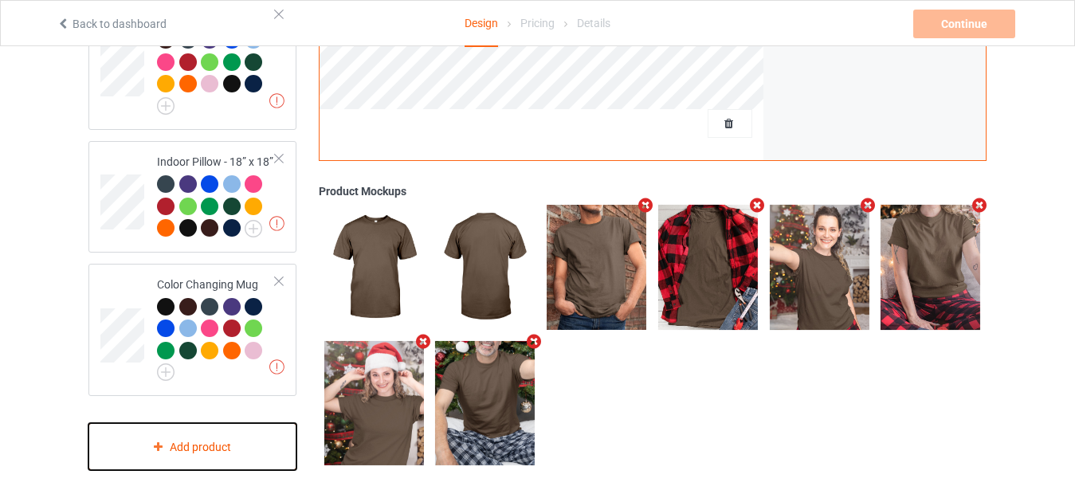
click at [195, 434] on div "Add product" at bounding box center [192, 446] width 208 height 47
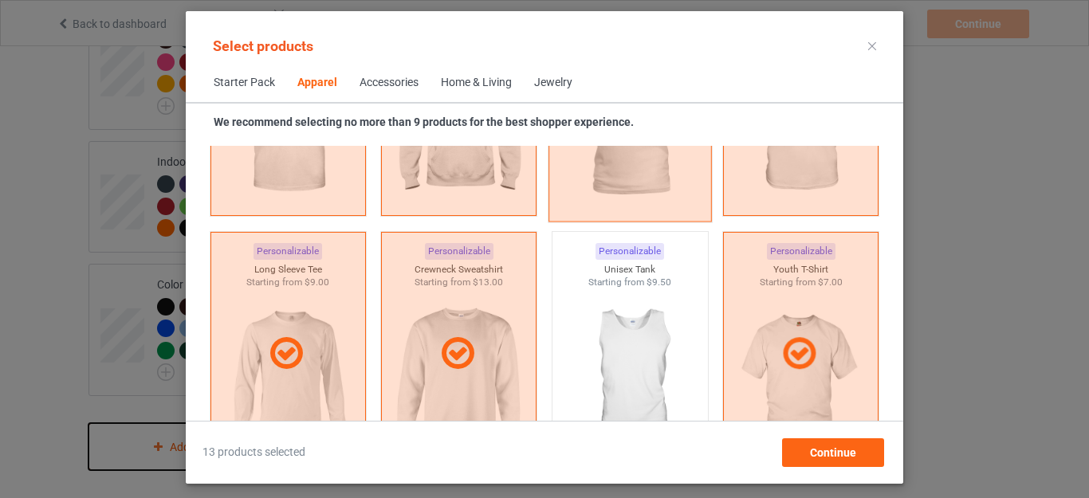
scroll to position [1232, 0]
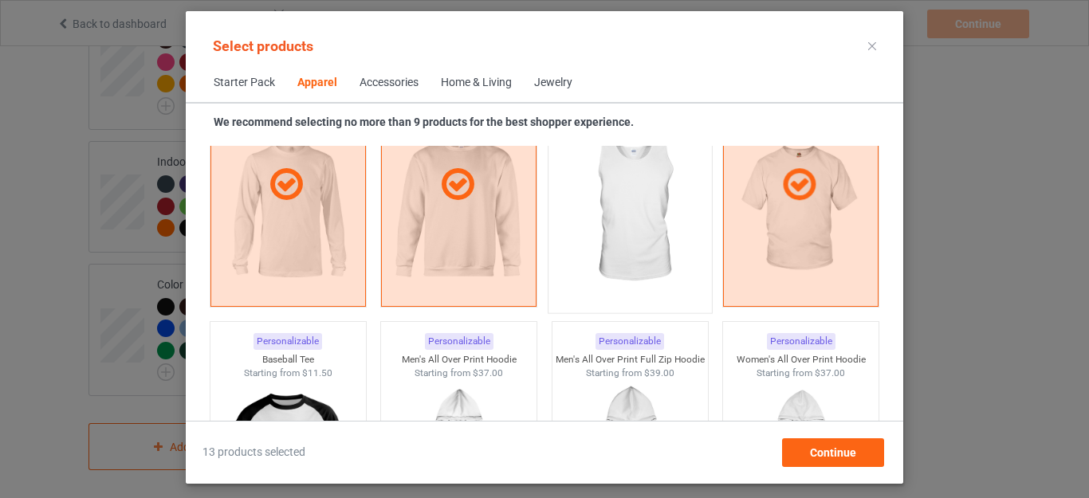
click at [619, 215] on img at bounding box center [630, 210] width 150 height 187
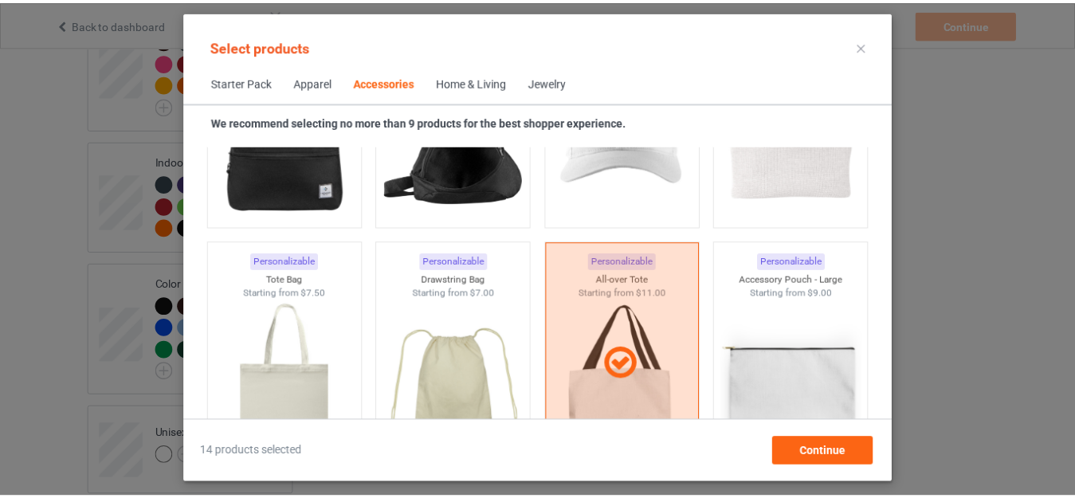
scroll to position [4978, 0]
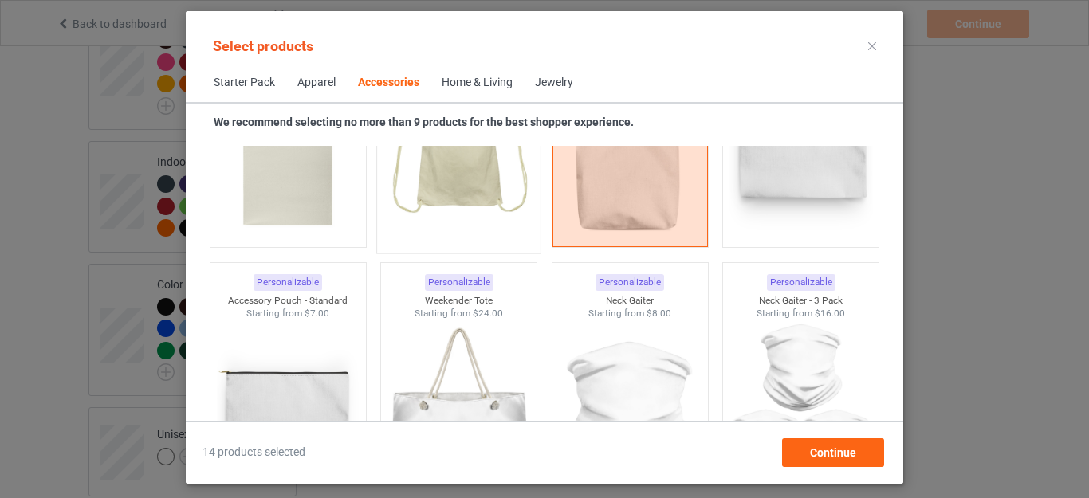
click at [415, 190] on img at bounding box center [459, 150] width 150 height 187
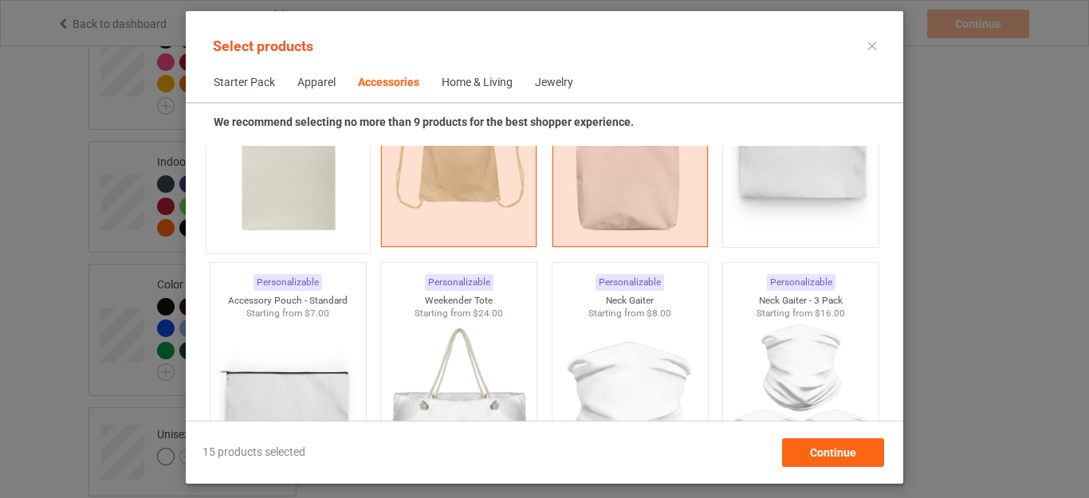
click at [311, 190] on img at bounding box center [288, 150] width 150 height 187
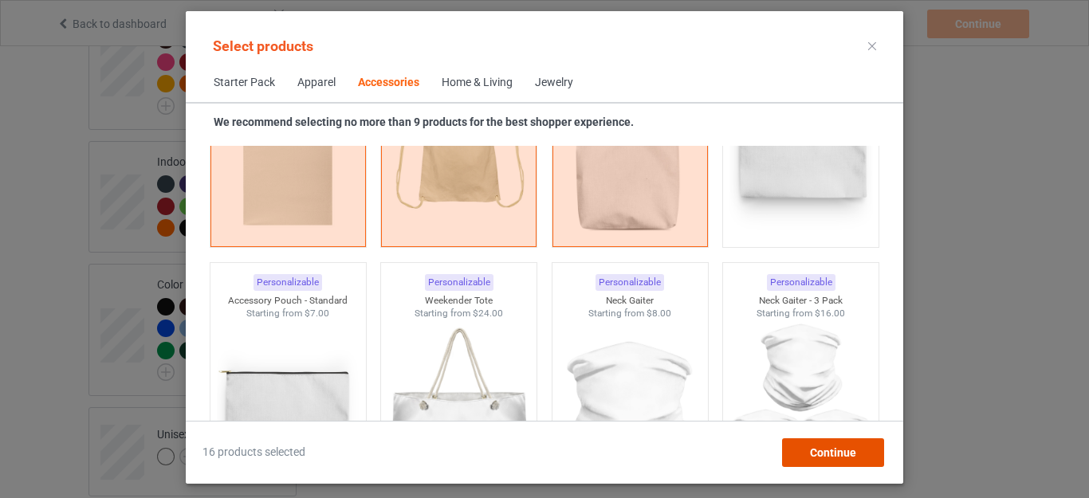
click at [825, 446] on span "Continue" at bounding box center [833, 452] width 46 height 13
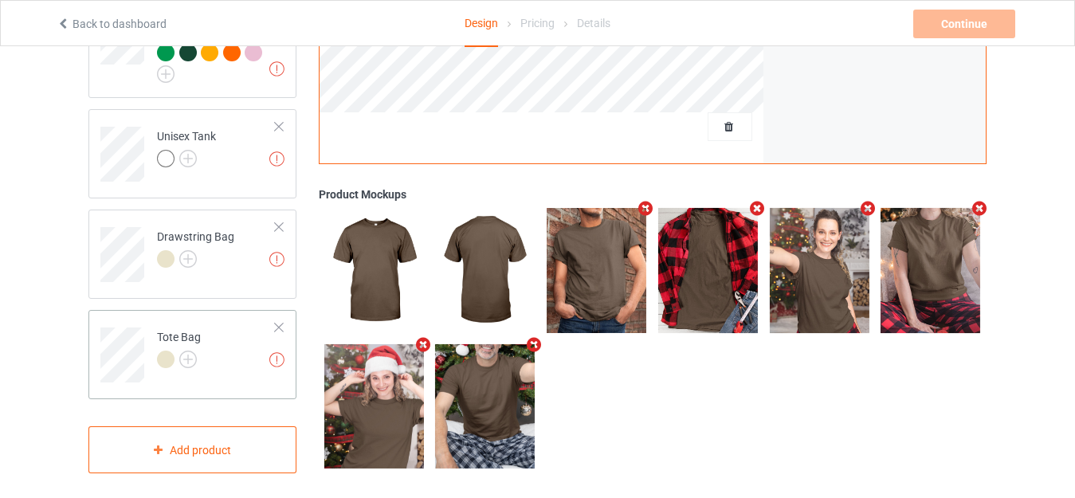
scroll to position [1860, 0]
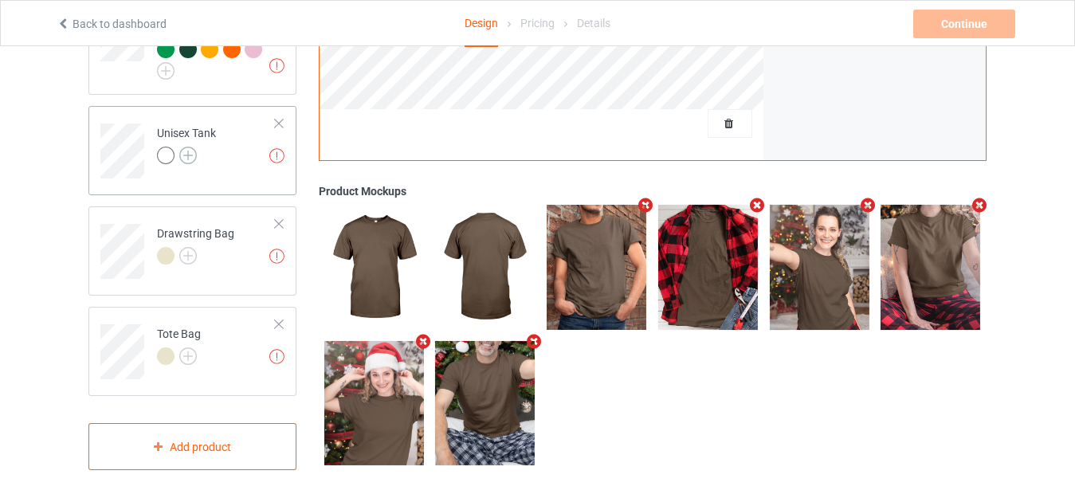
click at [191, 147] on img at bounding box center [188, 156] width 18 height 18
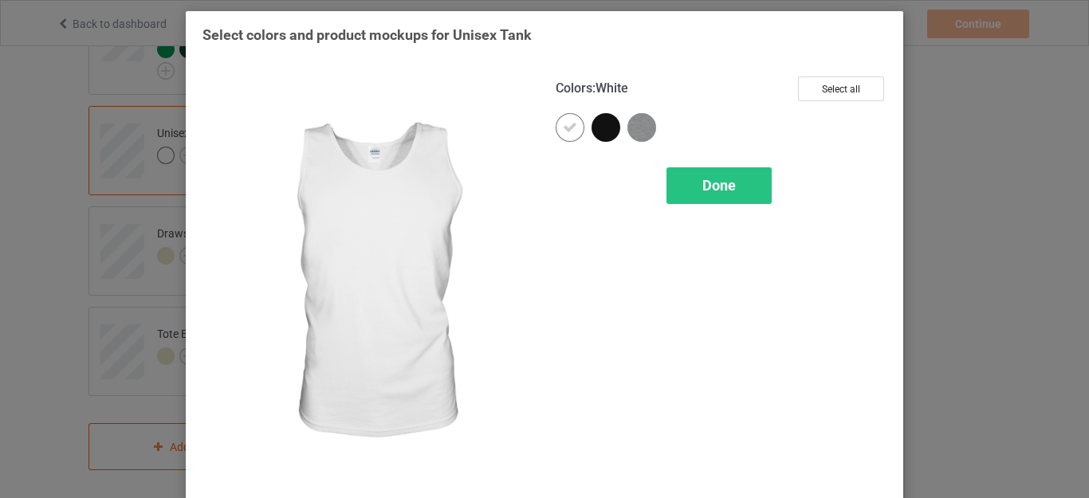
click at [582, 118] on div at bounding box center [574, 131] width 36 height 36
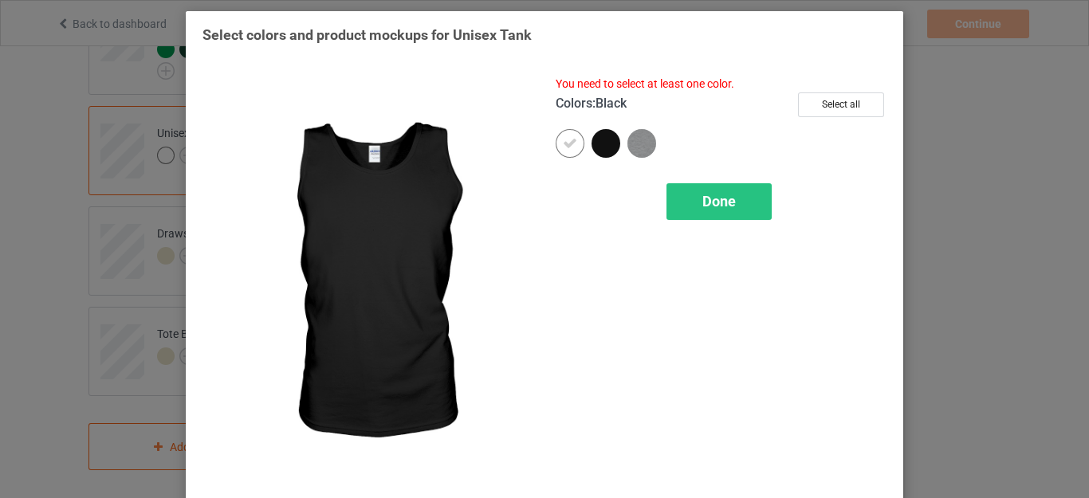
click at [598, 143] on div at bounding box center [605, 143] width 29 height 29
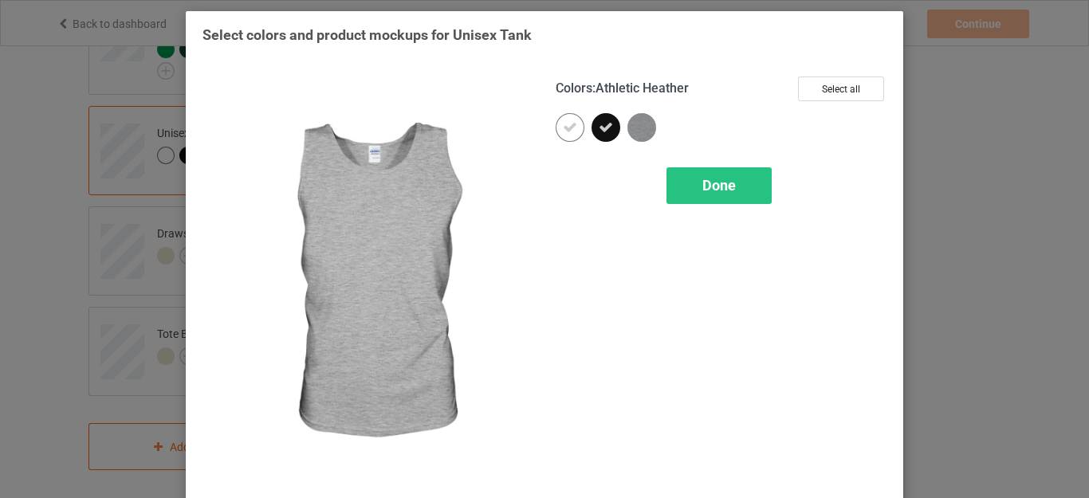
click at [643, 128] on img at bounding box center [641, 127] width 29 height 29
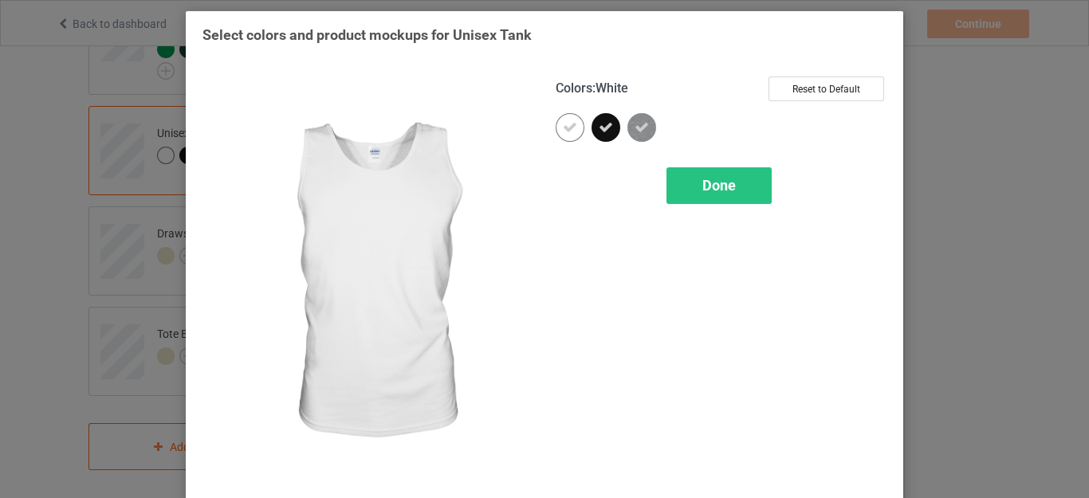
click at [561, 138] on div at bounding box center [570, 127] width 29 height 29
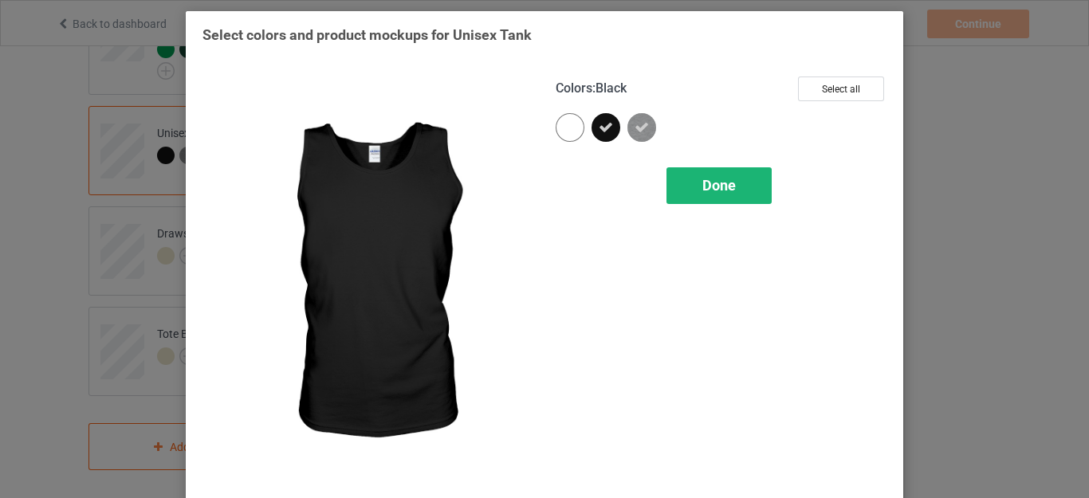
click at [733, 179] on div "Done" at bounding box center [718, 185] width 105 height 37
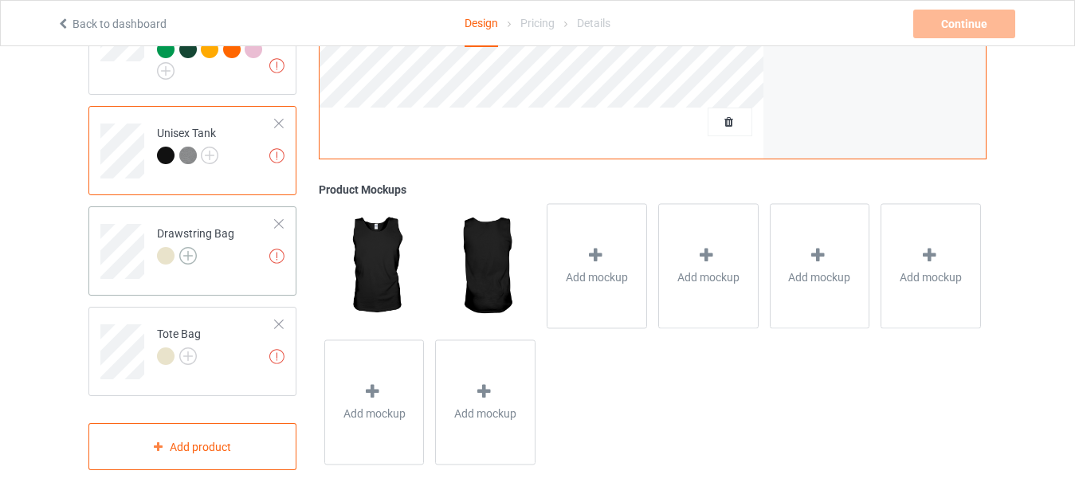
click at [187, 249] on img at bounding box center [188, 256] width 18 height 18
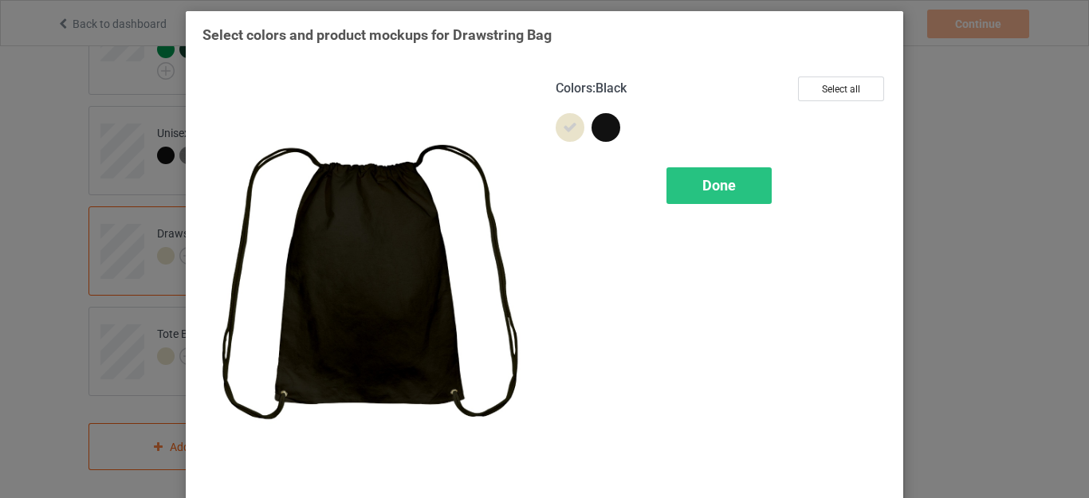
click at [597, 125] on div at bounding box center [605, 127] width 29 height 29
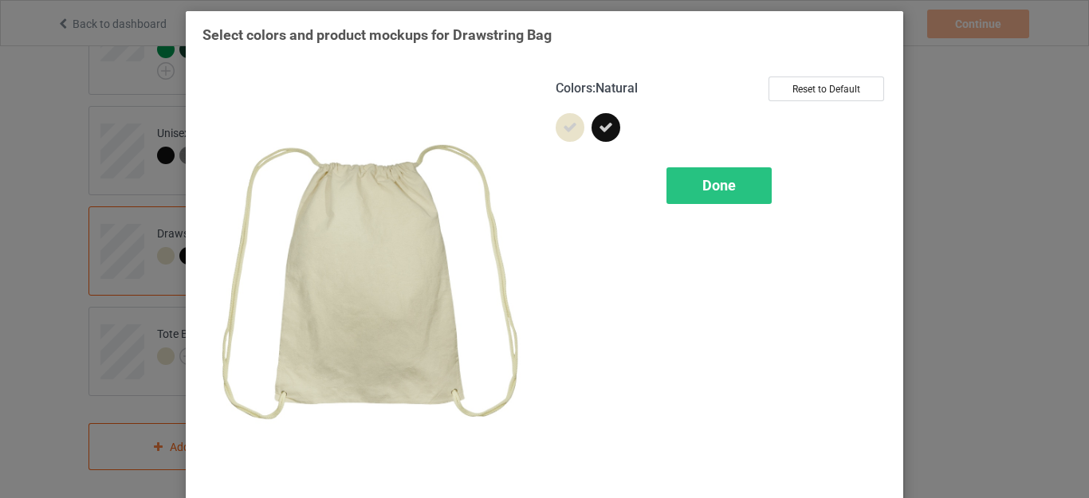
click at [563, 131] on icon at bounding box center [570, 127] width 14 height 14
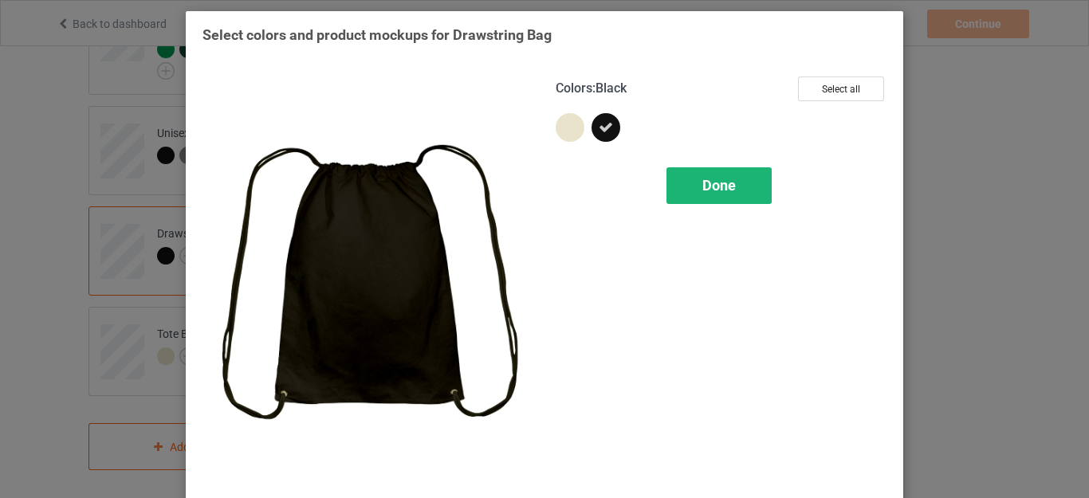
click at [709, 190] on span "Done" at bounding box center [718, 185] width 33 height 17
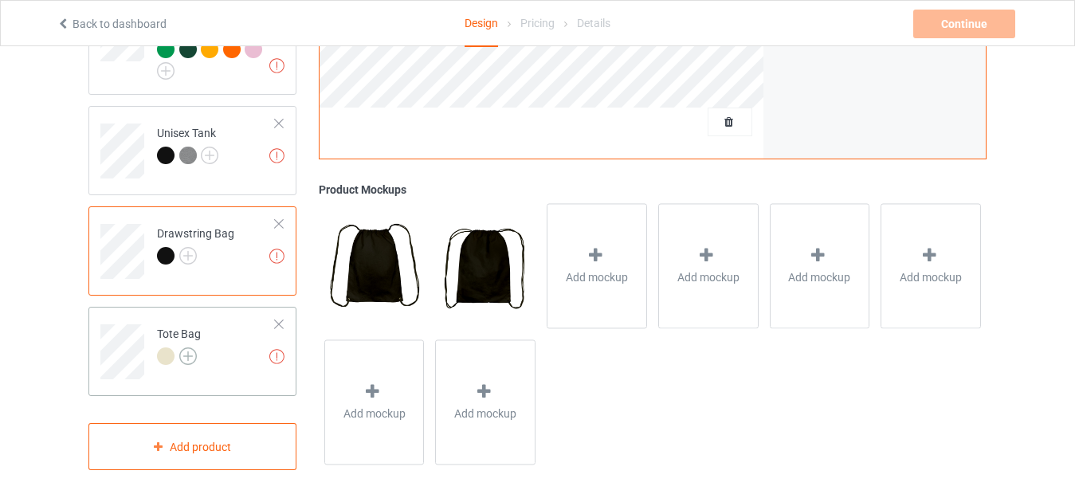
click at [189, 348] on img at bounding box center [188, 357] width 18 height 18
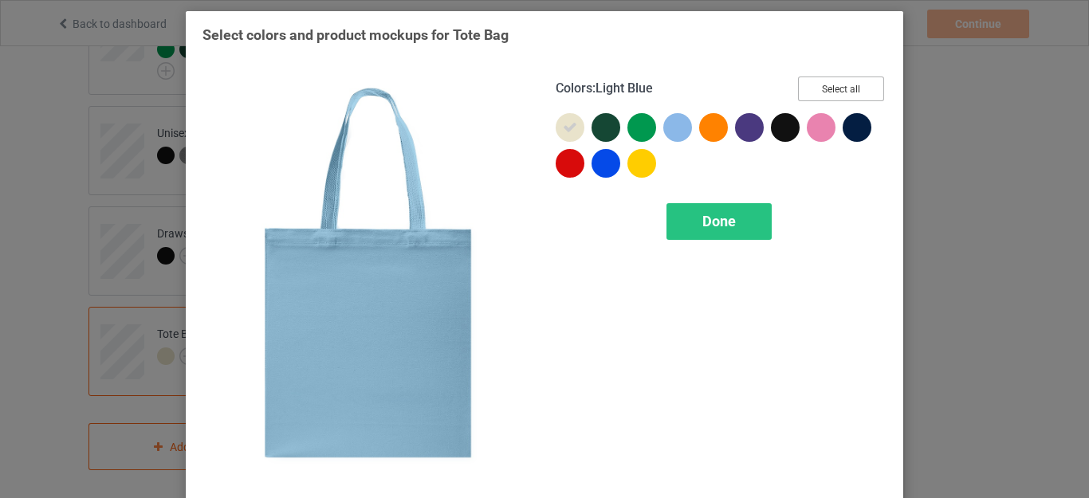
click at [804, 88] on button "Select all" at bounding box center [841, 89] width 86 height 25
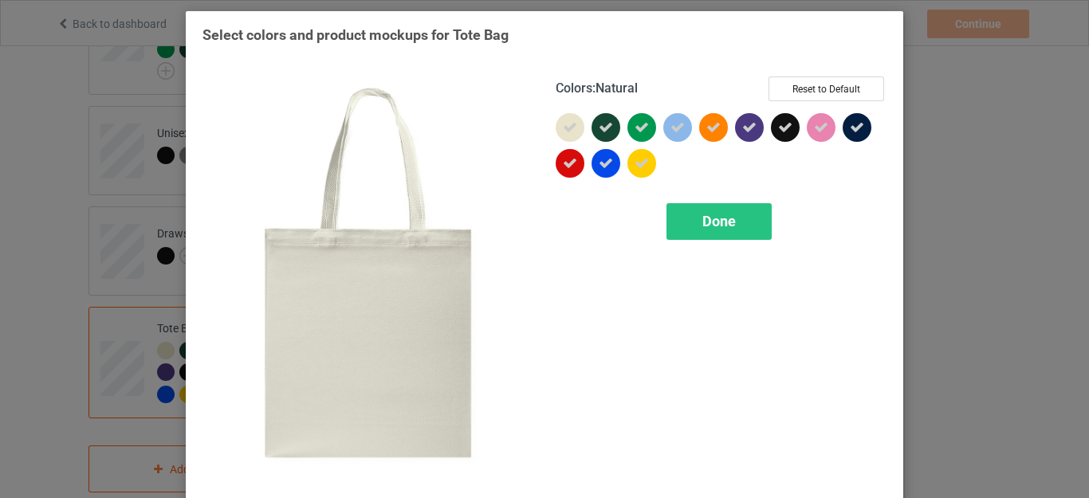
click at [568, 130] on icon at bounding box center [570, 127] width 14 height 14
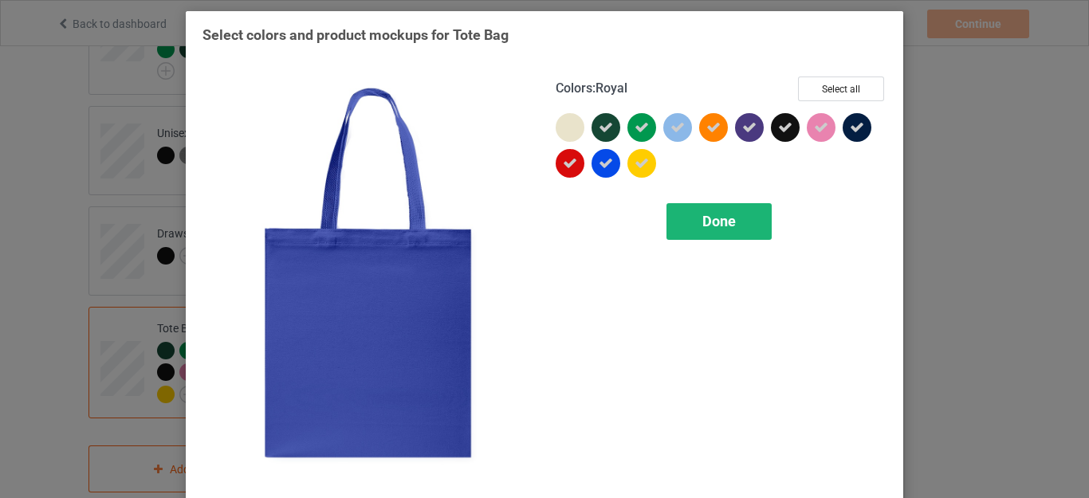
click at [702, 218] on span "Done" at bounding box center [718, 221] width 33 height 17
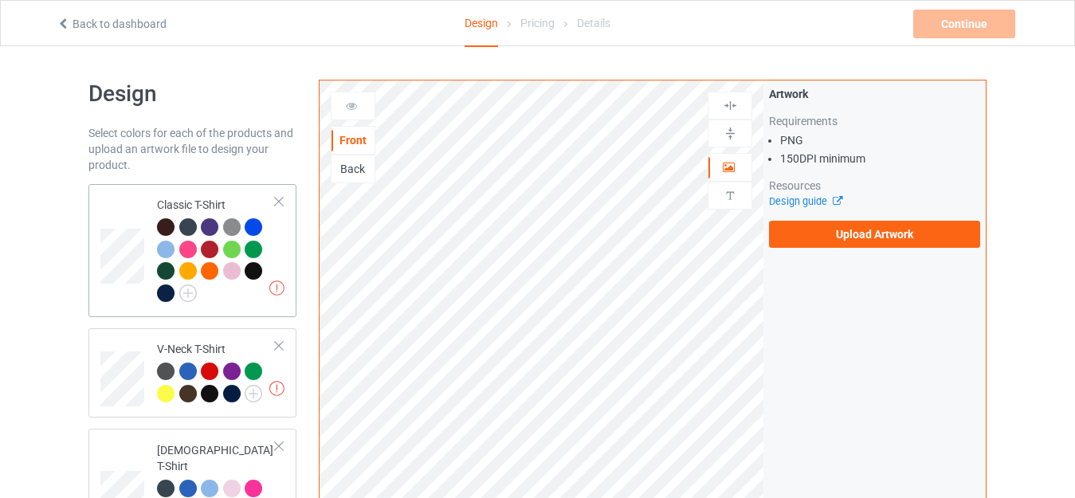
click at [183, 202] on div "Classic T-Shirt" at bounding box center [216, 249] width 119 height 104
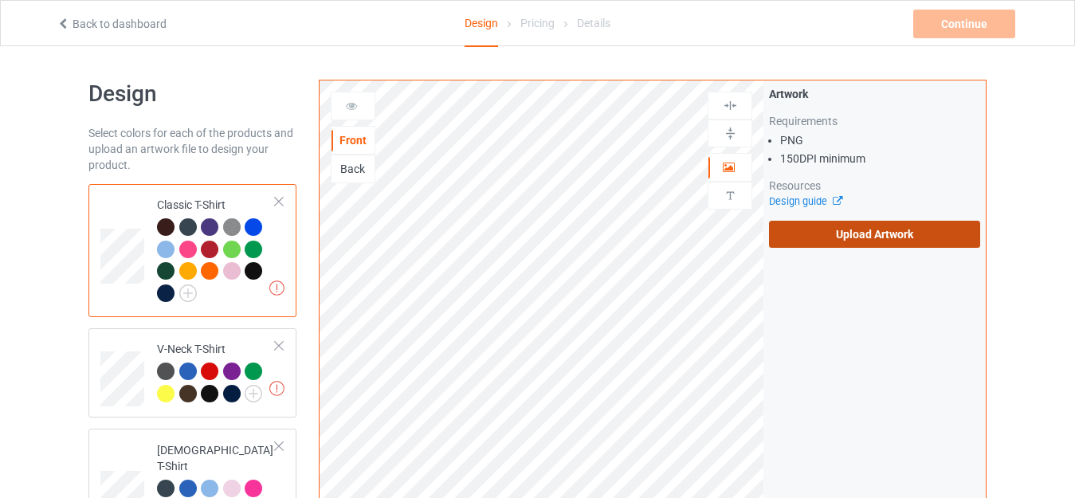
click at [848, 232] on label "Upload Artwork" at bounding box center [874, 234] width 211 height 27
click at [0, 0] on input "Upload Artwork" at bounding box center [0, 0] width 0 height 0
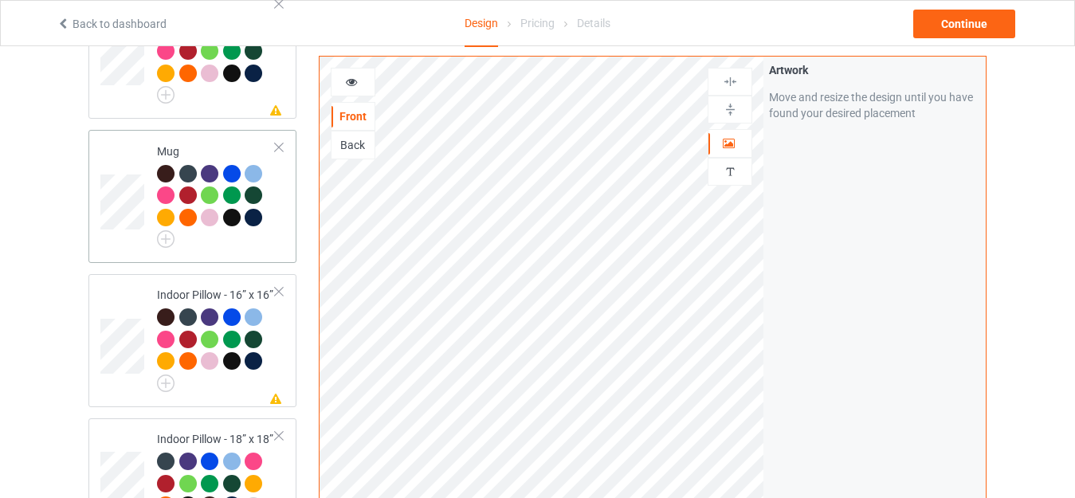
scroll to position [1275, 0]
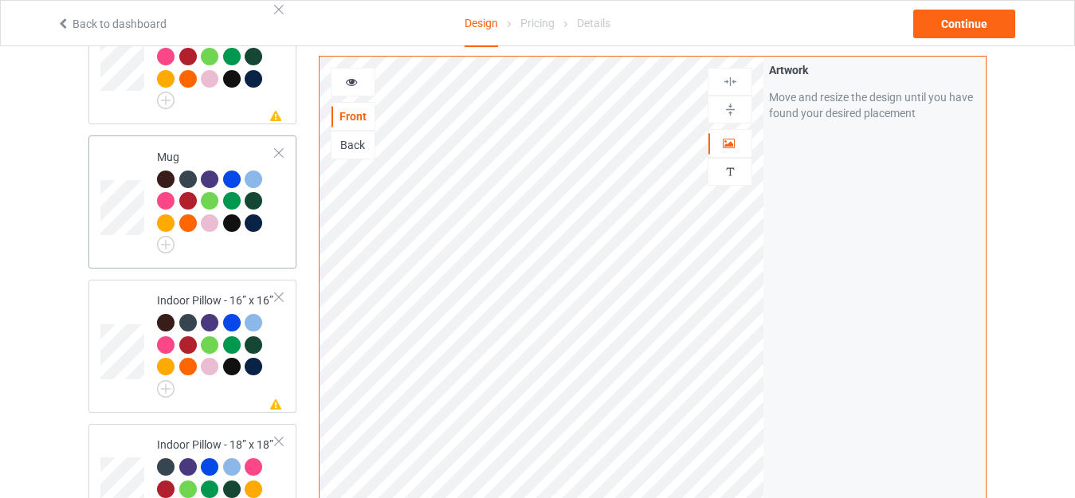
click at [167, 149] on div "Mug" at bounding box center [216, 199] width 119 height 100
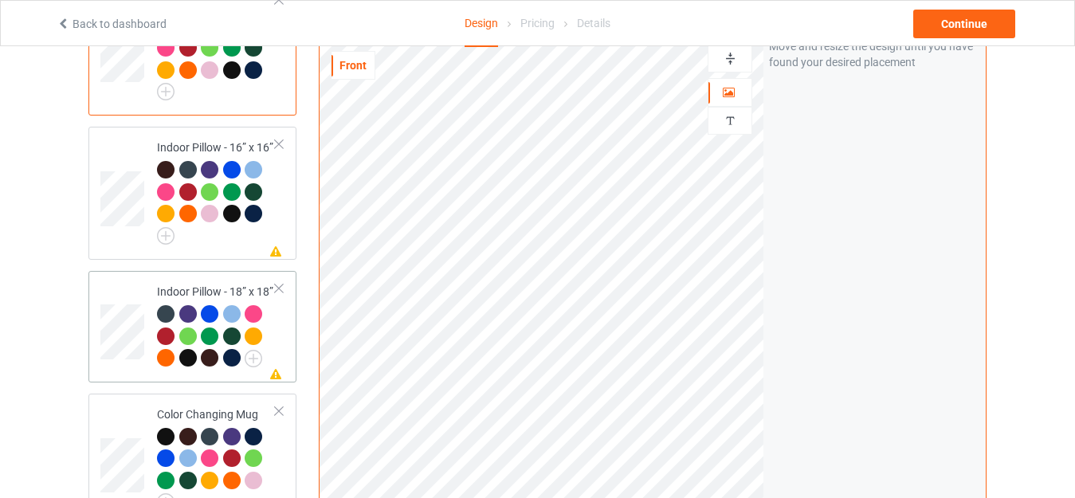
scroll to position [1435, 0]
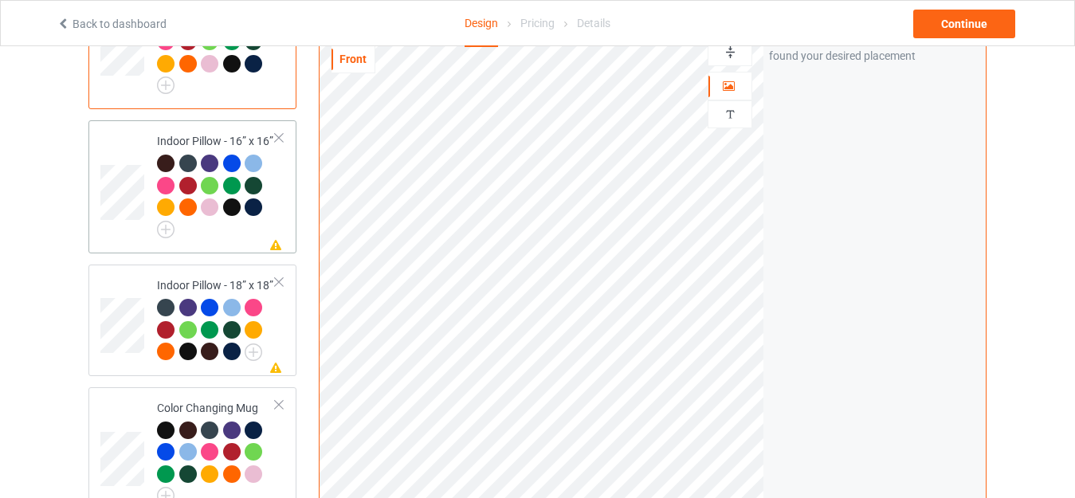
click at [186, 127] on td "Missing artwork on 1 side(s) Indoor Pillow - 16” x 16”" at bounding box center [216, 187] width 136 height 120
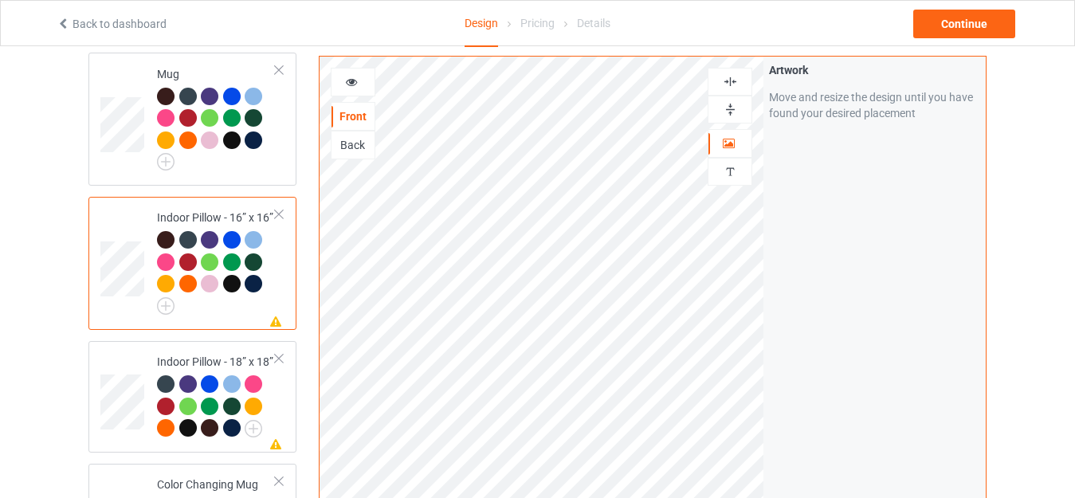
scroll to position [1275, 0]
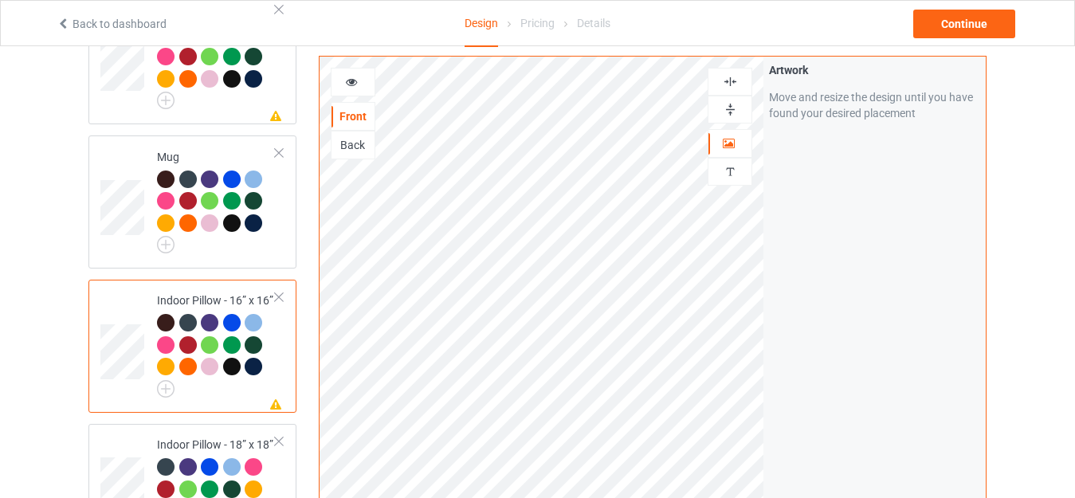
click at [718, 108] on div at bounding box center [730, 109] width 43 height 15
click at [728, 77] on img at bounding box center [730, 81] width 15 height 15
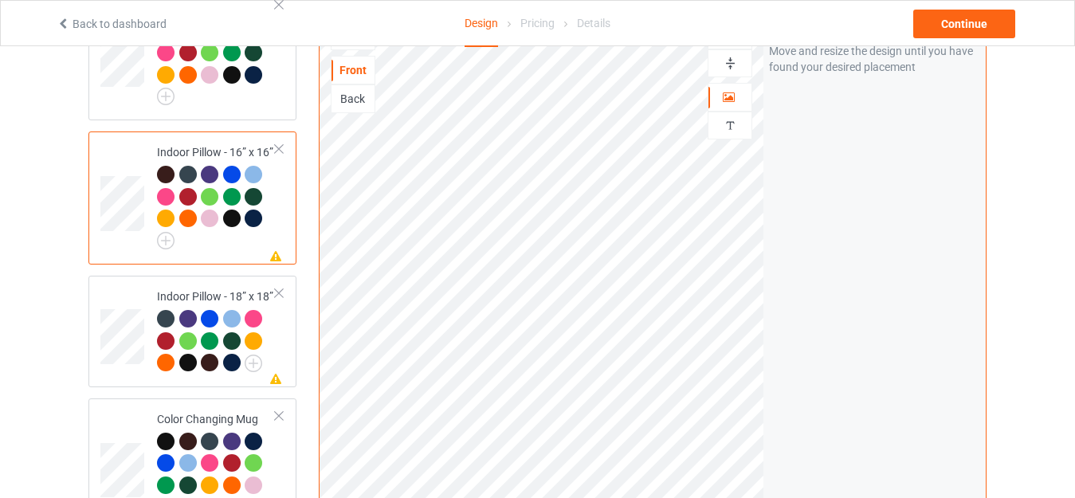
scroll to position [1435, 0]
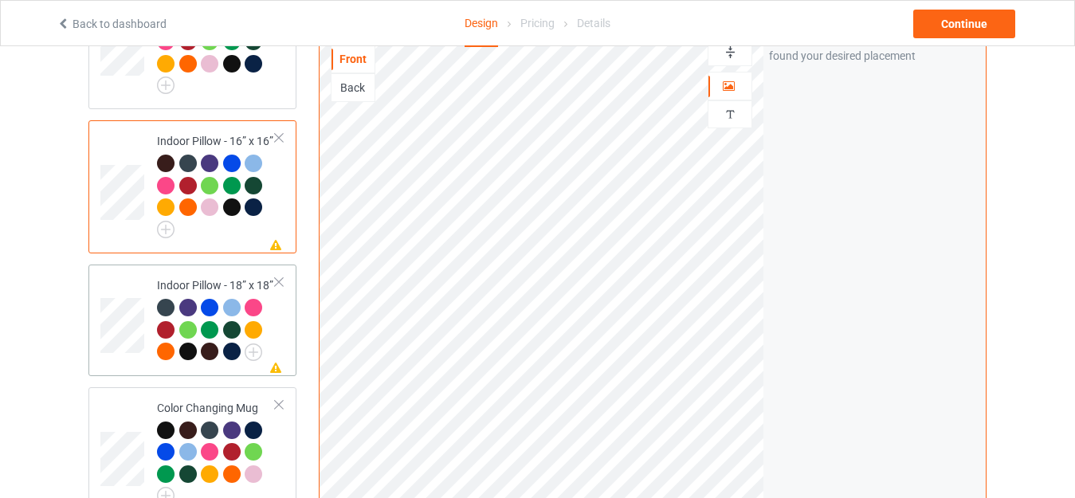
click at [197, 277] on div "Indoor Pillow - 18” x 18”" at bounding box center [216, 318] width 119 height 82
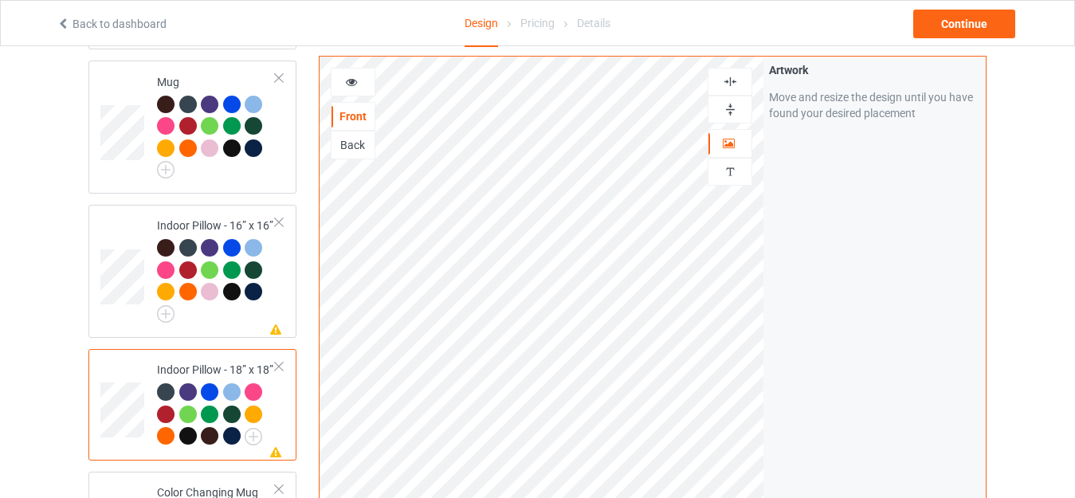
scroll to position [1275, 0]
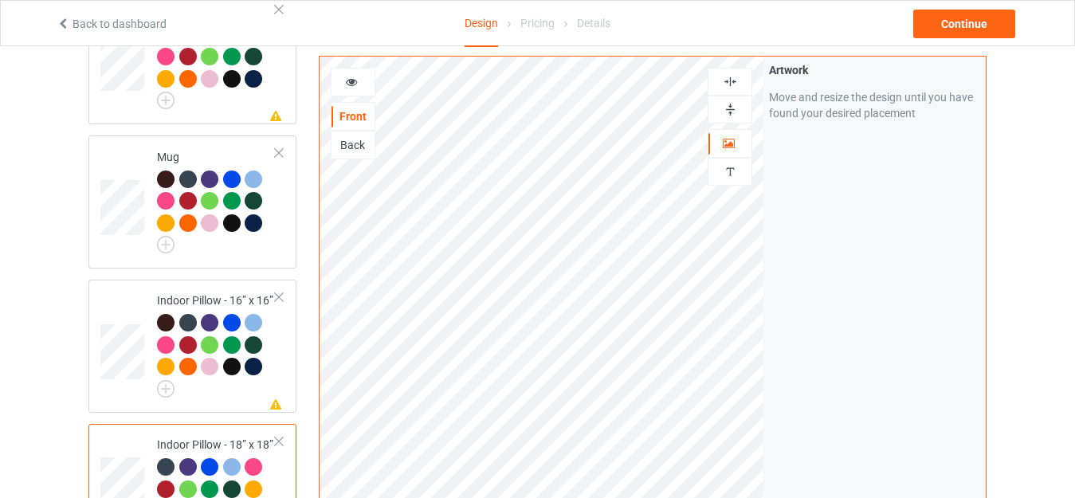
click at [726, 114] on img at bounding box center [730, 109] width 15 height 15
click at [725, 79] on img at bounding box center [730, 81] width 15 height 15
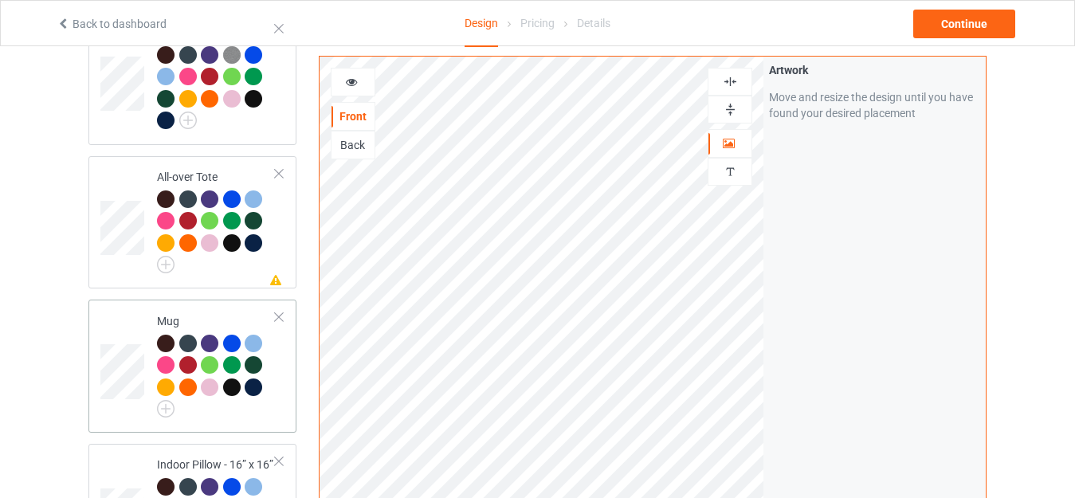
scroll to position [1005, 0]
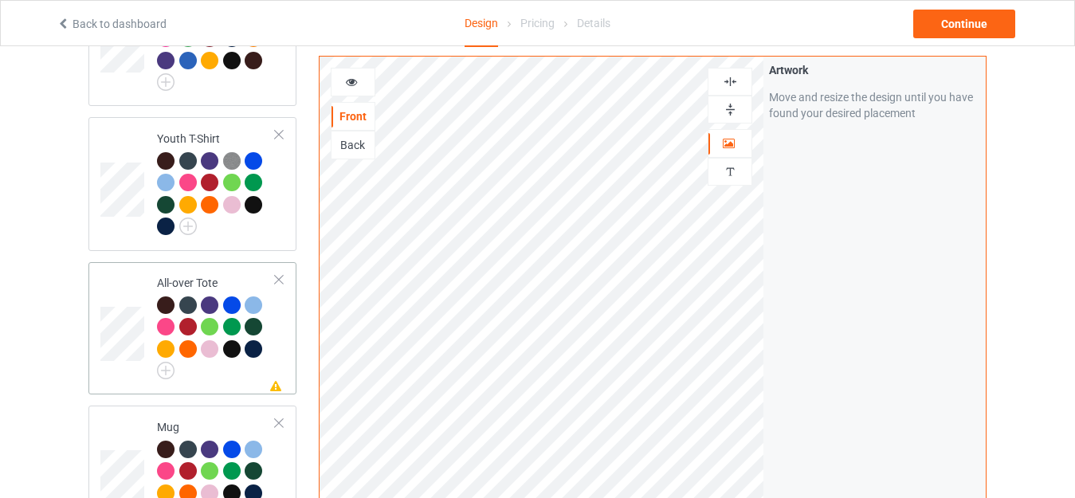
click at [195, 278] on div "All-over Tote" at bounding box center [216, 325] width 119 height 100
click at [728, 112] on img at bounding box center [730, 109] width 15 height 15
click at [730, 80] on img at bounding box center [730, 81] width 15 height 15
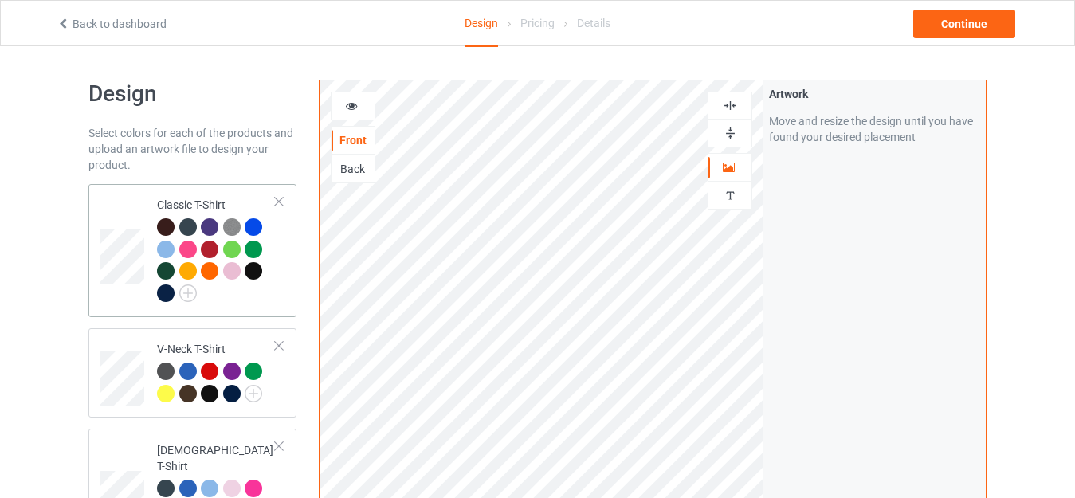
click at [184, 196] on td "Classic T-Shirt" at bounding box center [216, 251] width 136 height 120
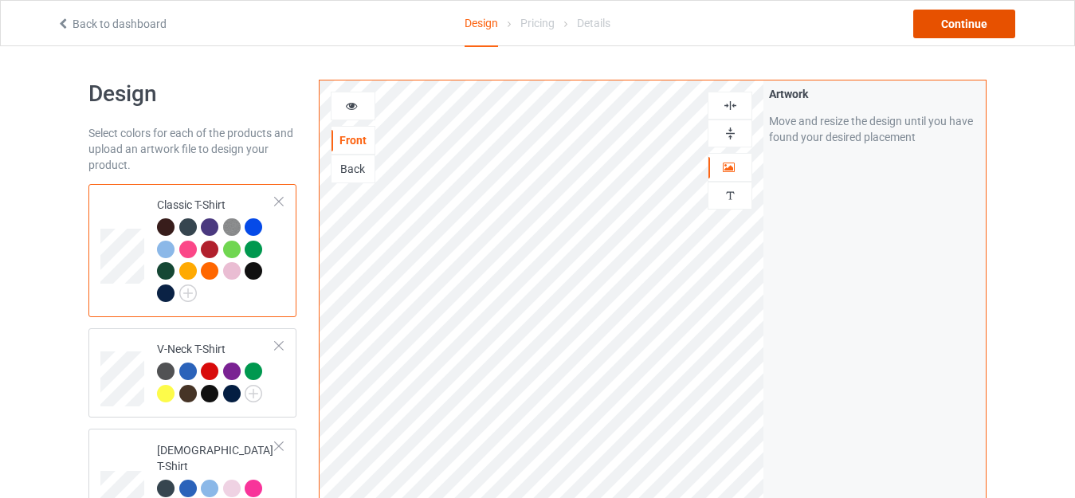
click at [950, 22] on div "Continue" at bounding box center [965, 24] width 102 height 29
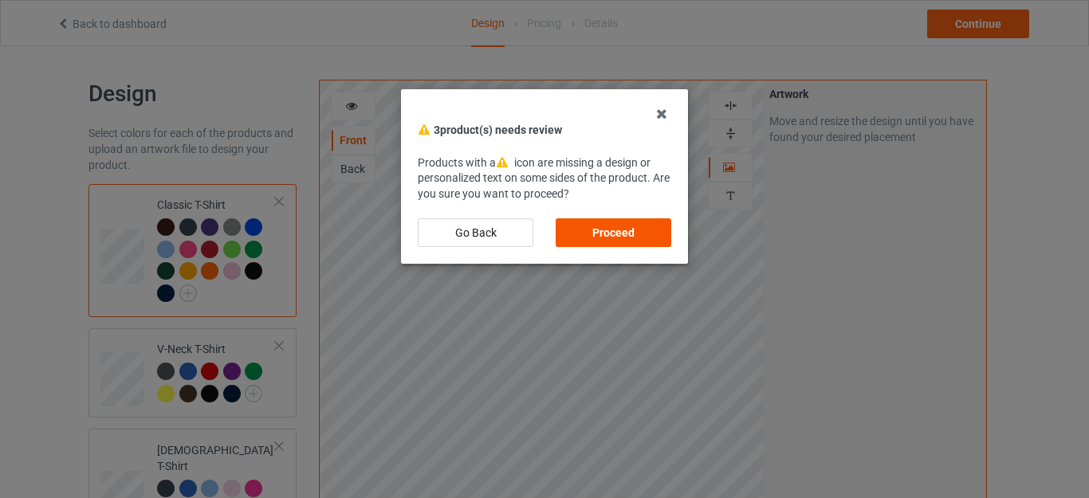
click at [633, 226] on div "Proceed" at bounding box center [614, 232] width 116 height 29
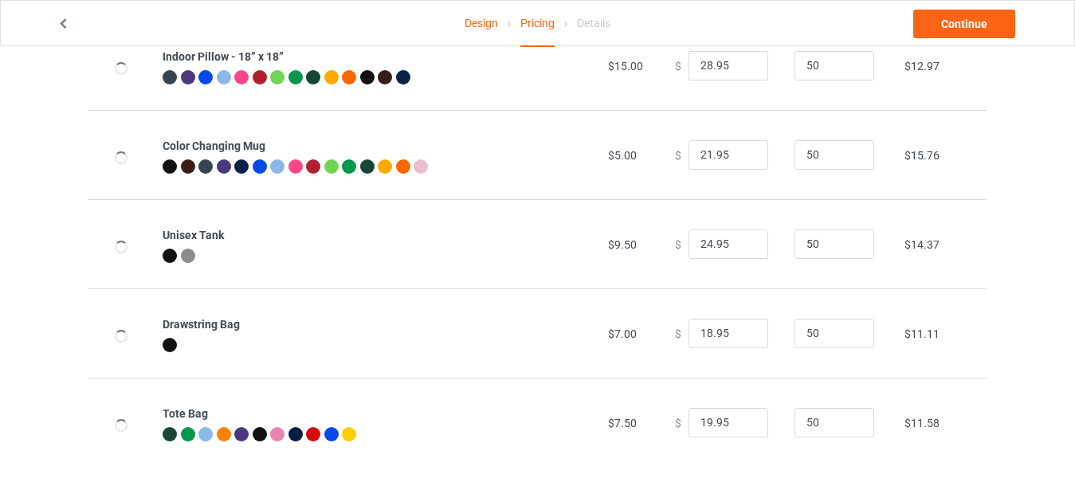
scroll to position [1121, 0]
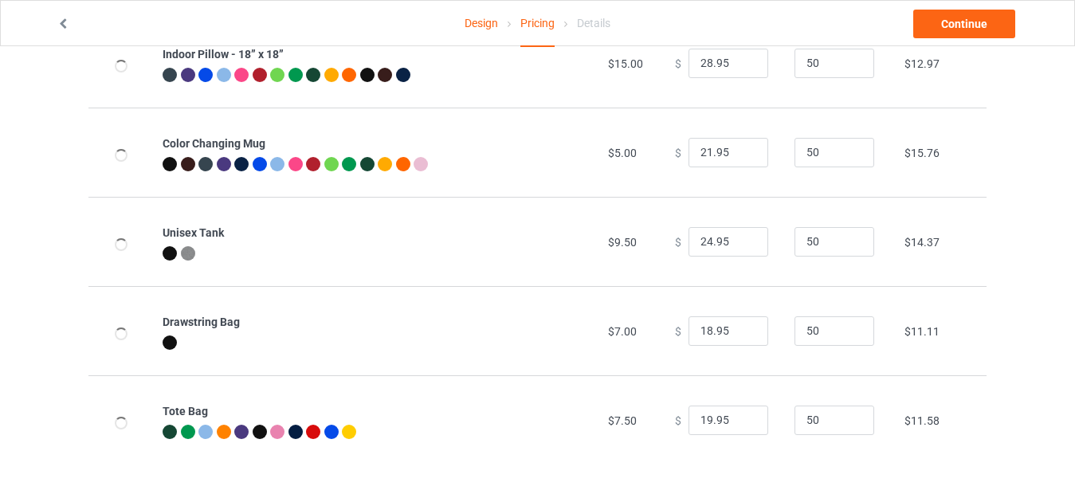
drag, startPoint x: 701, startPoint y: 419, endPoint x: 686, endPoint y: 419, distance: 14.3
click at [689, 419] on input "19.95" at bounding box center [729, 421] width 80 height 30
drag, startPoint x: 702, startPoint y: 416, endPoint x: 658, endPoint y: 415, distance: 43.9
click at [666, 416] on td "$ 19.95" at bounding box center [726, 419] width 120 height 89
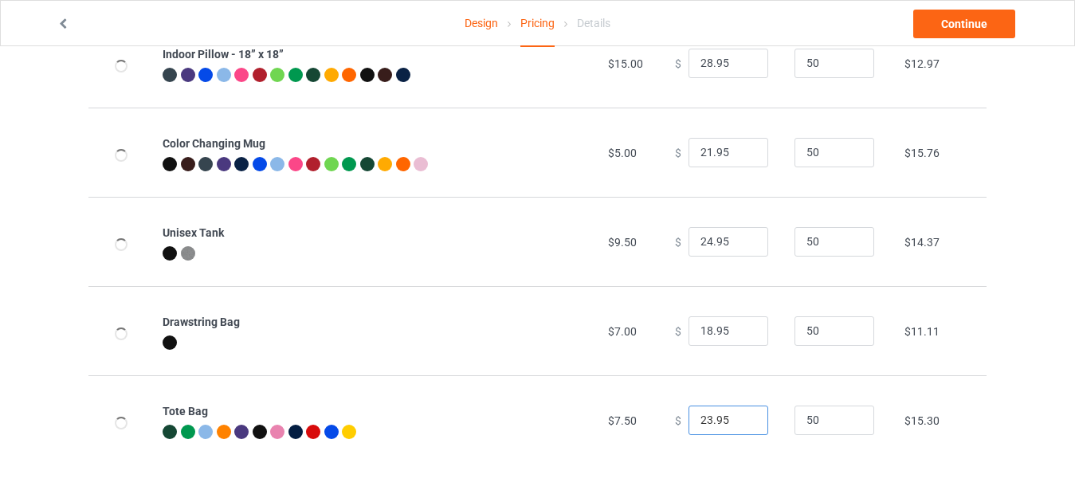
type input "23.95"
drag, startPoint x: 702, startPoint y: 326, endPoint x: 668, endPoint y: 326, distance: 33.5
click at [675, 326] on div "$ 18.95" at bounding box center [726, 331] width 102 height 30
type input "23.95"
click at [698, 237] on input "24.95" at bounding box center [729, 242] width 80 height 30
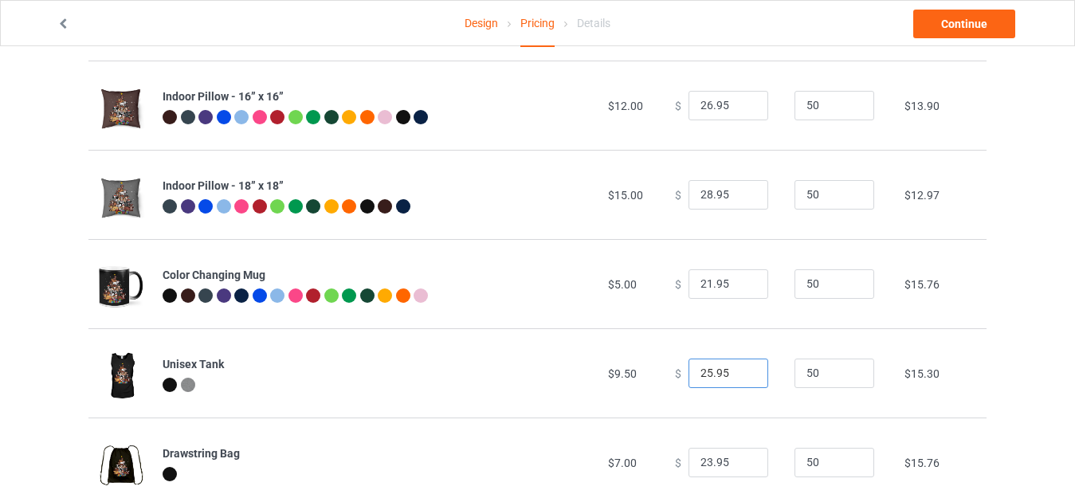
scroll to position [961, 0]
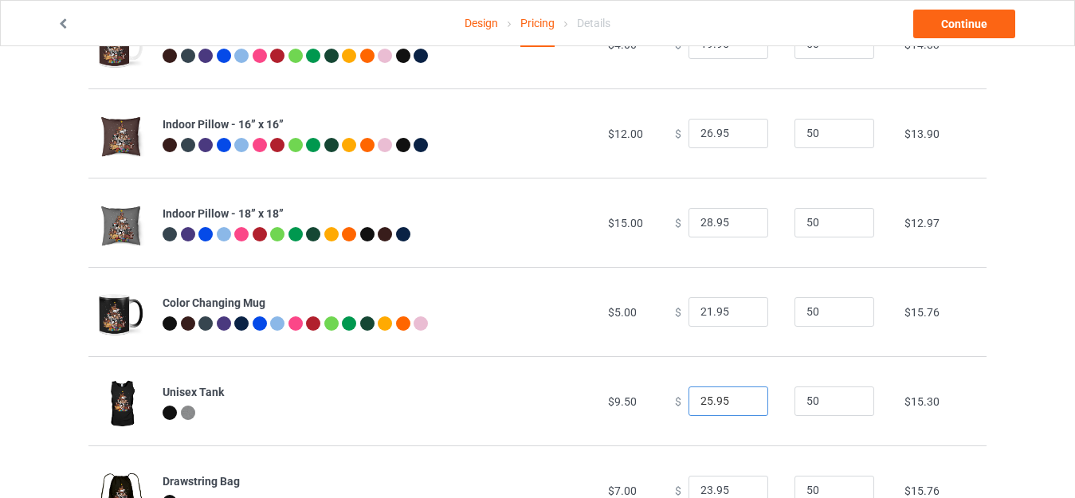
type input "25.95"
drag, startPoint x: 705, startPoint y: 218, endPoint x: 678, endPoint y: 218, distance: 27.1
click at [689, 218] on input "28.95" at bounding box center [729, 223] width 80 height 30
click at [678, 218] on div "$ 28.95" at bounding box center [726, 223] width 102 height 30
drag, startPoint x: 704, startPoint y: 218, endPoint x: 683, endPoint y: 218, distance: 20.7
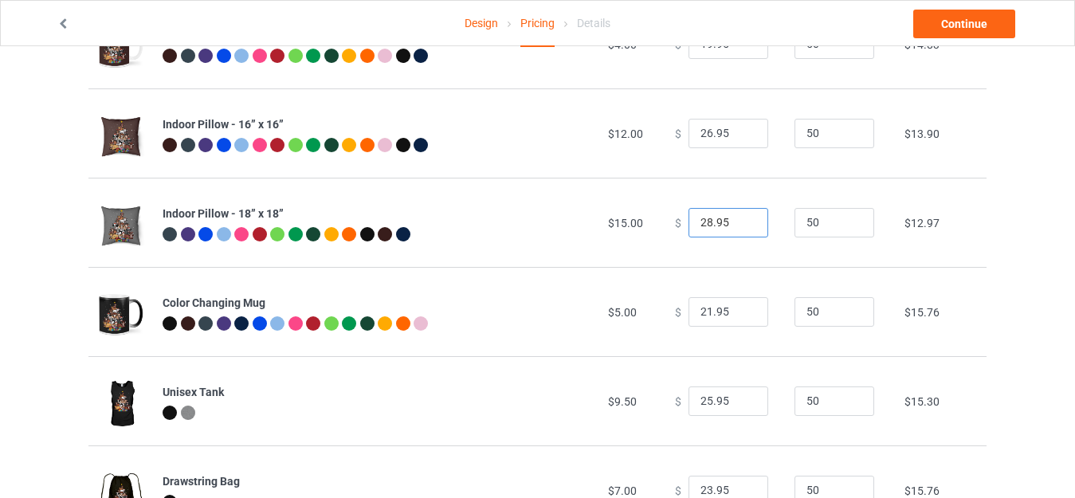
click at [689, 218] on input "28.95" at bounding box center [729, 223] width 80 height 30
type input "31.95"
click at [697, 133] on input "26.95" at bounding box center [729, 134] width 80 height 30
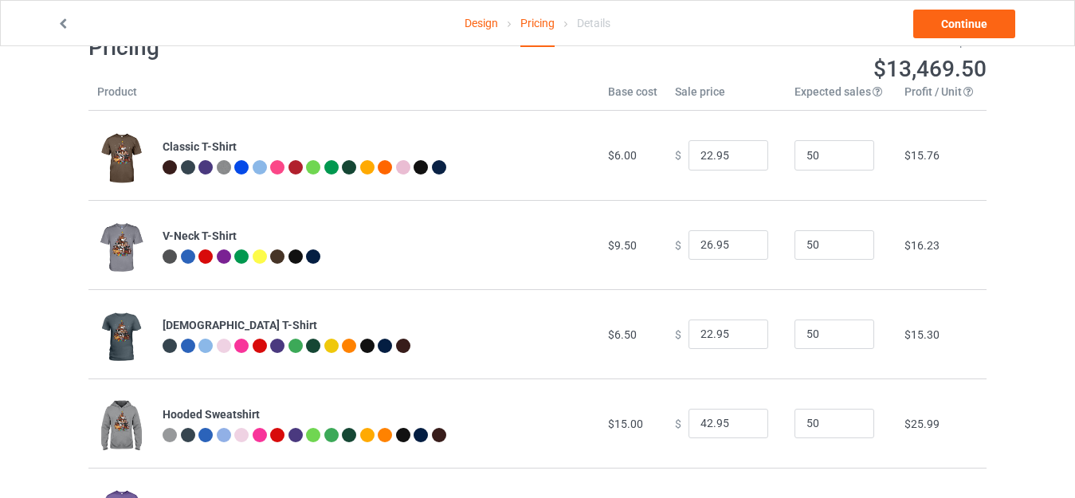
scroll to position [35, 0]
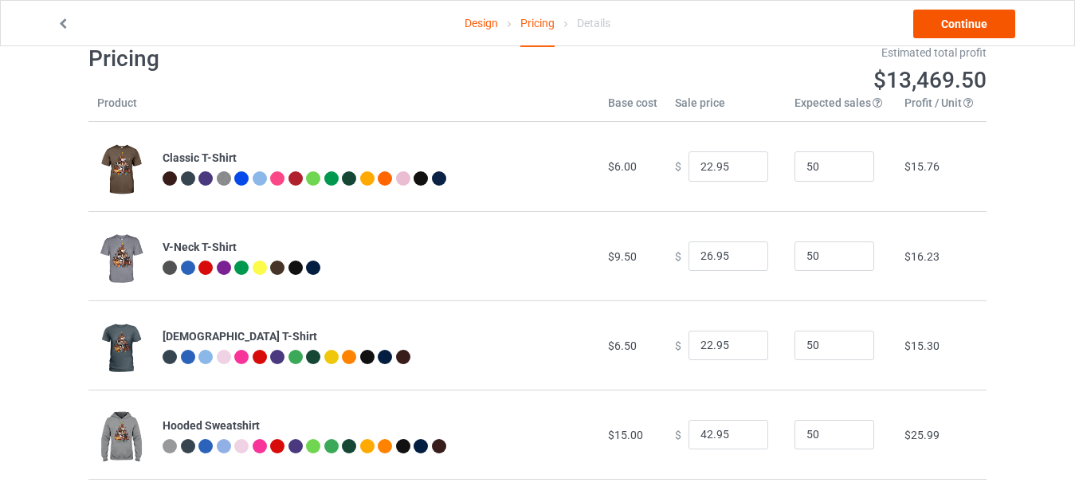
type input "28.95"
click at [953, 26] on link "Continue" at bounding box center [965, 24] width 102 height 29
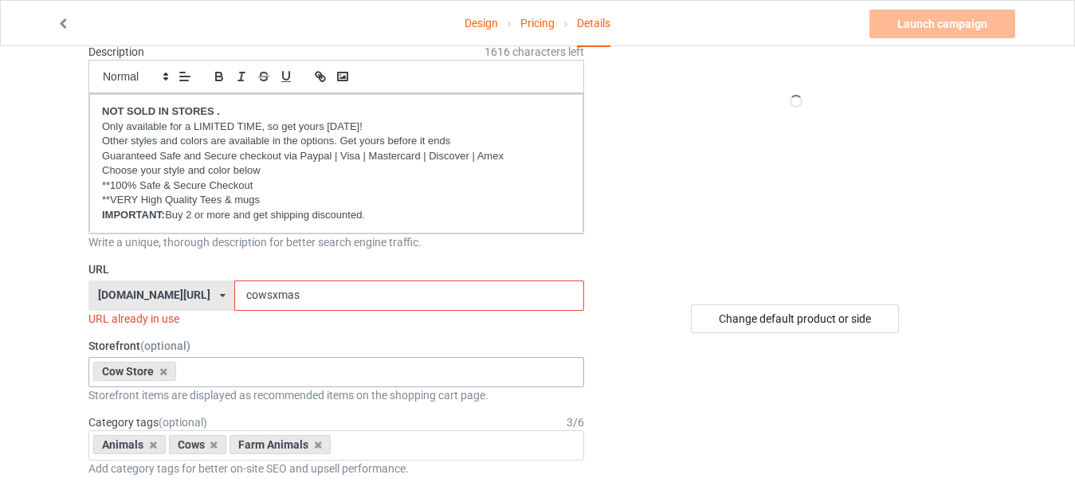
scroll to position [159, 0]
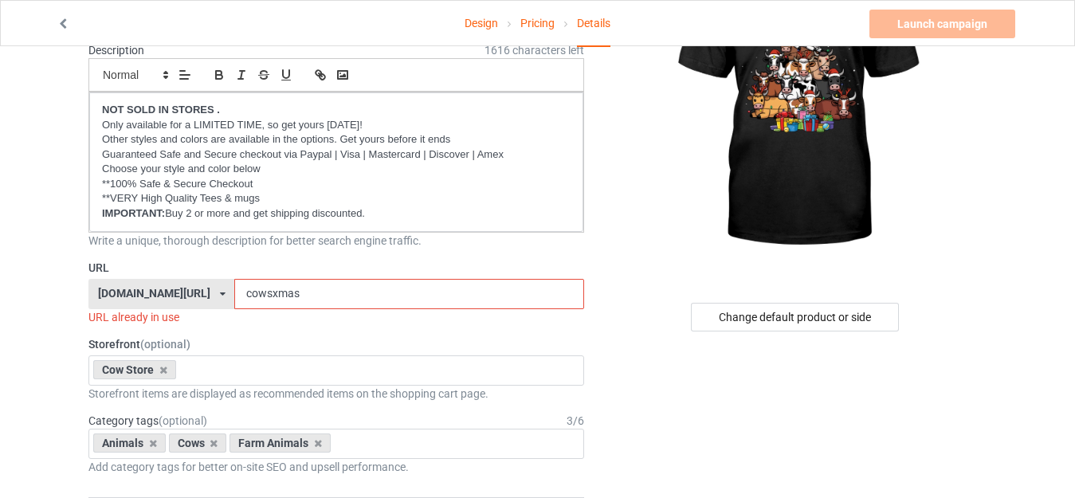
click at [234, 285] on input "cowsxmas" at bounding box center [408, 294] width 349 height 30
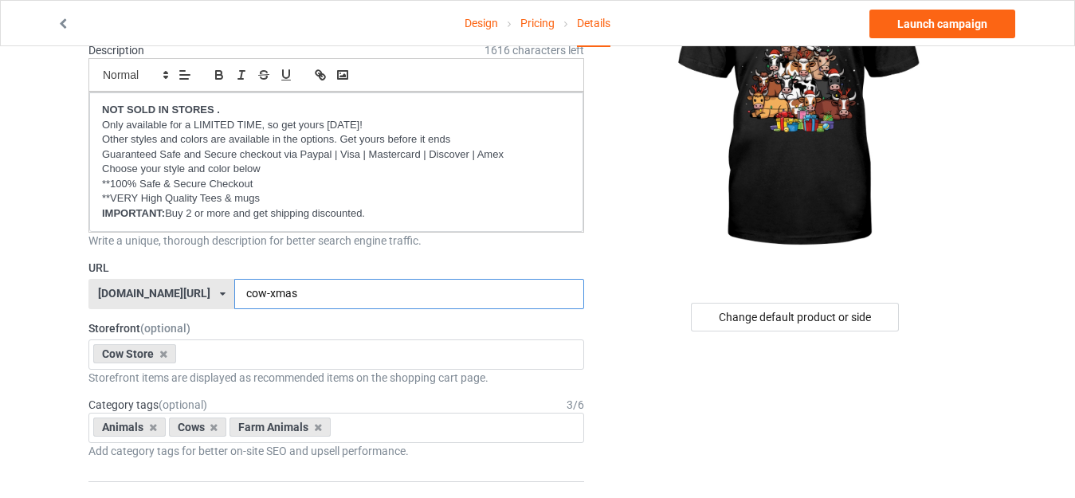
type input "cow-xmas"
click at [615, 307] on div "Change default product or side" at bounding box center [797, 317] width 380 height 29
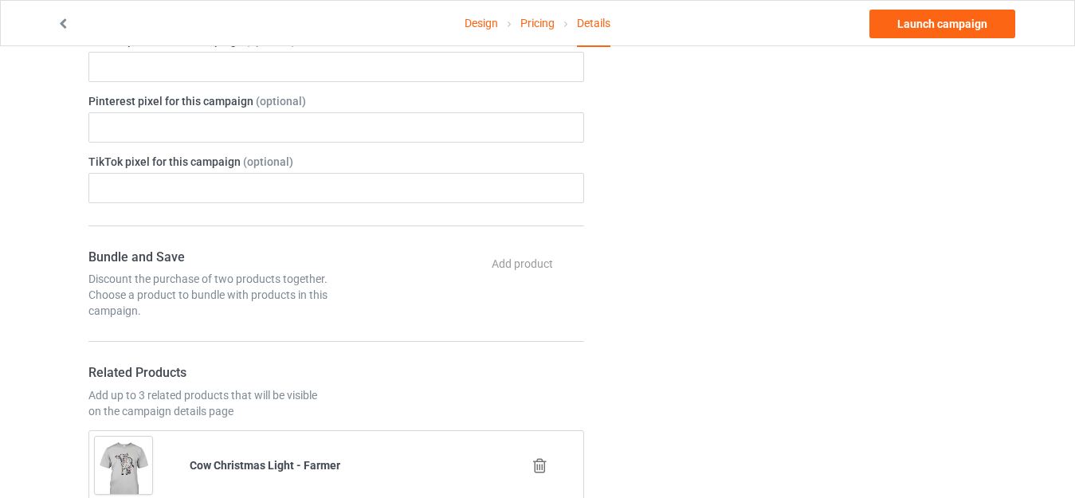
scroll to position [957, 0]
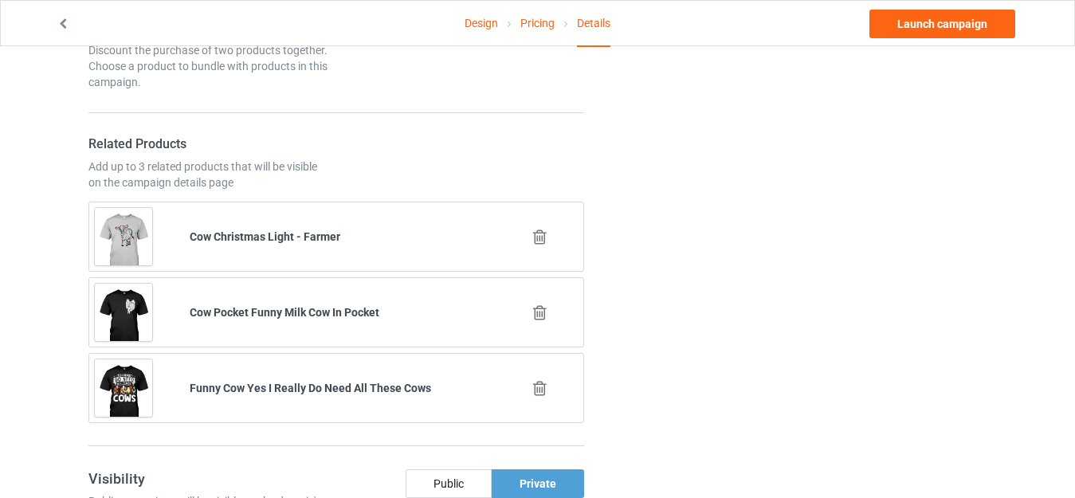
click at [541, 229] on icon at bounding box center [540, 237] width 20 height 17
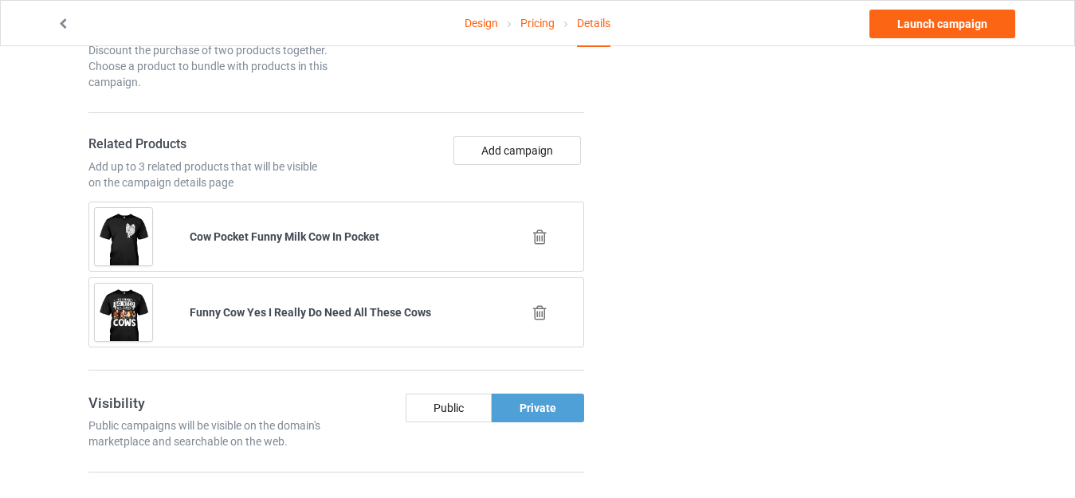
click at [540, 309] on icon at bounding box center [540, 313] width 20 height 17
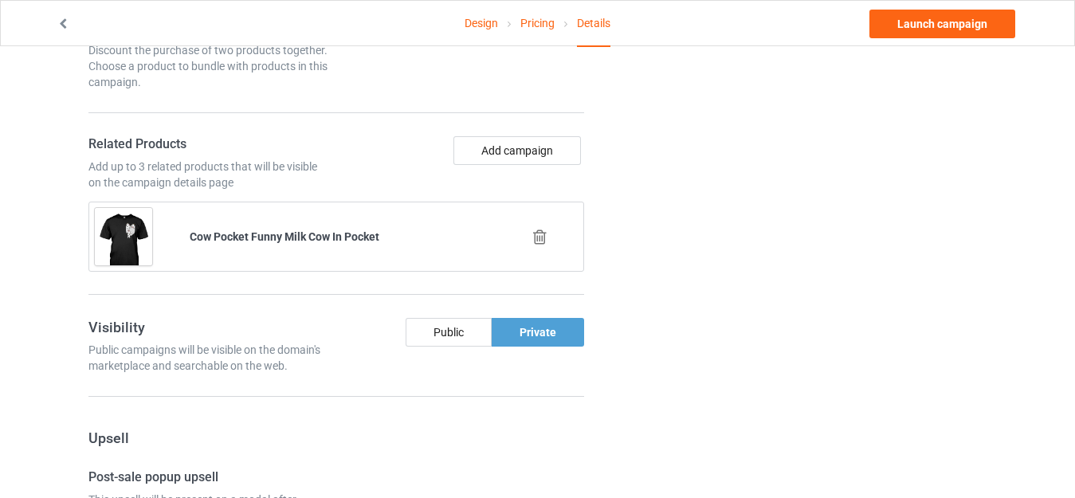
click at [537, 241] on icon at bounding box center [540, 237] width 20 height 17
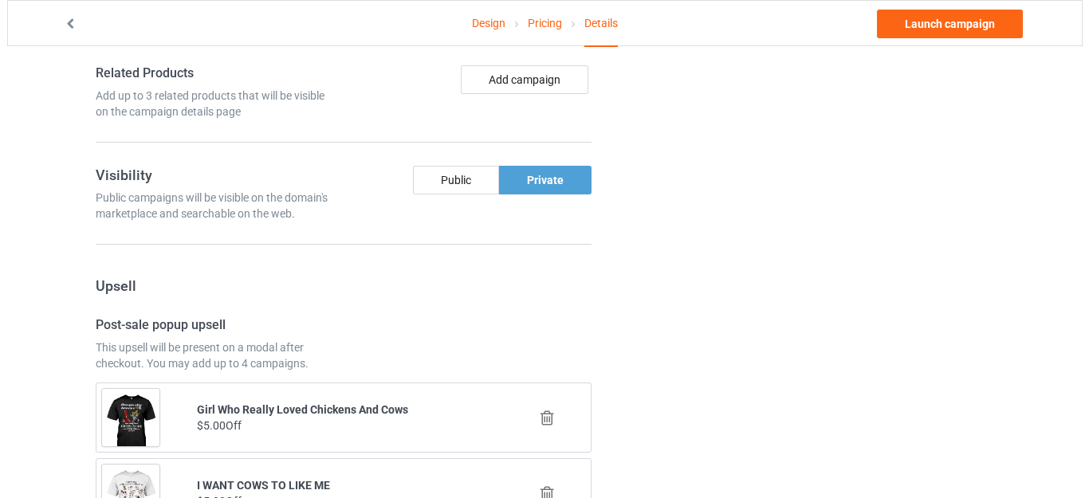
scroll to position [1036, 0]
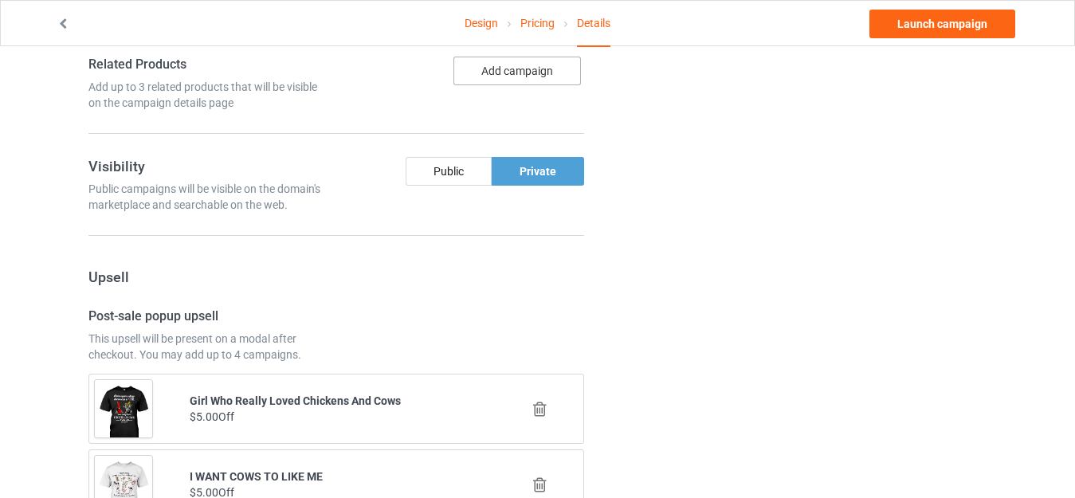
click at [505, 60] on button "Add campaign" at bounding box center [518, 71] width 128 height 29
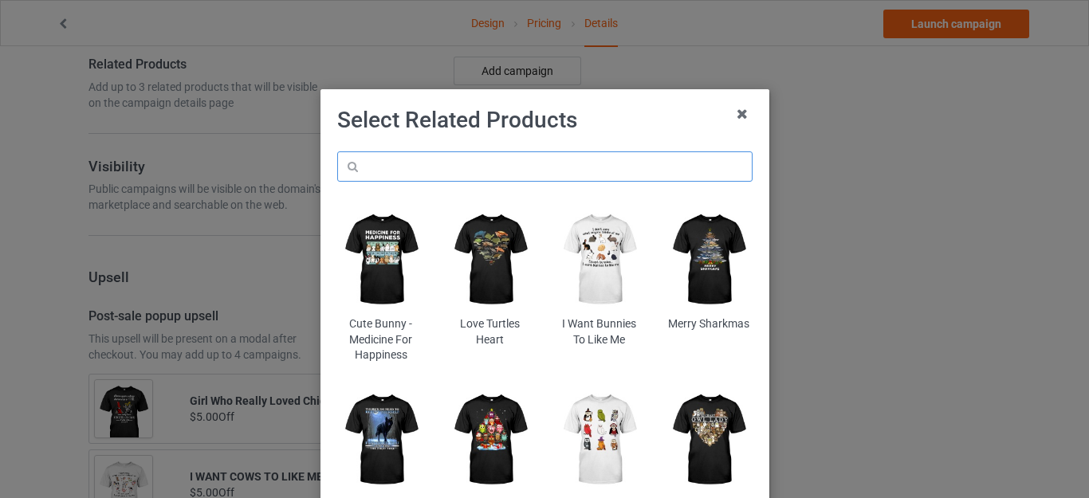
click at [421, 151] on input "text" at bounding box center [544, 166] width 415 height 30
paste input "cow-christmas"
type input "cow-christmas"
click at [638, 123] on h1 "Select Related Products" at bounding box center [544, 120] width 415 height 29
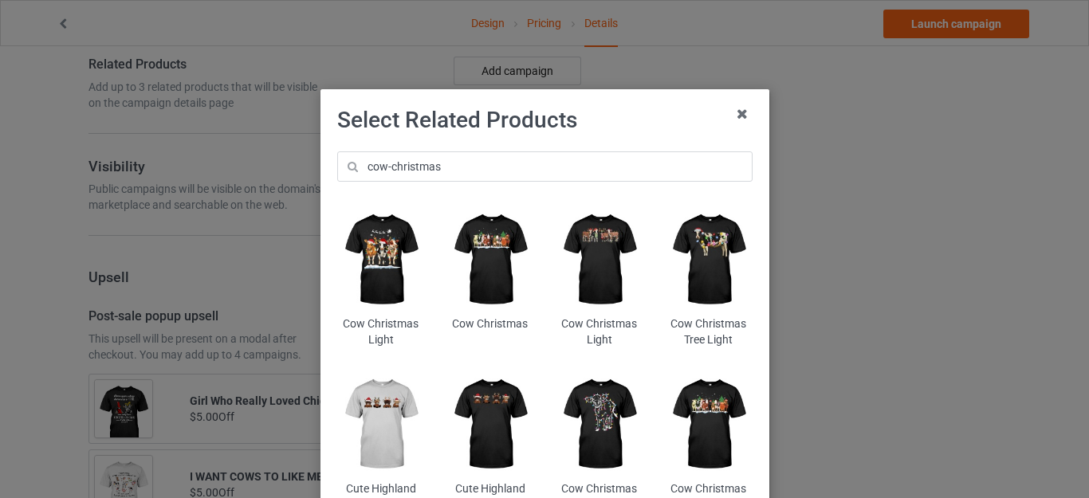
click at [375, 250] on img at bounding box center [380, 260] width 87 height 108
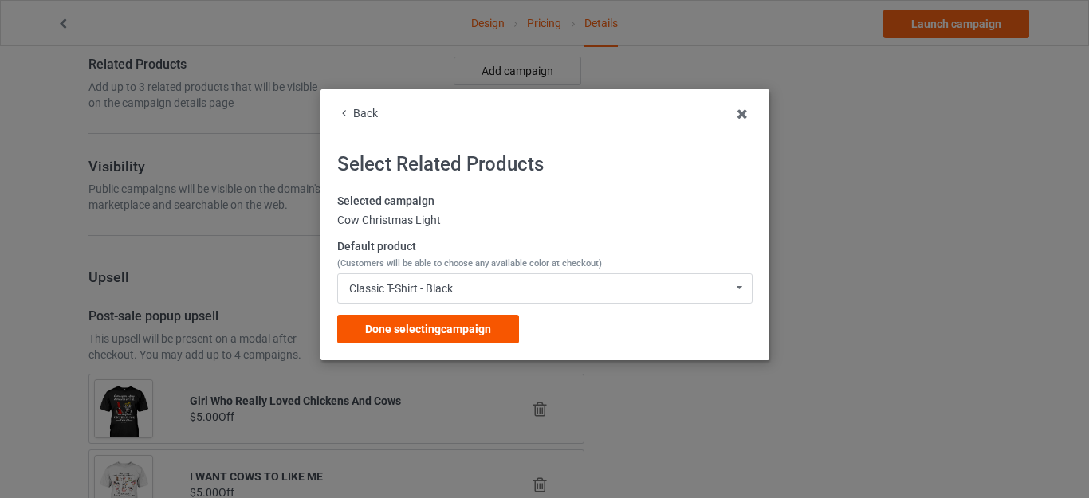
click at [447, 328] on span "Done selecting campaign" at bounding box center [428, 329] width 126 height 13
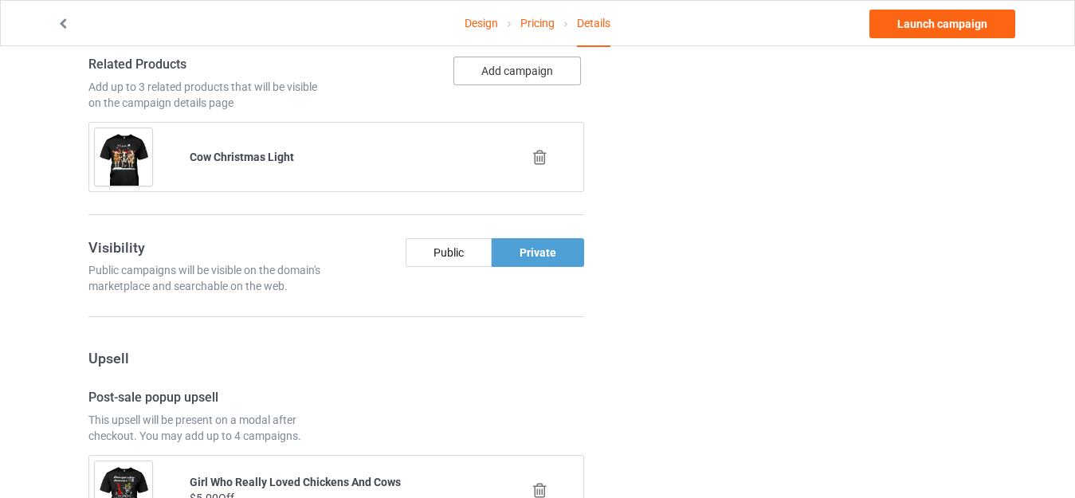
click at [489, 71] on button "Add campaign" at bounding box center [518, 71] width 128 height 29
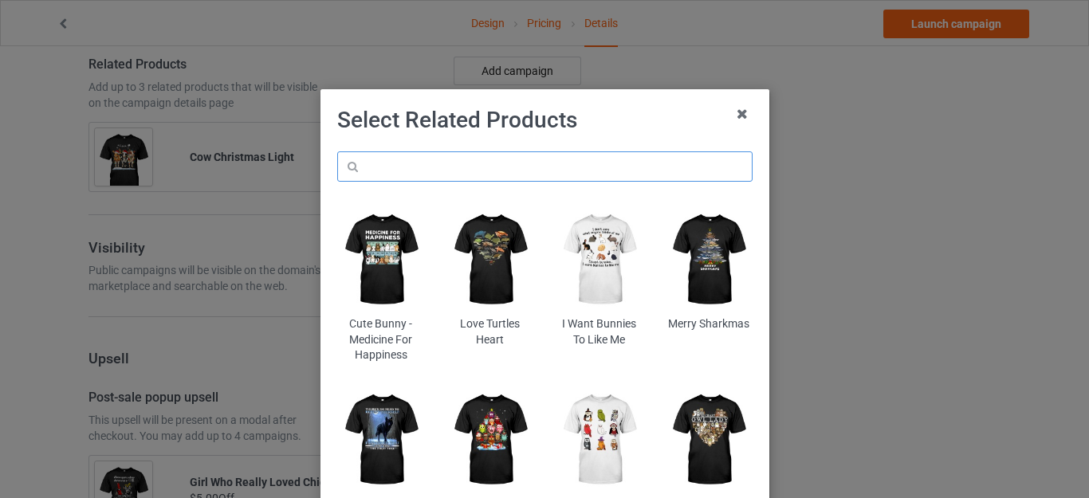
click at [436, 164] on input "text" at bounding box center [544, 166] width 415 height 30
paste input "cow-christmas"
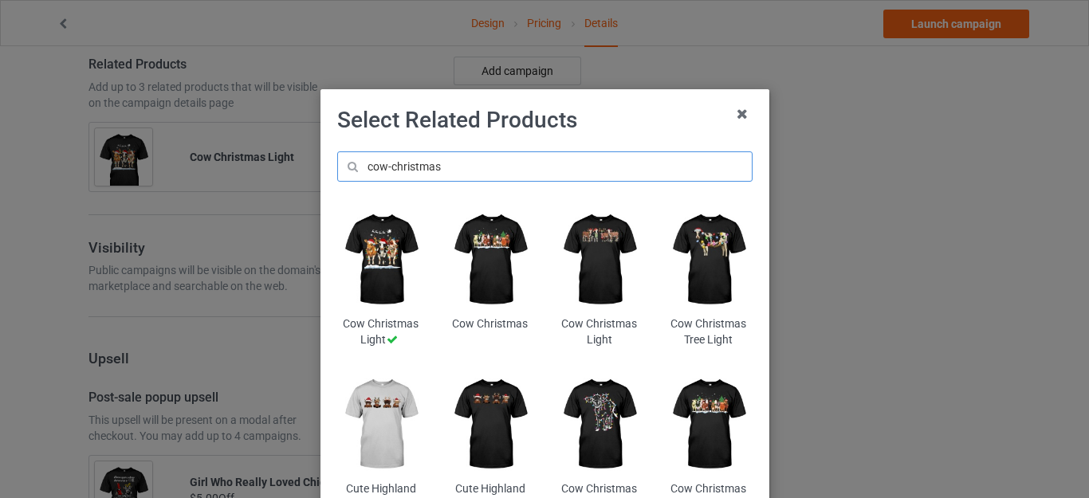
type input "cow-christmas"
click at [488, 247] on img at bounding box center [489, 260] width 87 height 108
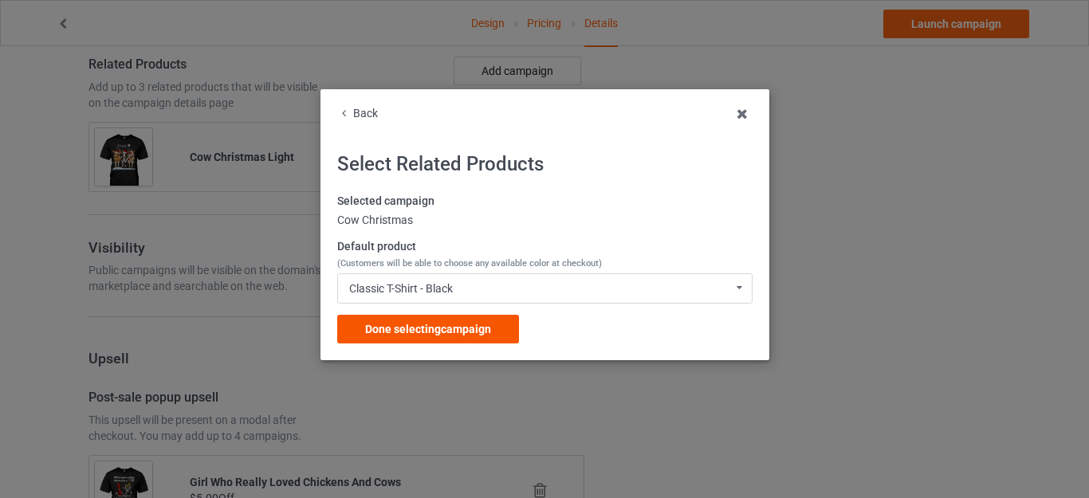
click at [442, 317] on div "Done selecting campaign" at bounding box center [428, 329] width 182 height 29
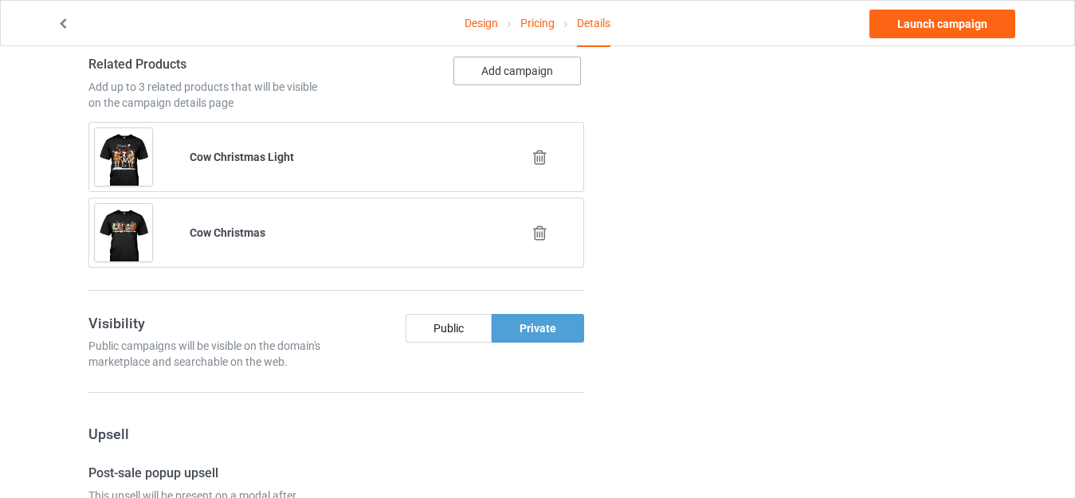
click at [499, 67] on button "Add campaign" at bounding box center [518, 71] width 128 height 29
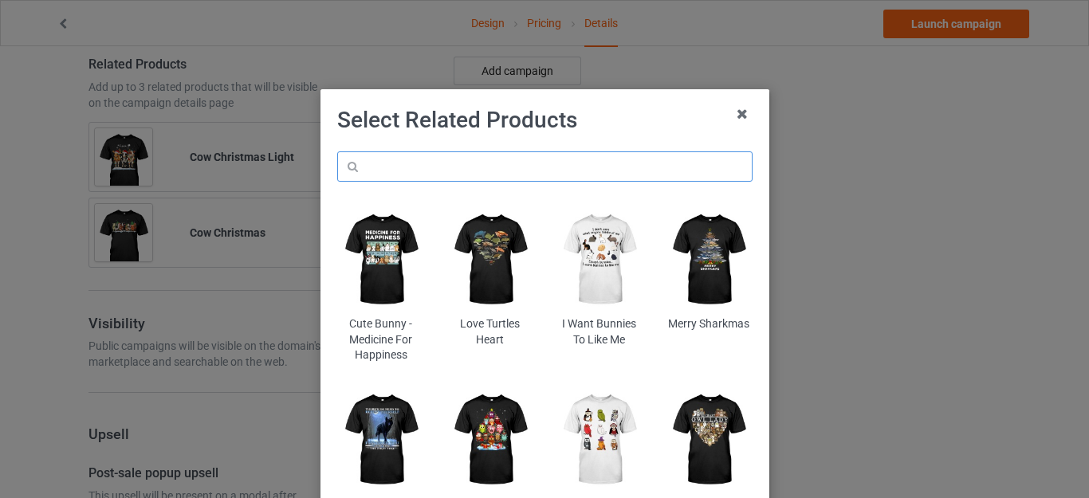
click at [464, 165] on input "text" at bounding box center [544, 166] width 415 height 30
paste input "cow-christmas"
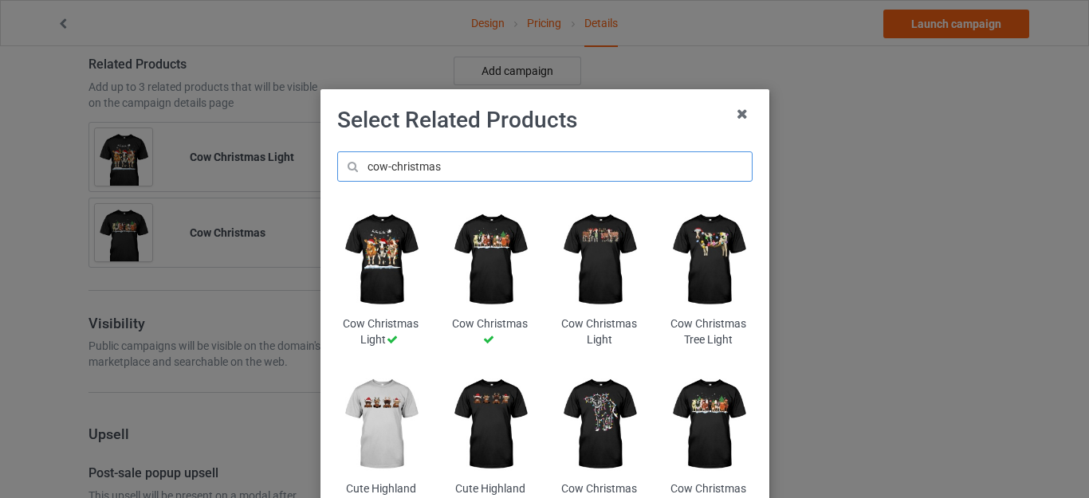
click at [454, 166] on input "cow-christmas" at bounding box center [544, 166] width 415 height 30
click at [461, 166] on input "cow-christmas" at bounding box center [544, 166] width 415 height 30
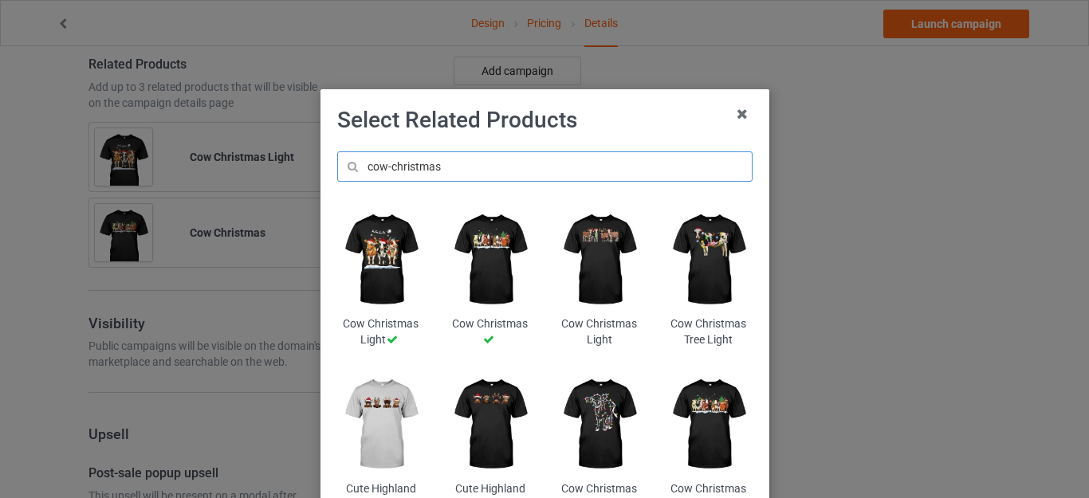
click at [461, 166] on input "cow-christmas" at bounding box center [544, 166] width 415 height 30
paste input "reindeer-hat-santa-christmas-light"
type input "cow-reindeer-hat-santa-christmas-lights"
click at [631, 133] on h1 "Select Related Products" at bounding box center [544, 120] width 415 height 29
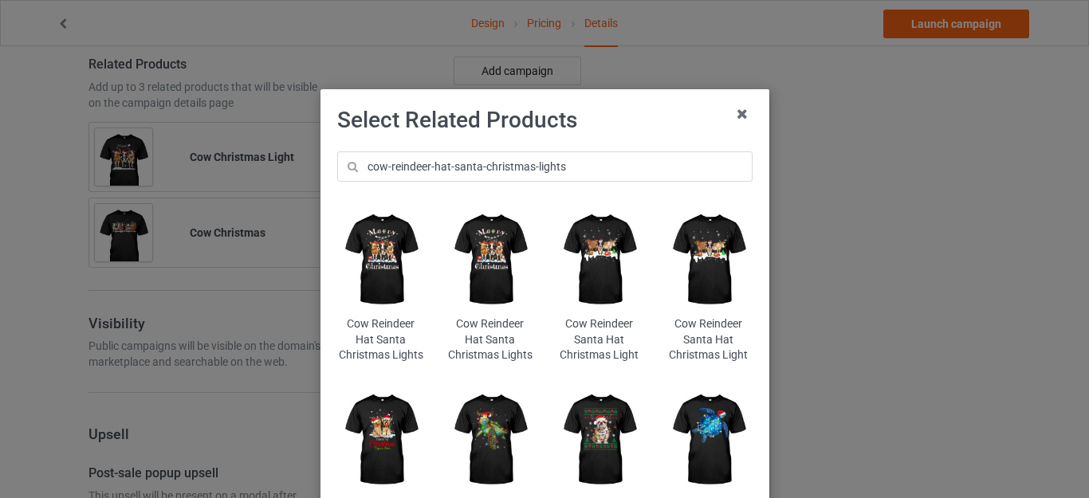
click at [375, 252] on img at bounding box center [380, 260] width 87 height 108
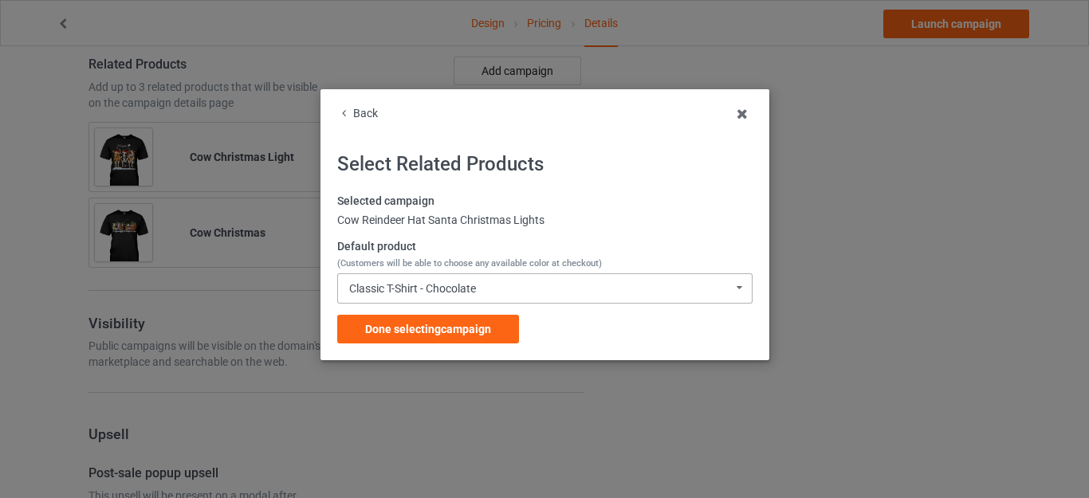
click at [459, 293] on div "Classic T-Shirt - Chocolate" at bounding box center [412, 288] width 127 height 11
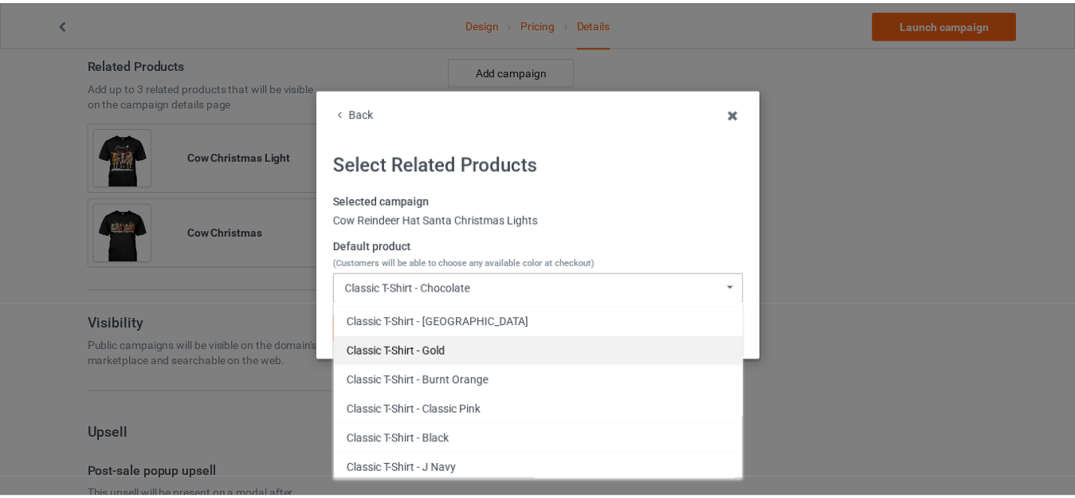
scroll to position [319, 0]
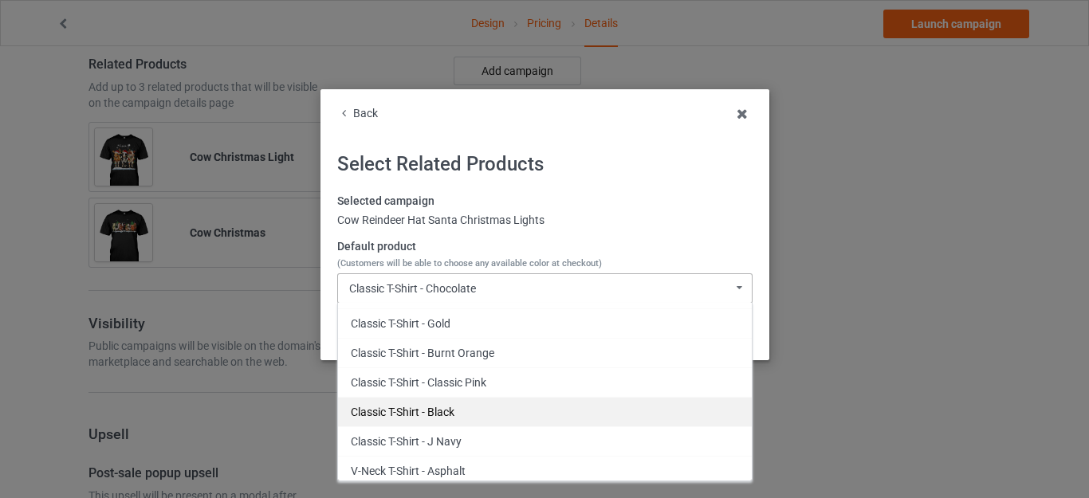
click at [445, 406] on div "Classic T-Shirt - Black" at bounding box center [545, 411] width 414 height 29
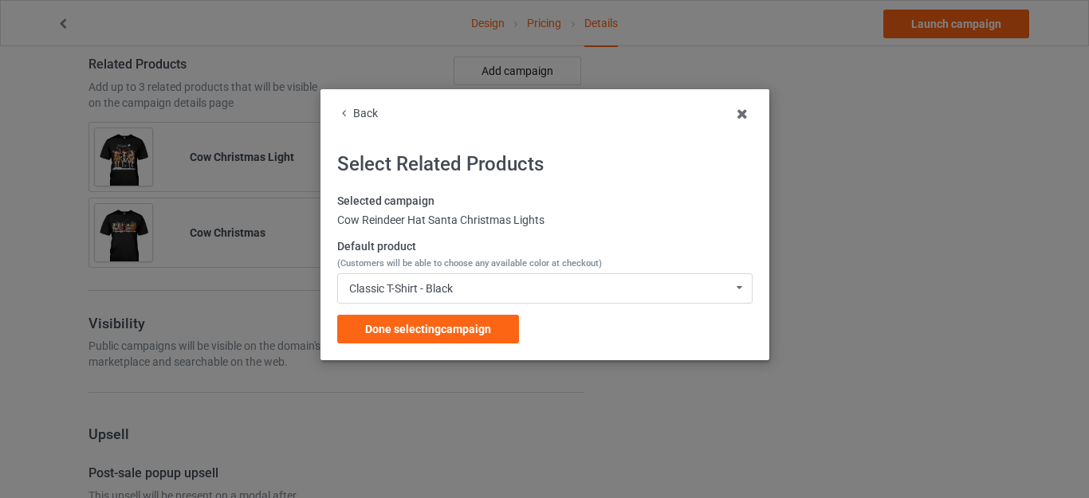
click at [437, 323] on div "Done selecting campaign" at bounding box center [428, 329] width 182 height 29
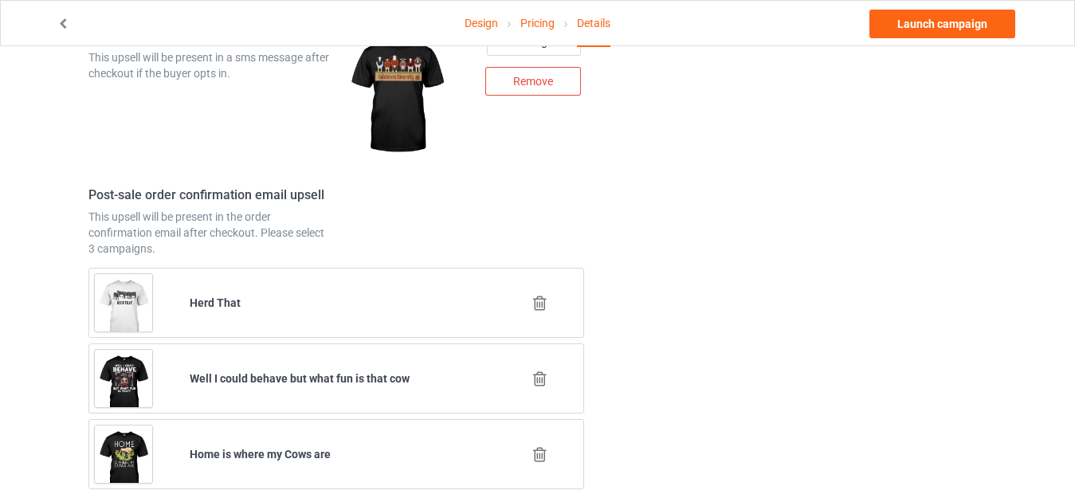
scroll to position [2213, 0]
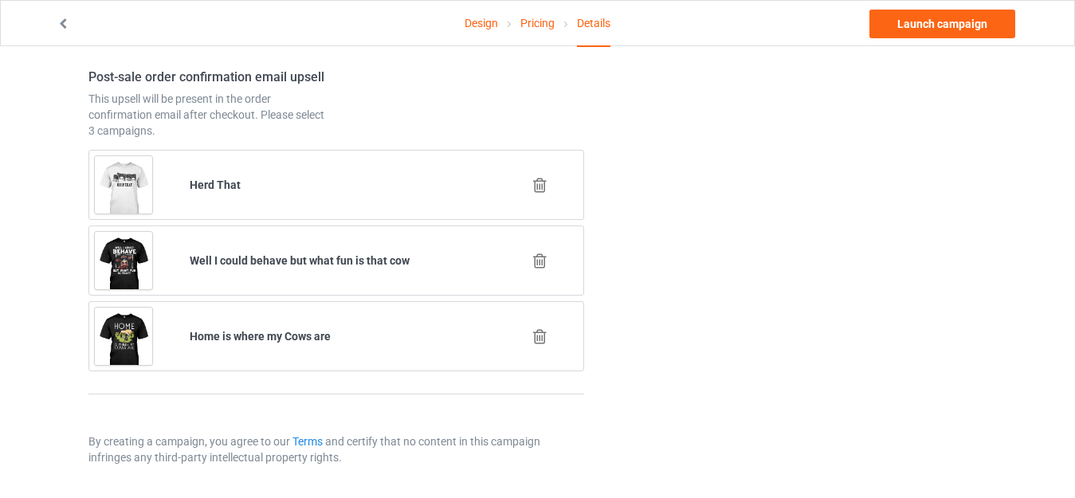
click at [535, 180] on icon at bounding box center [540, 185] width 20 height 17
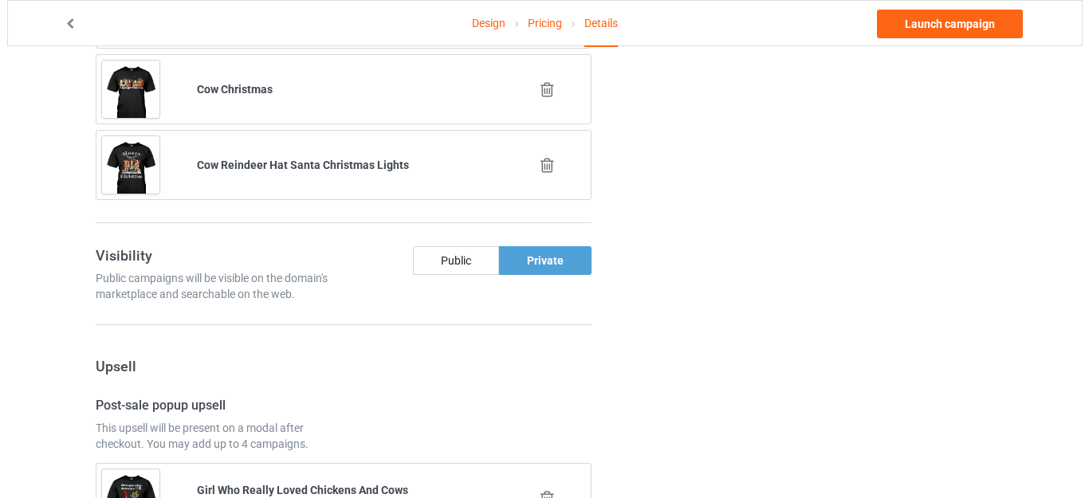
scroll to position [2137, 0]
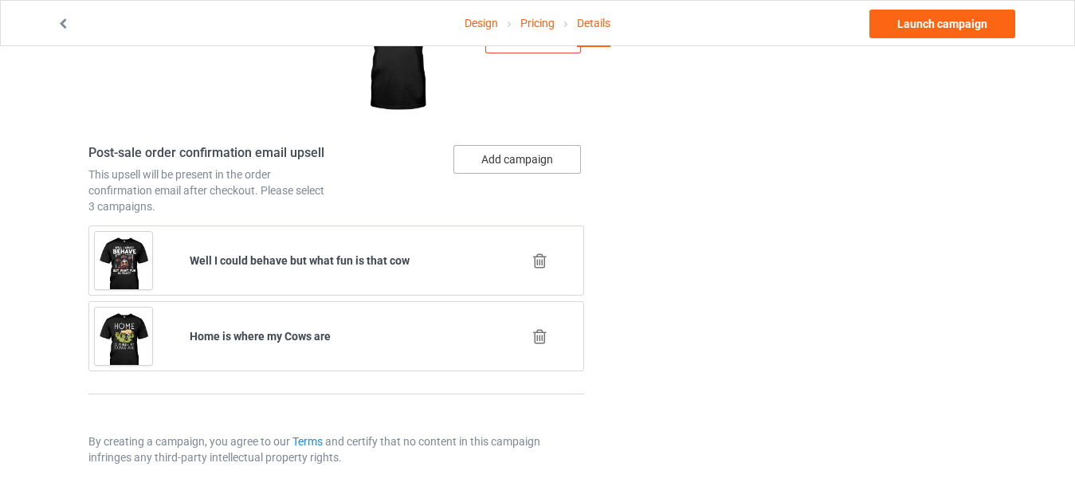
click at [502, 154] on button "Add campaign" at bounding box center [518, 159] width 128 height 29
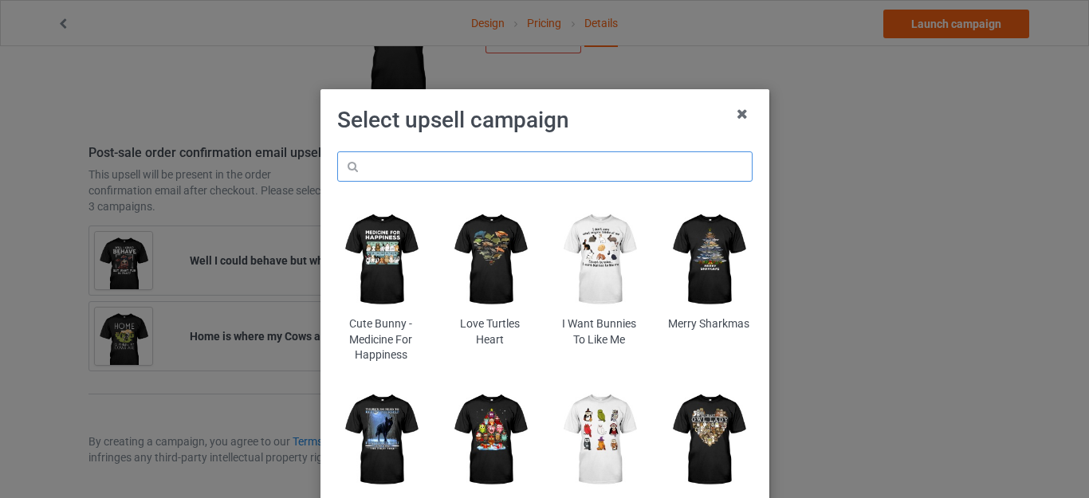
click at [434, 163] on input "text" at bounding box center [544, 166] width 415 height 30
paste input "cow-reindeer-hat-santa-christmas-lights"
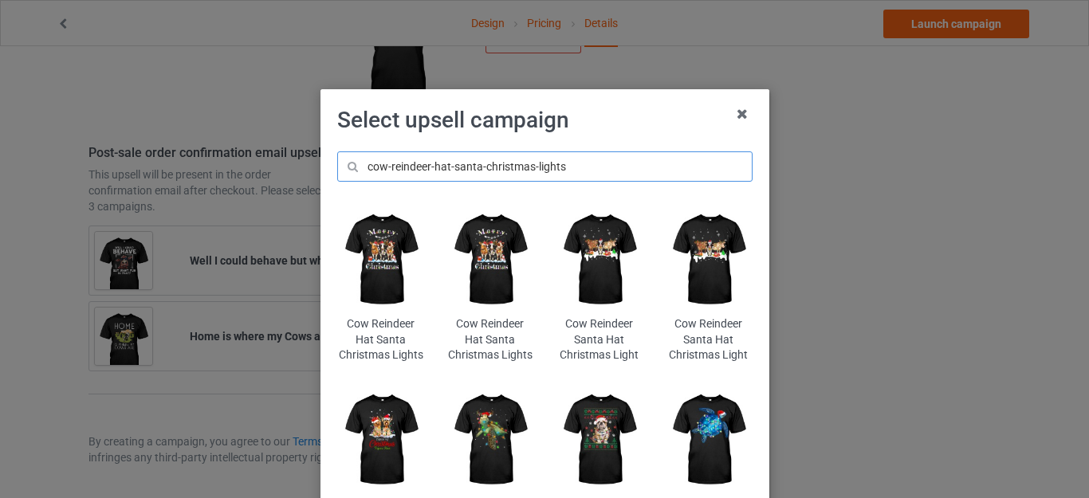
type input "cow-reindeer-hat-santa-christmas-lights"
click at [619, 119] on h1 "Select upsell campaign" at bounding box center [544, 120] width 415 height 29
click at [568, 242] on img at bounding box center [599, 260] width 87 height 108
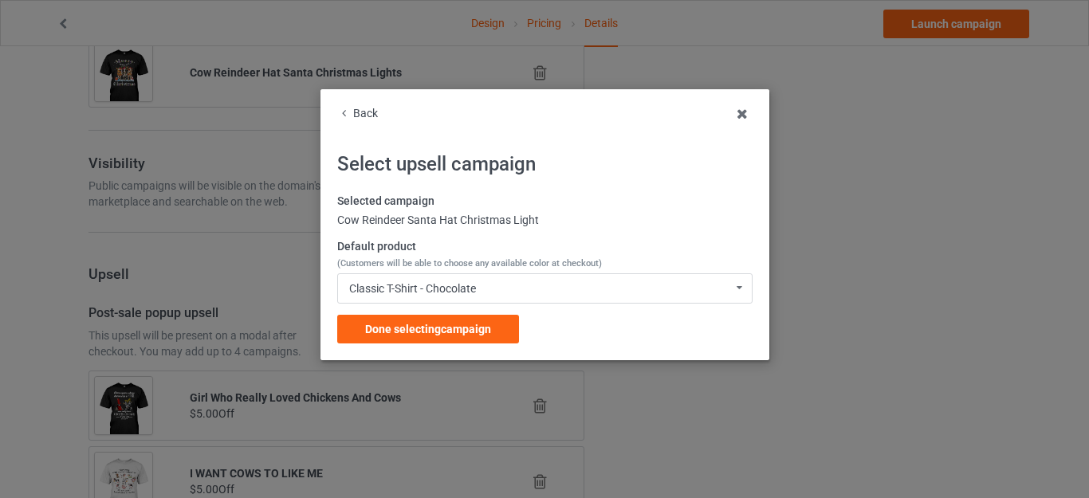
scroll to position [2137, 0]
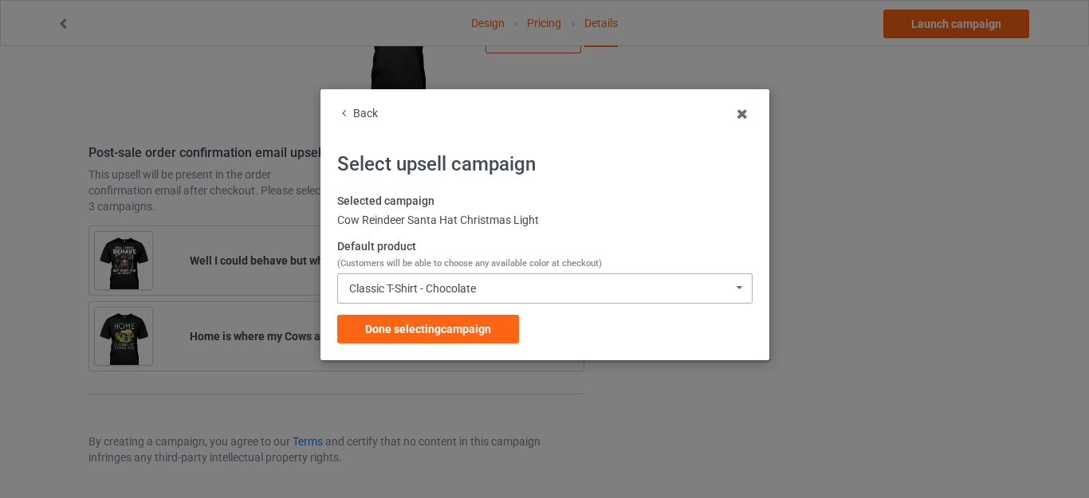
click at [470, 292] on div "Classic T-Shirt - Chocolate" at bounding box center [412, 288] width 127 height 11
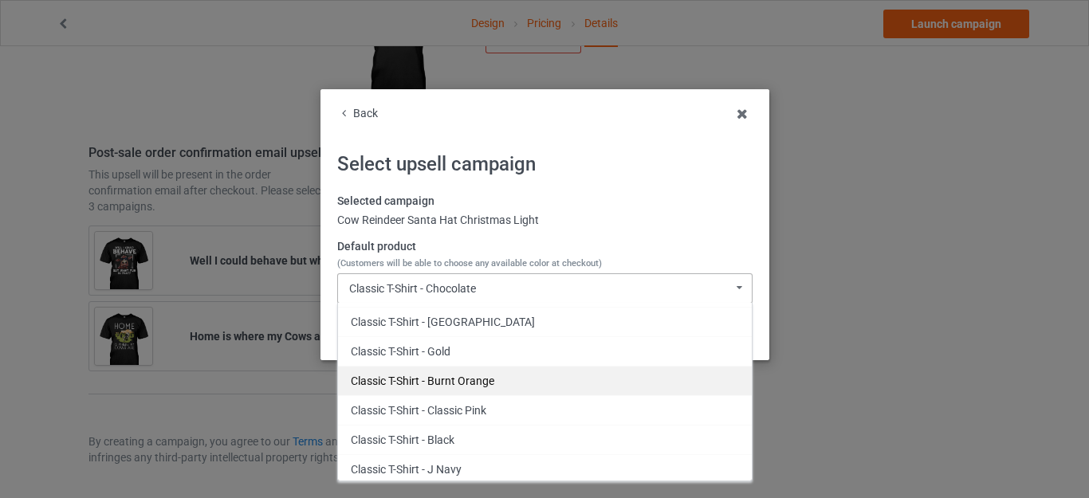
scroll to position [319, 0]
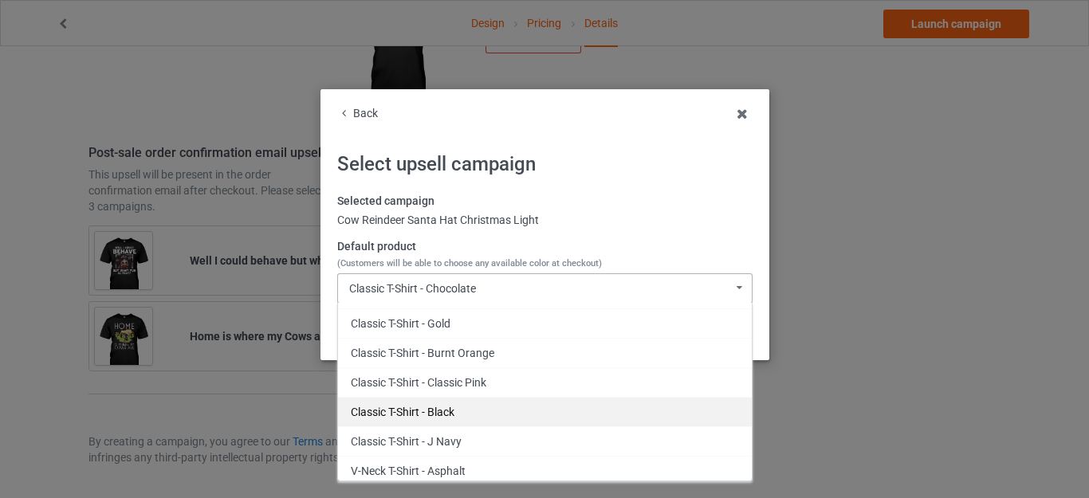
click at [451, 403] on div "Classic T-Shirt - Black" at bounding box center [545, 411] width 414 height 29
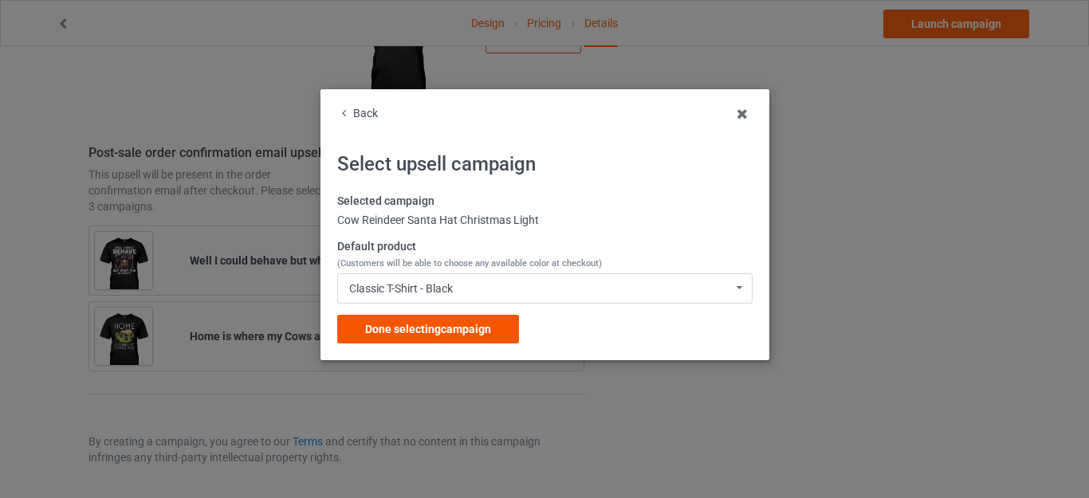
click at [442, 333] on span "Done selecting campaign" at bounding box center [428, 329] width 126 height 13
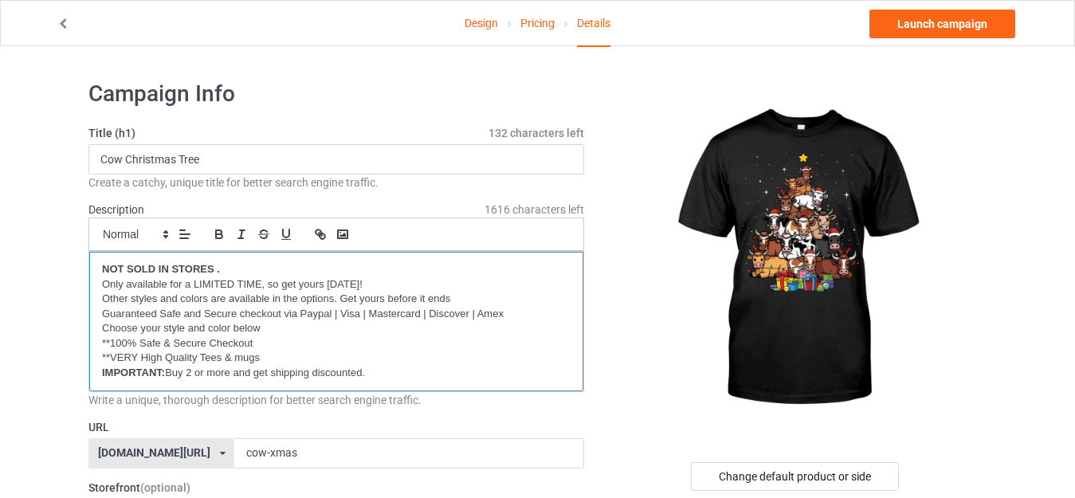
drag, startPoint x: 383, startPoint y: 374, endPoint x: 167, endPoint y: 375, distance: 216.0
click at [167, 375] on p "IMPORTANT: Buy 2 or more and get shipping discounted." at bounding box center [336, 373] width 469 height 15
click at [218, 235] on icon "button" at bounding box center [219, 234] width 14 height 14
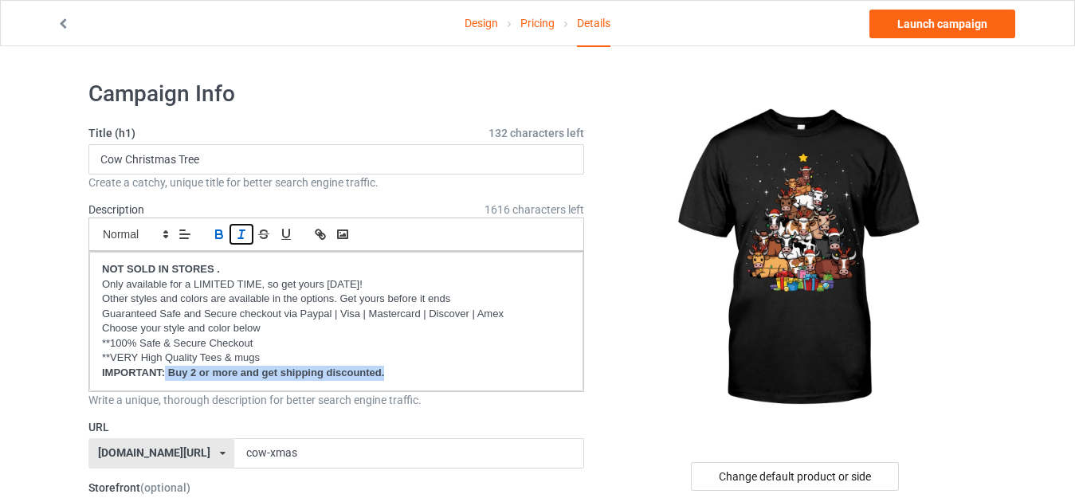
click at [238, 234] on icon "button" at bounding box center [241, 234] width 14 height 14
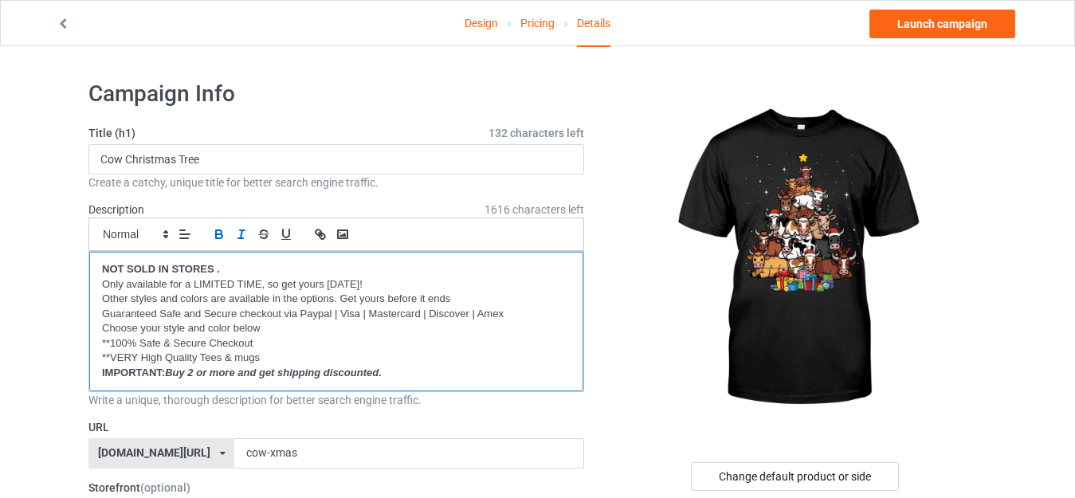
click at [216, 269] on strong "NOT SOLD IN STORES ." at bounding box center [161, 269] width 118 height 12
click at [620, 244] on div at bounding box center [797, 259] width 380 height 359
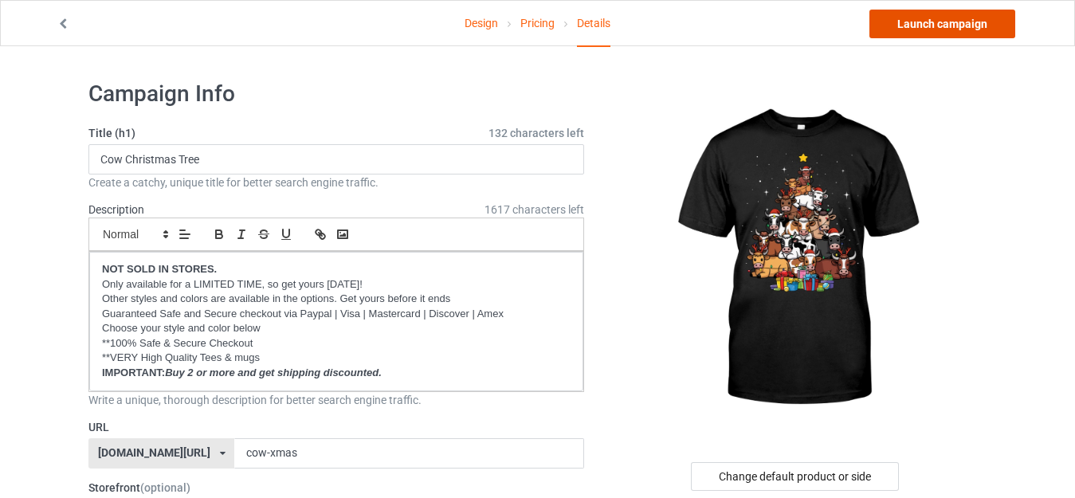
click at [943, 21] on link "Launch campaign" at bounding box center [943, 24] width 146 height 29
